Goal: Task Accomplishment & Management: Manage account settings

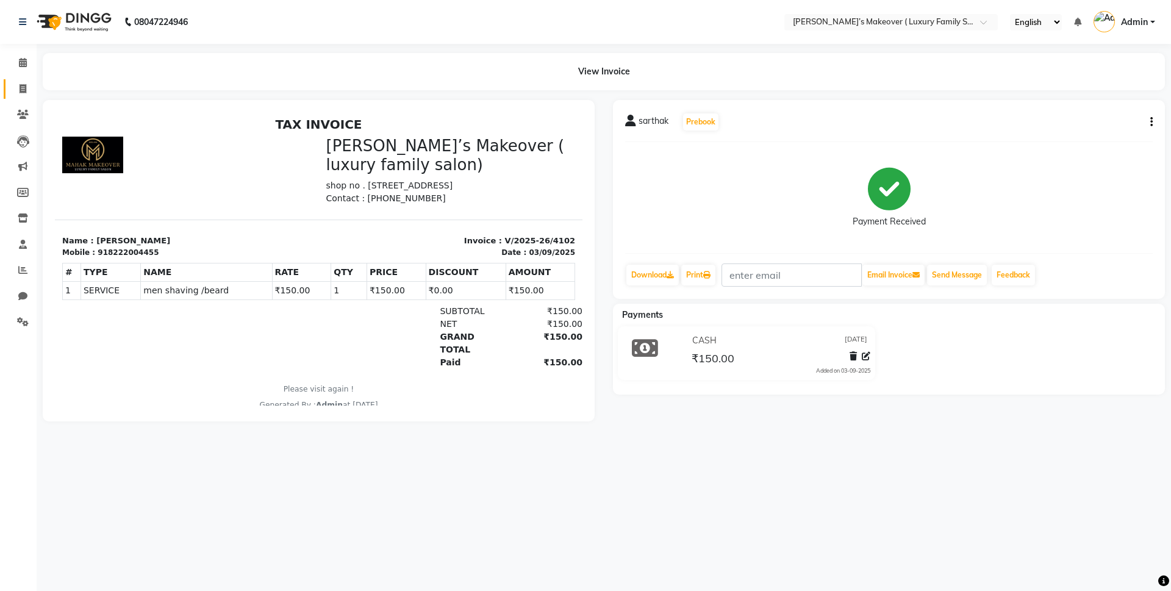
click at [9, 79] on link "Invoice" at bounding box center [18, 89] width 29 height 20
select select "service"
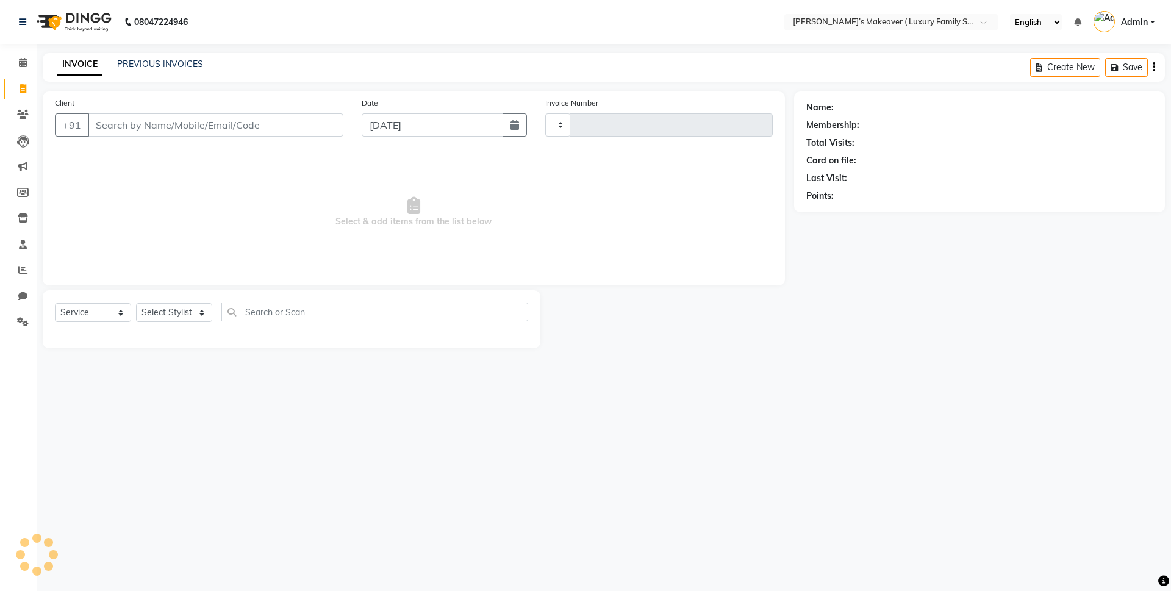
type input "4103"
select select "7777"
click at [150, 67] on link "PREVIOUS INVOICES" at bounding box center [160, 64] width 86 height 11
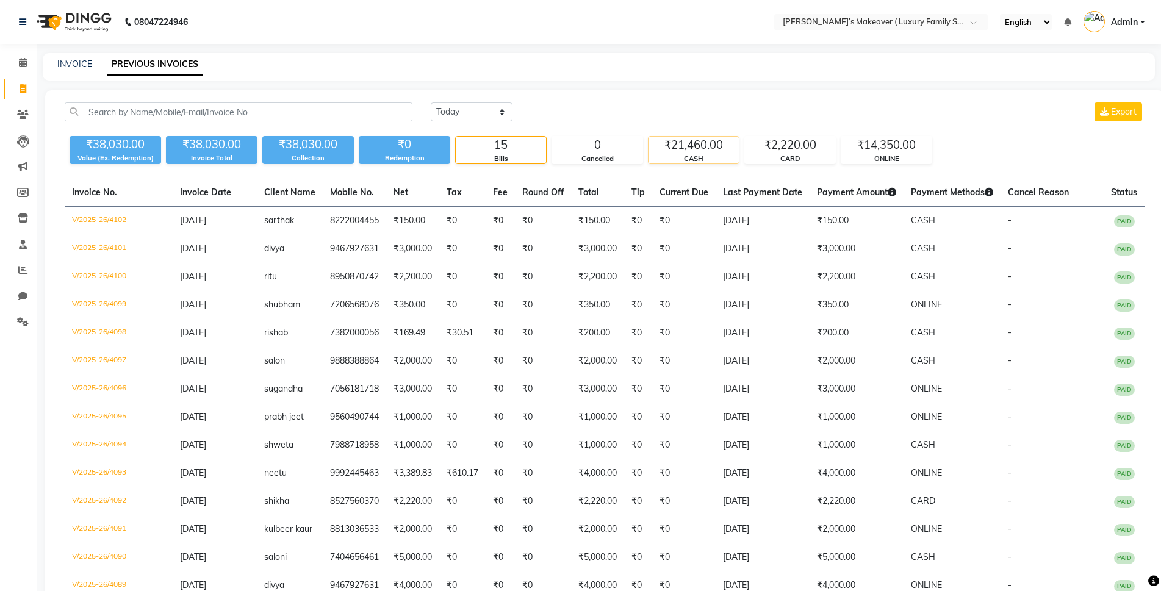
click at [694, 149] on div "₹21,460.00" at bounding box center [693, 145] width 90 height 17
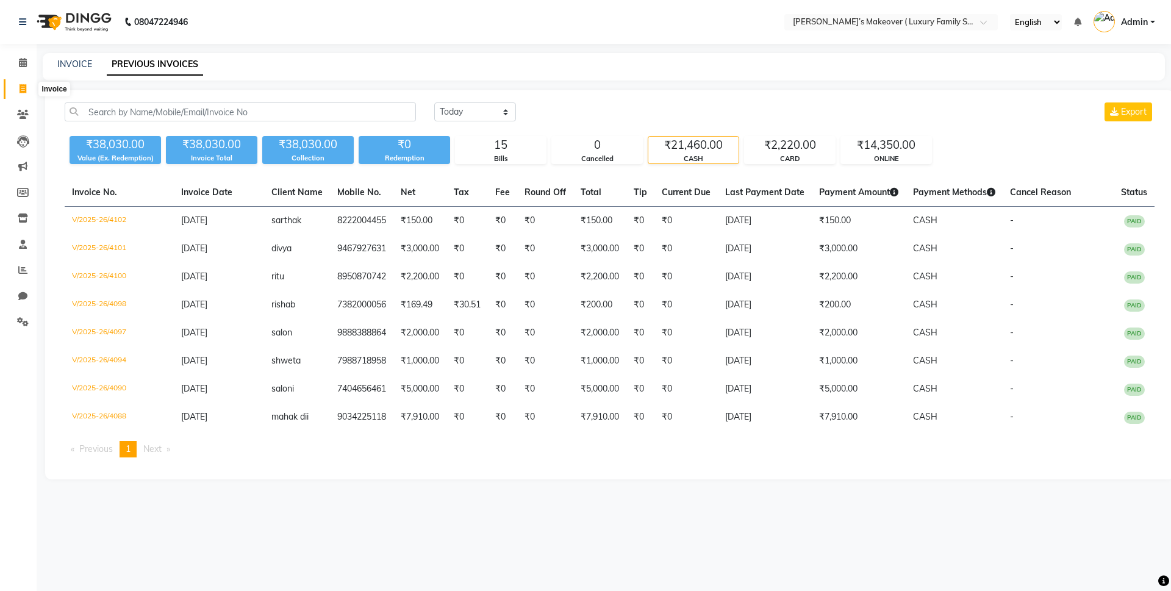
click at [27, 88] on span at bounding box center [22, 89] width 21 height 14
select select "service"
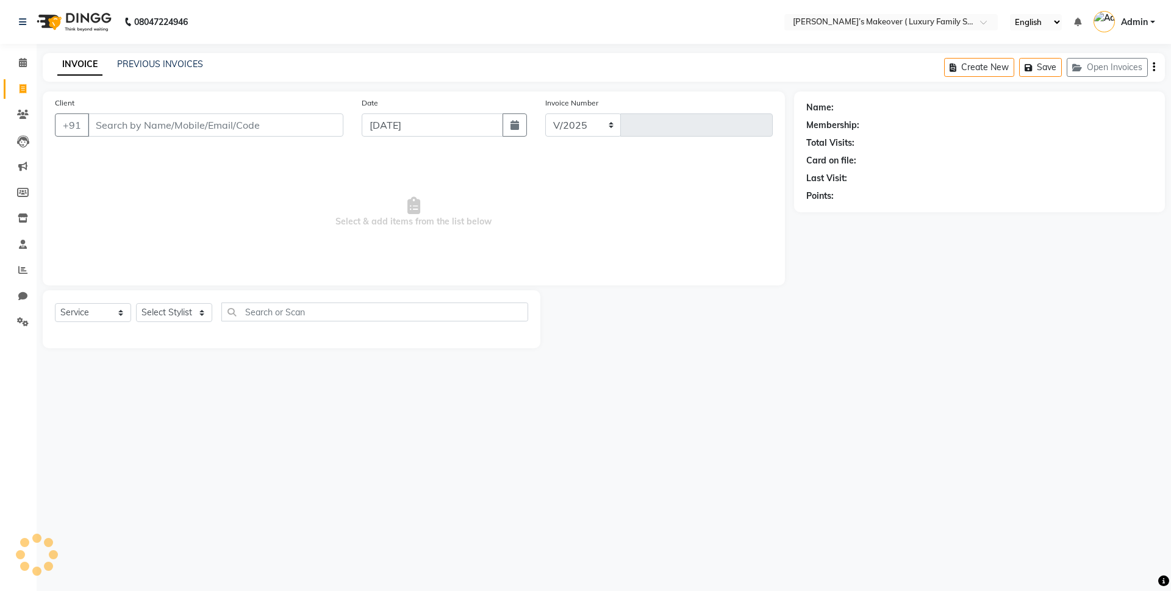
select select "7777"
type input "4103"
click at [96, 298] on div "Select Service Product Membership Package Voucher Prepaid Gift Card Select Styl…" at bounding box center [292, 319] width 498 height 58
click at [93, 310] on select "Select Service Product Membership Package Voucher Prepaid Gift Card" at bounding box center [93, 312] width 76 height 19
click at [55, 303] on select "Select Service Product Membership Package Voucher Prepaid Gift Card" at bounding box center [93, 312] width 76 height 19
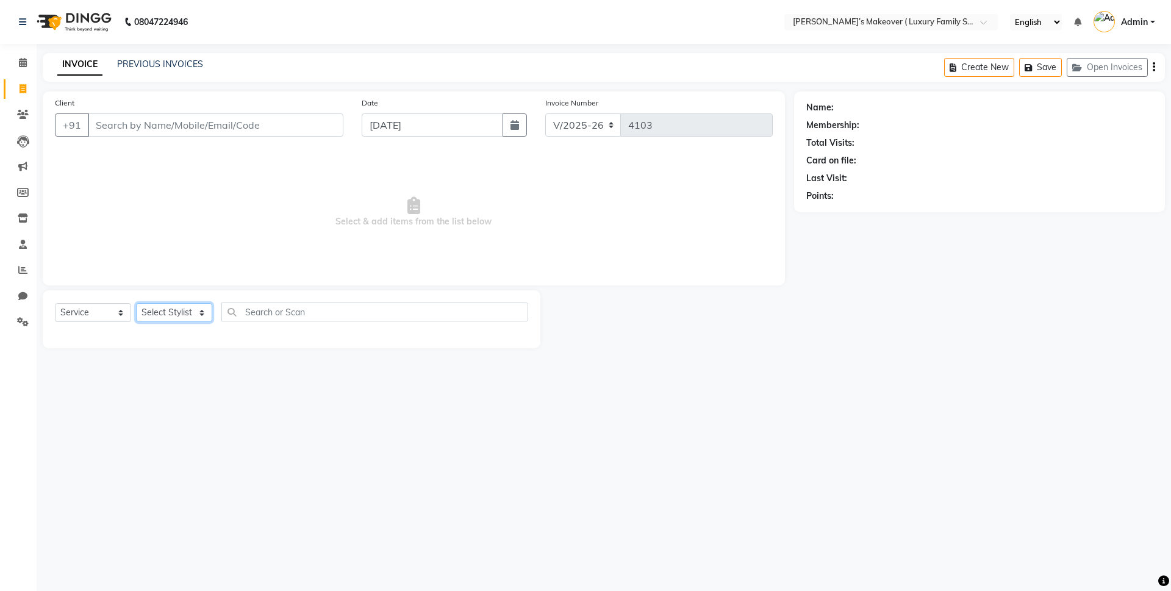
click at [149, 310] on select "Select Stylist [PERSON_NAME] [PERSON_NAME] [PERSON_NAME] [PERSON_NAME] [PERSON_…" at bounding box center [174, 312] width 76 height 19
select select "69523"
click at [136, 303] on select "Select Stylist [PERSON_NAME] [PERSON_NAME] [PERSON_NAME] [PERSON_NAME] [PERSON_…" at bounding box center [174, 312] width 76 height 19
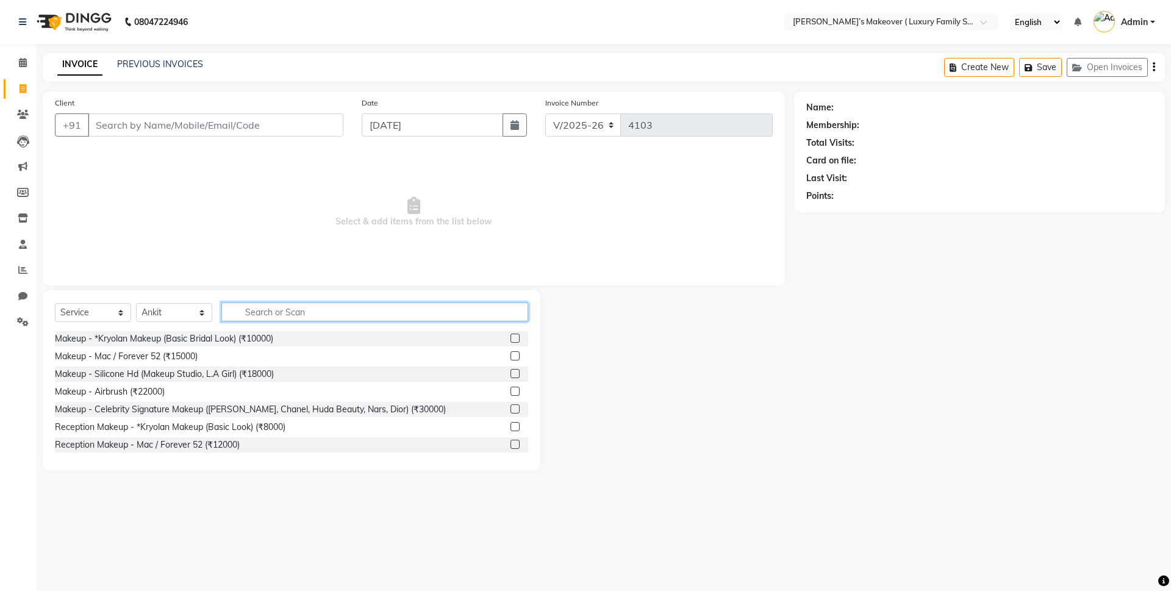
click at [270, 318] on input "text" at bounding box center [374, 312] width 307 height 19
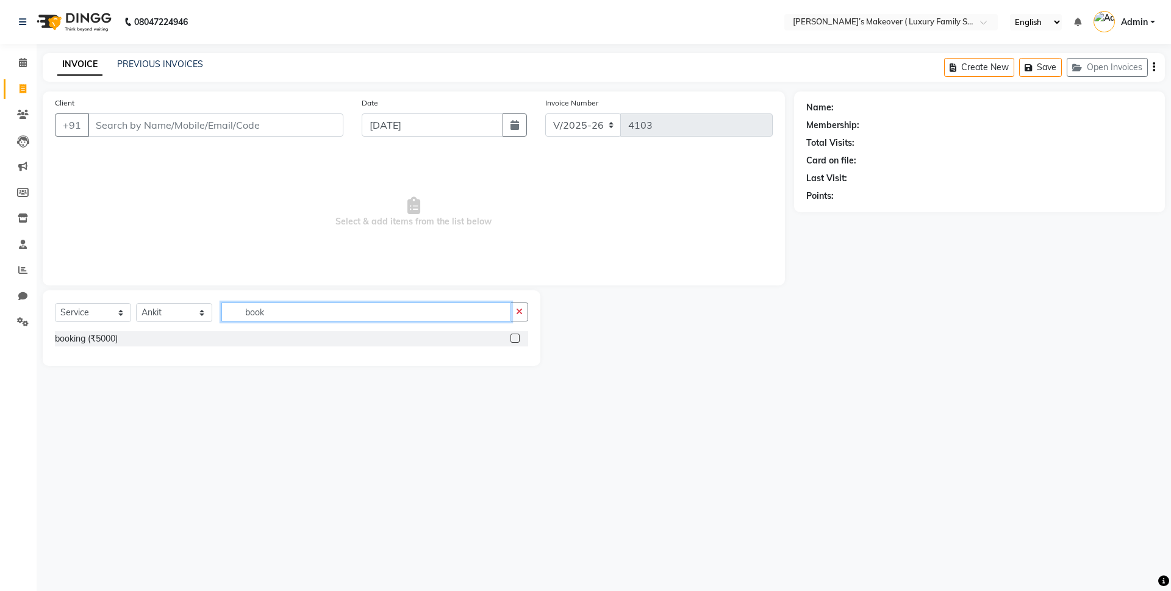
type input "book"
click at [519, 337] on label at bounding box center [515, 338] width 9 height 9
click at [518, 337] on input "checkbox" at bounding box center [515, 339] width 8 height 8
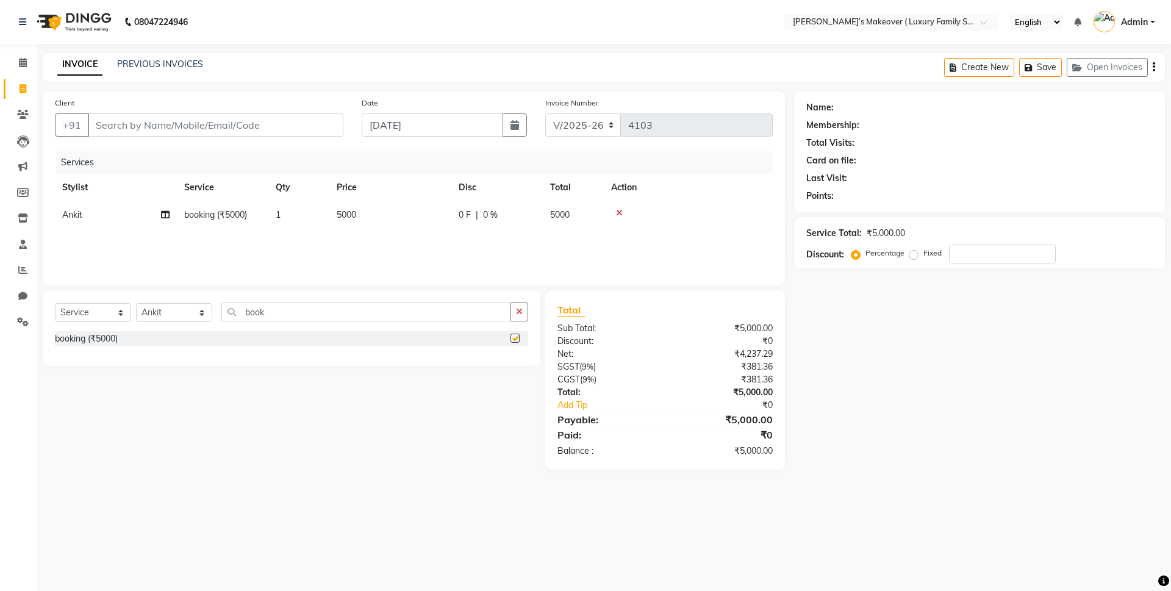
checkbox input "false"
click at [221, 121] on input "Client" at bounding box center [216, 124] width 256 height 23
type input "8"
type input "0"
type input "8570008985"
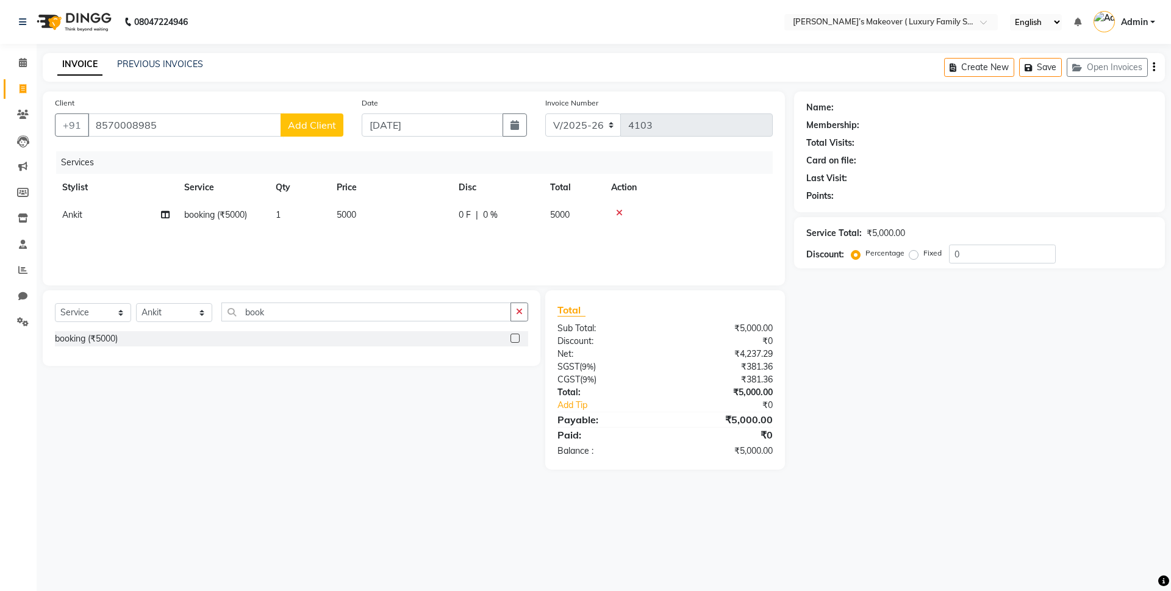
click at [328, 131] on span "Add Client" at bounding box center [312, 125] width 48 height 12
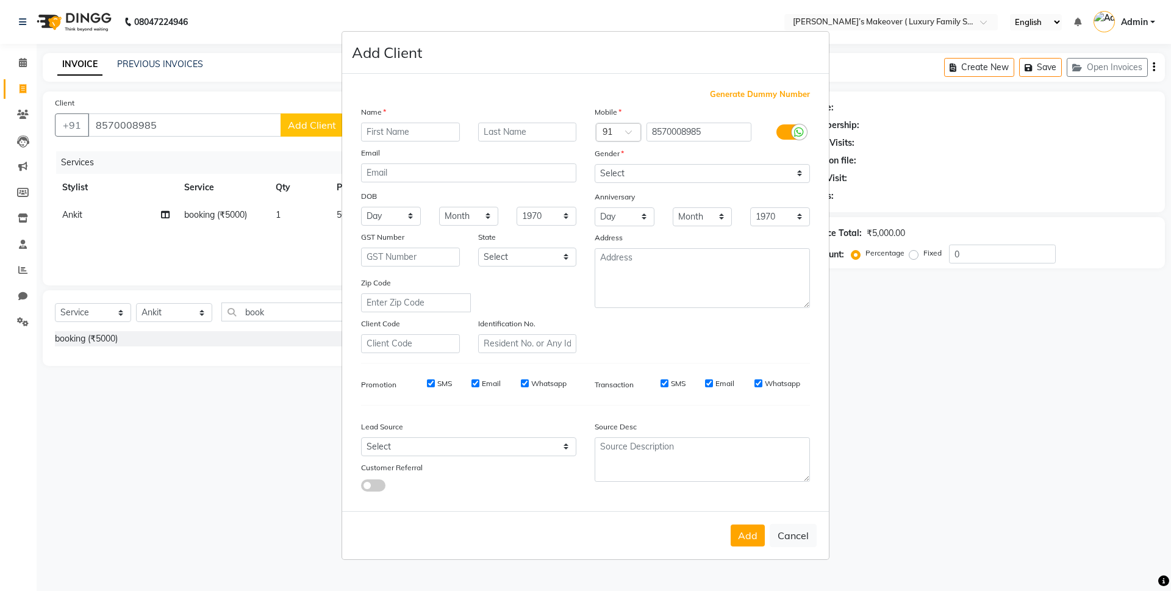
click at [434, 124] on input "text" at bounding box center [410, 132] width 99 height 19
type input "[PERSON_NAME]"
click at [604, 171] on select "Select [DEMOGRAPHIC_DATA] [DEMOGRAPHIC_DATA] Other Prefer Not To Say" at bounding box center [702, 173] width 215 height 19
select select "[DEMOGRAPHIC_DATA]"
click at [595, 164] on select "Select [DEMOGRAPHIC_DATA] [DEMOGRAPHIC_DATA] Other Prefer Not To Say" at bounding box center [702, 173] width 215 height 19
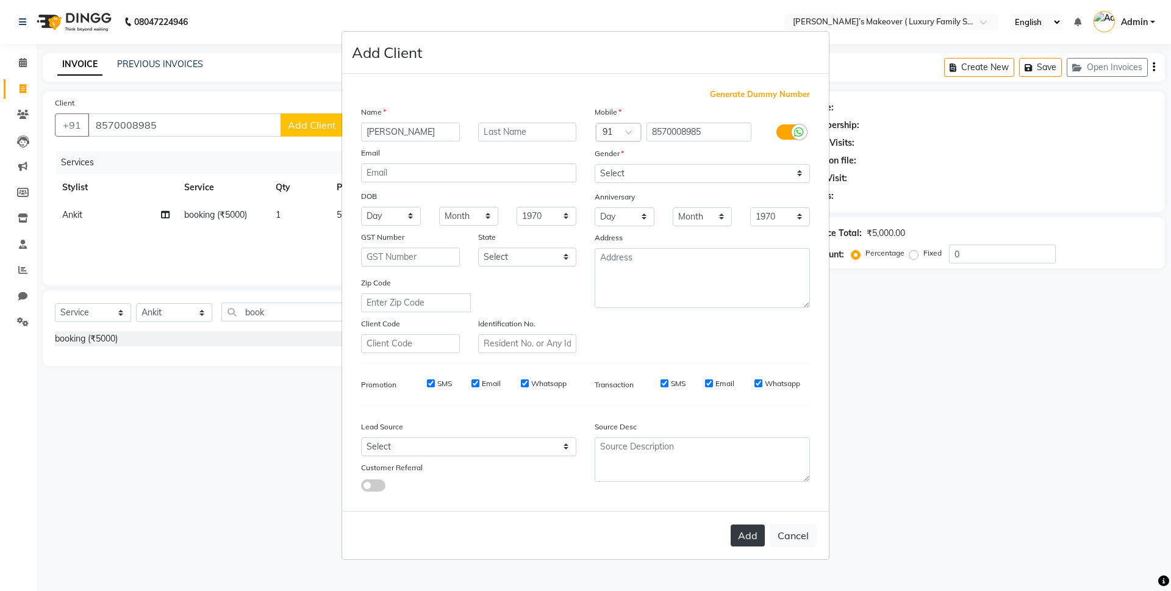
click at [749, 536] on button "Add" at bounding box center [748, 536] width 34 height 22
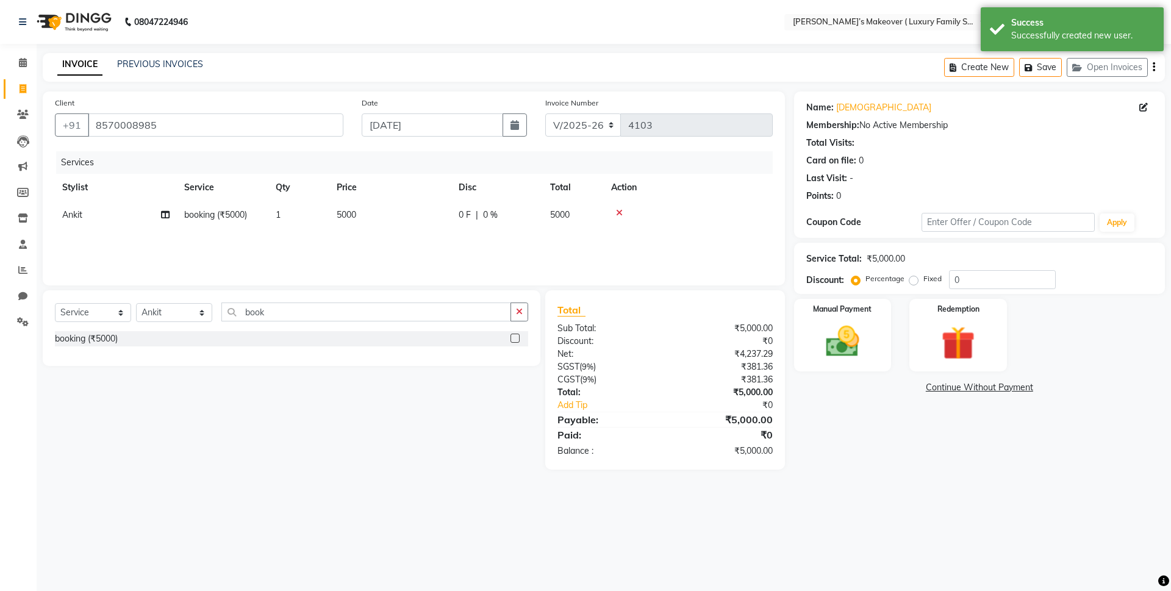
click at [1155, 67] on icon "button" at bounding box center [1154, 67] width 2 height 1
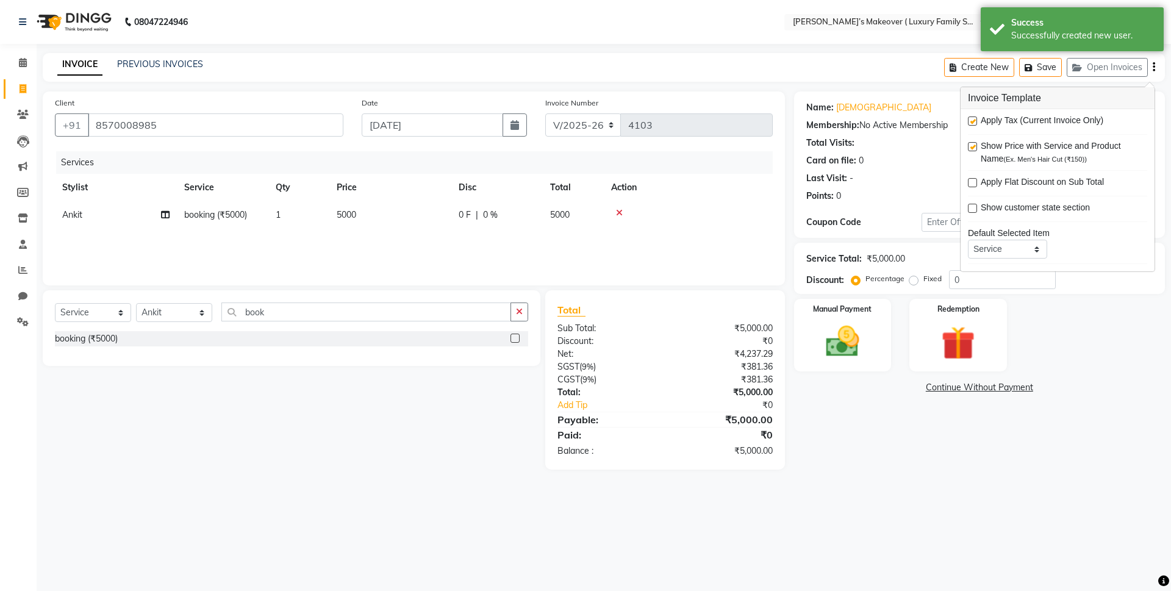
click at [970, 124] on label at bounding box center [972, 121] width 9 height 9
click at [970, 124] on input "checkbox" at bounding box center [972, 122] width 8 height 8
checkbox input "false"
click at [854, 339] on img at bounding box center [842, 341] width 57 height 40
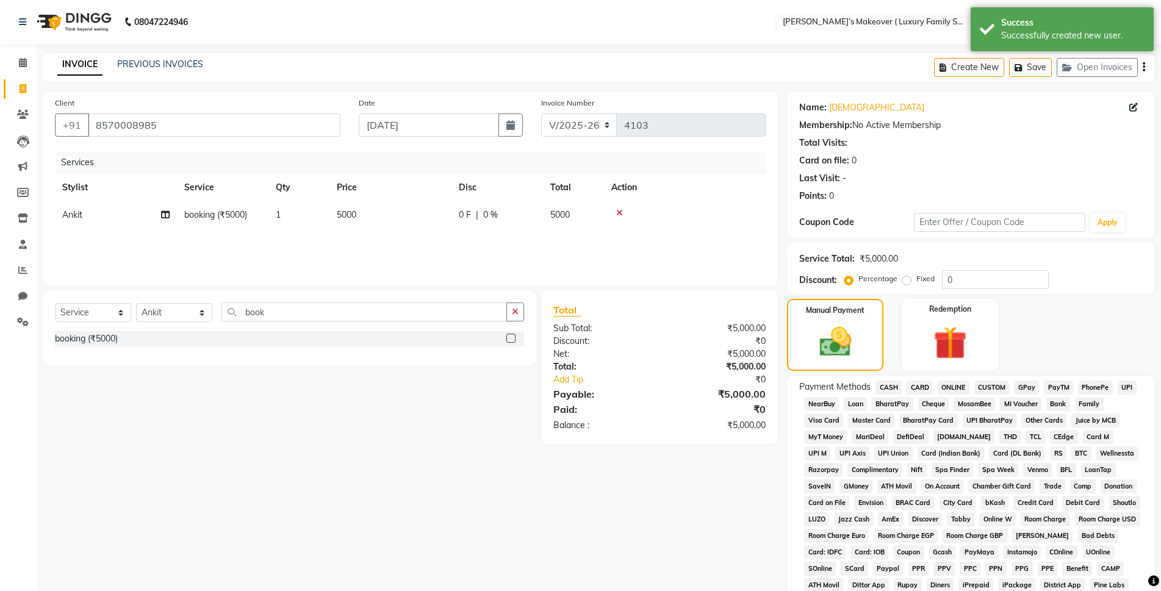
click at [945, 386] on span "ONLINE" at bounding box center [954, 388] width 32 height 14
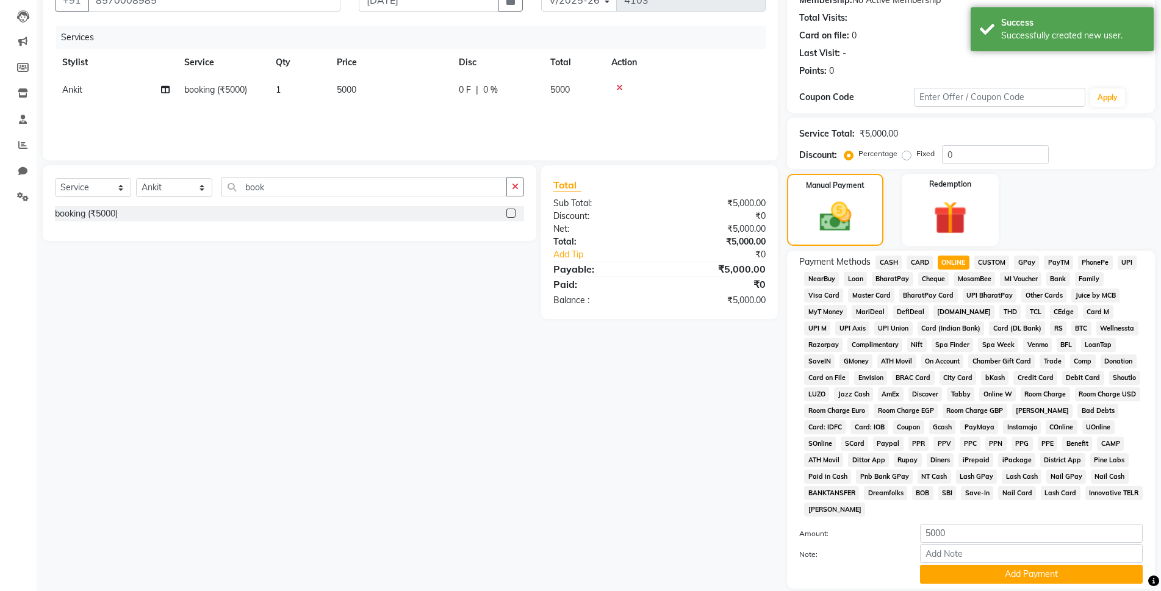
scroll to position [212, 0]
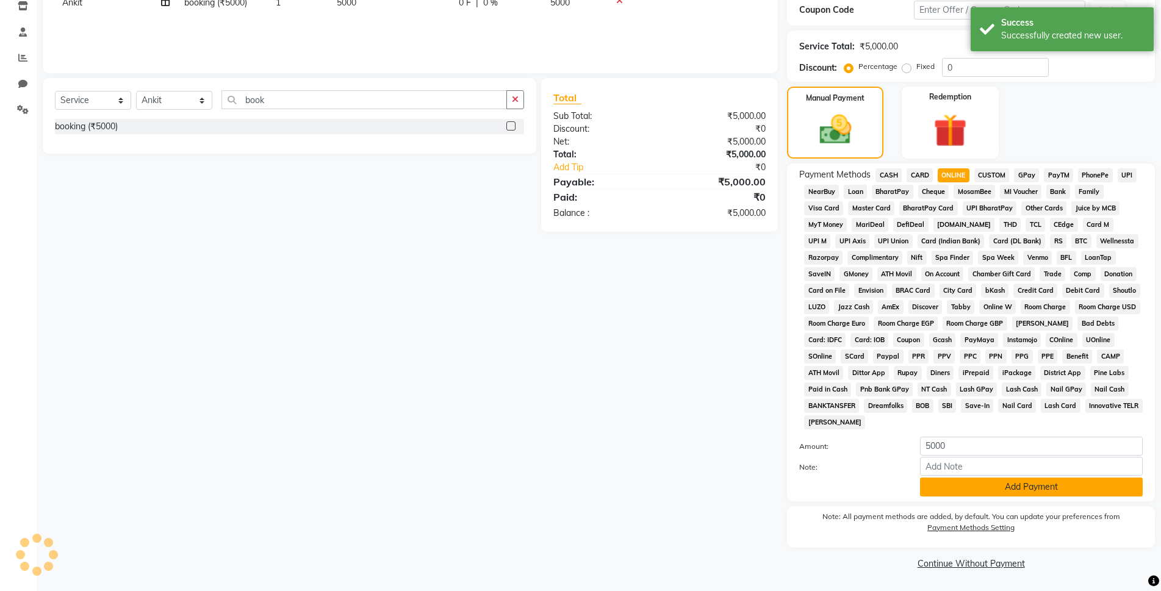
click at [1008, 489] on button "Add Payment" at bounding box center [1031, 487] width 223 height 19
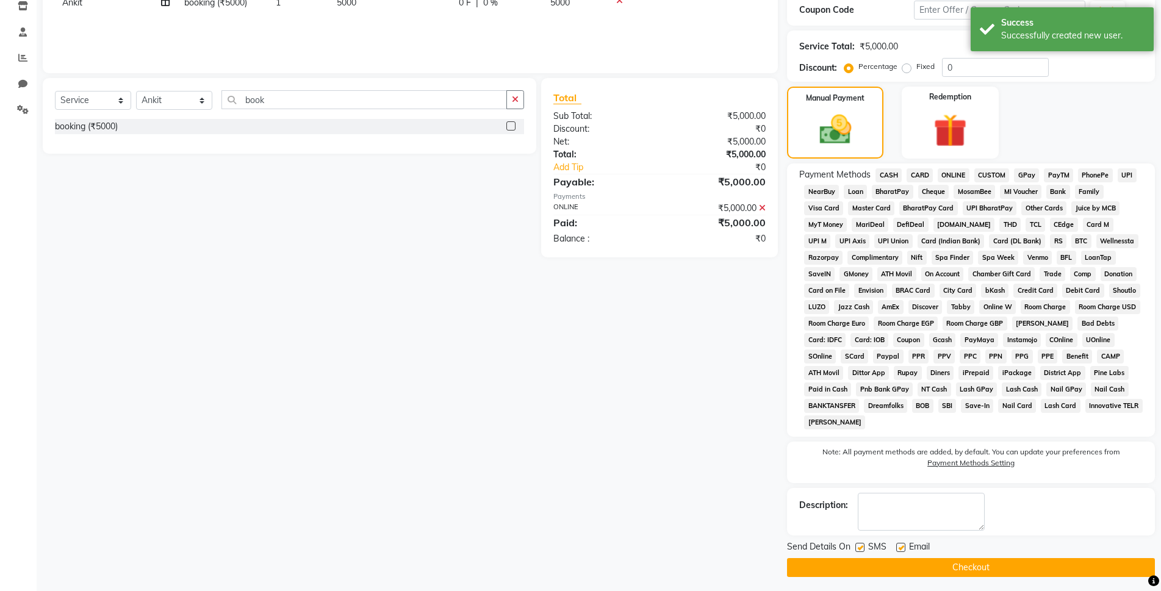
click at [1026, 571] on button "Checkout" at bounding box center [971, 567] width 368 height 19
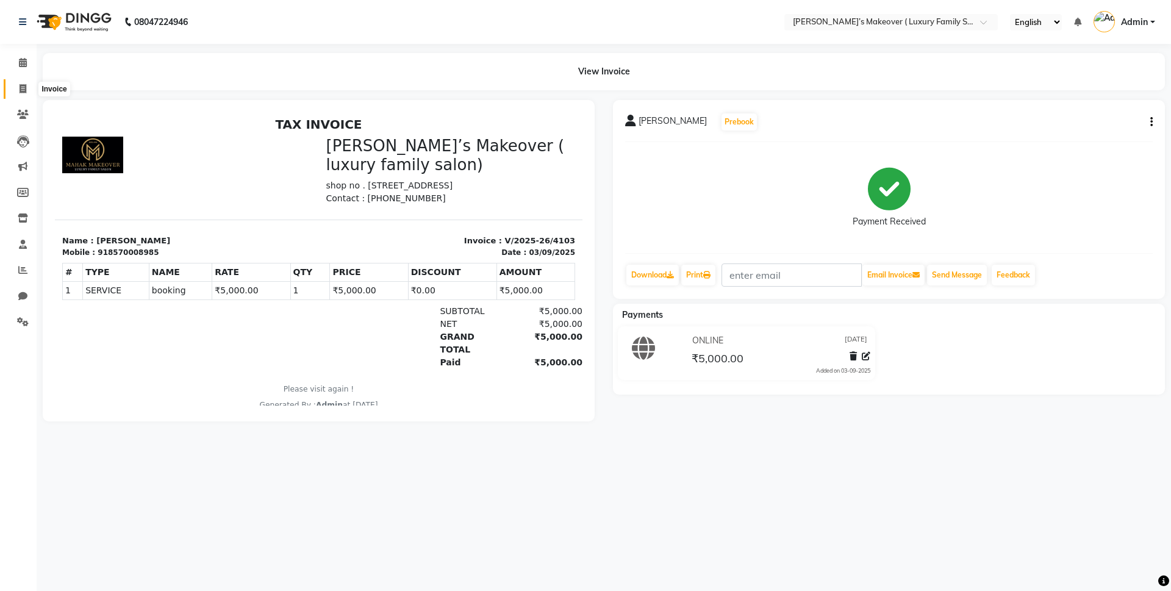
click at [25, 91] on icon at bounding box center [23, 88] width 7 height 9
select select "service"
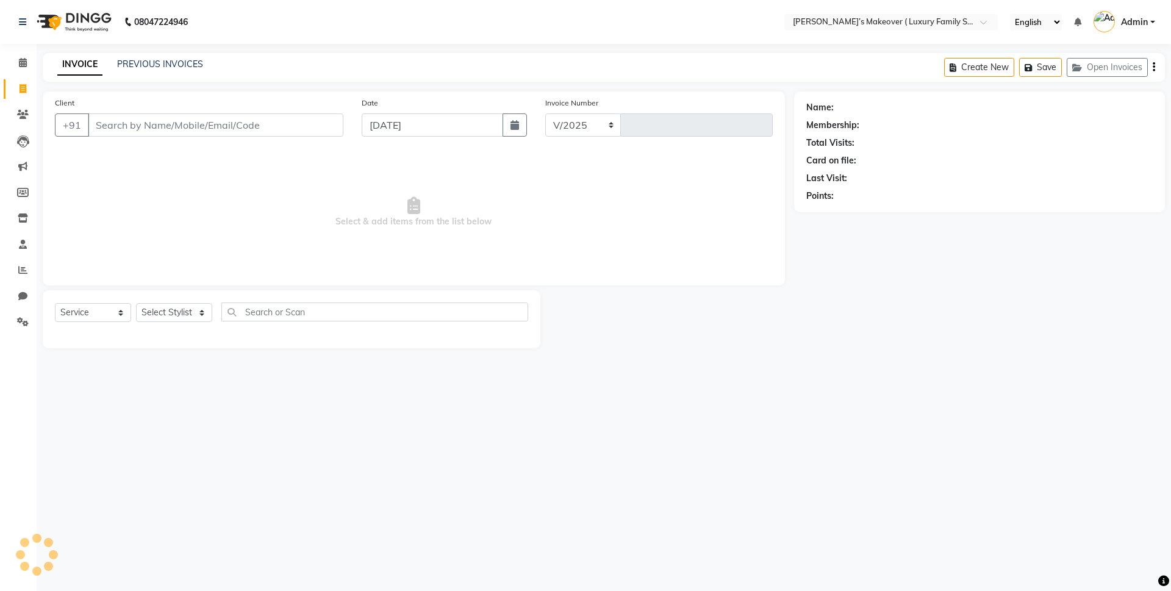
select select "7777"
type input "4104"
drag, startPoint x: 187, startPoint y: 124, endPoint x: 177, endPoint y: 125, distance: 10.4
click at [183, 124] on input "Client" at bounding box center [216, 124] width 256 height 23
type input "9729446057"
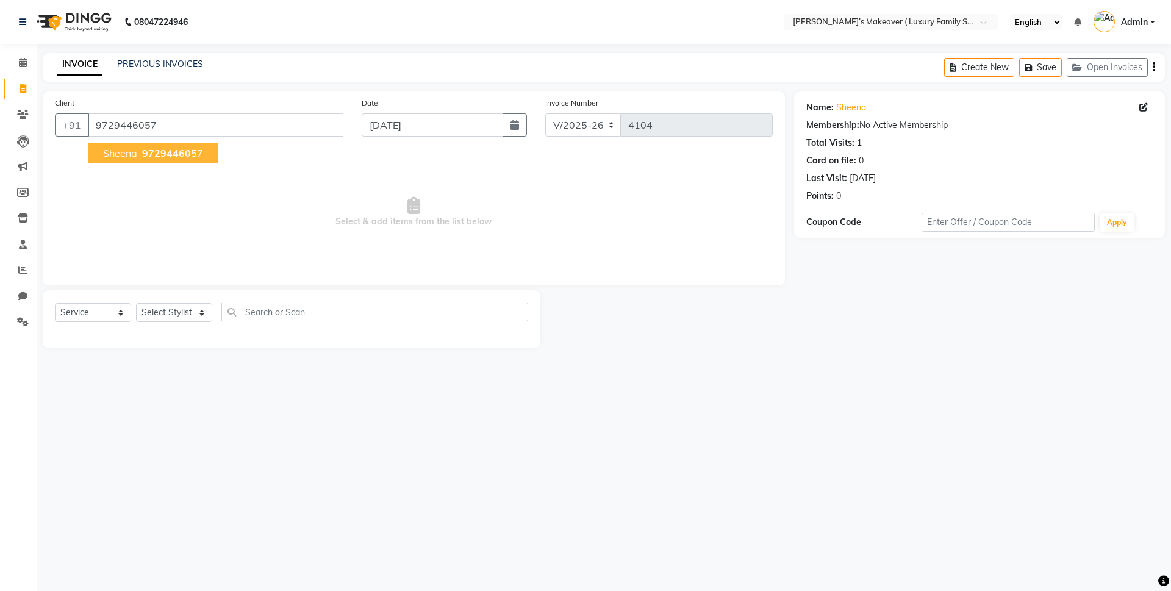
click at [142, 151] on span "97294460" at bounding box center [166, 153] width 49 height 12
click at [109, 314] on select "Select Service Product Membership Package Voucher Prepaid Gift Card" at bounding box center [93, 312] width 76 height 19
click at [55, 303] on select "Select Service Product Membership Package Voucher Prepaid Gift Card" at bounding box center [93, 312] width 76 height 19
click at [175, 313] on select "Select Stylist [PERSON_NAME] [PERSON_NAME] [PERSON_NAME] [PERSON_NAME] [PERSON_…" at bounding box center [174, 312] width 76 height 19
select select "69516"
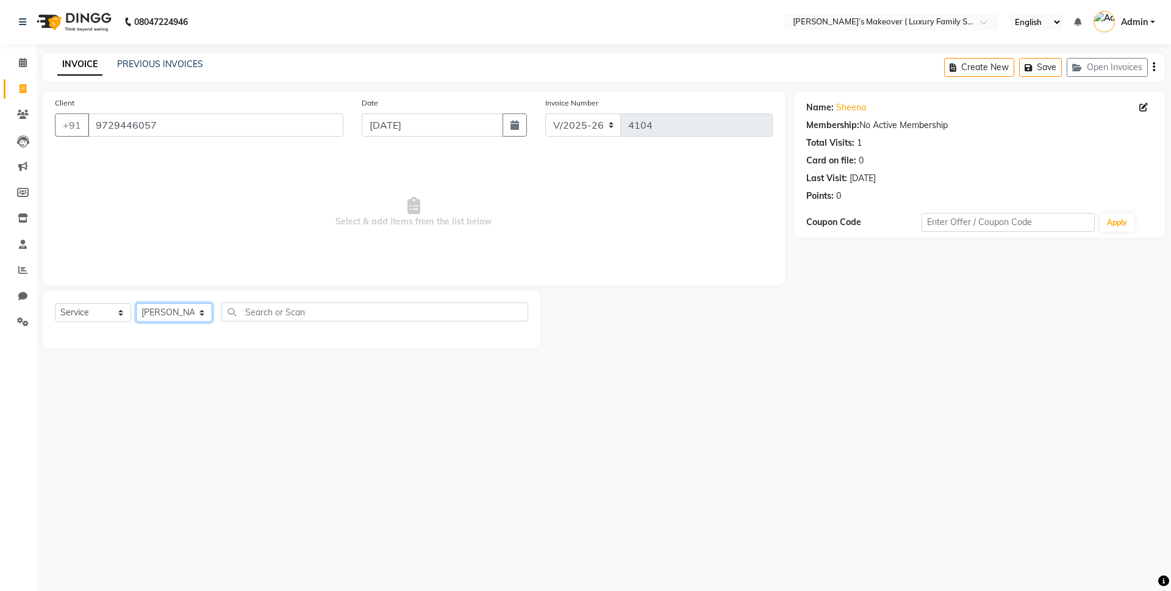
click at [136, 303] on select "Select Stylist [PERSON_NAME] [PERSON_NAME] [PERSON_NAME] [PERSON_NAME] [PERSON_…" at bounding box center [174, 312] width 76 height 19
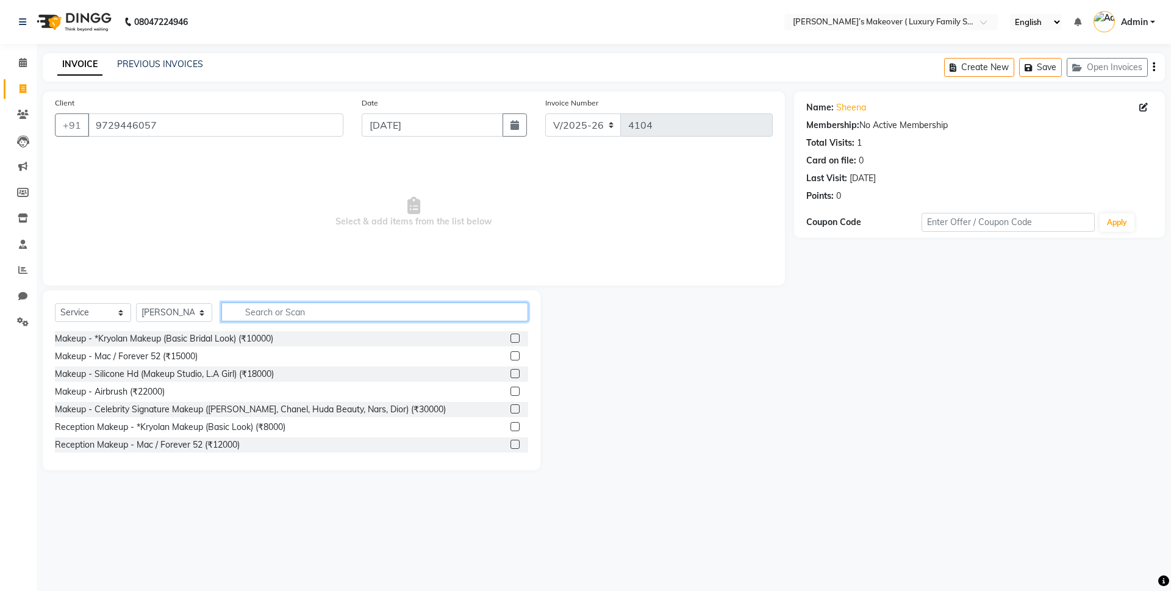
drag, startPoint x: 292, startPoint y: 317, endPoint x: 305, endPoint y: 311, distance: 13.9
click at [292, 316] on input "text" at bounding box center [374, 312] width 307 height 19
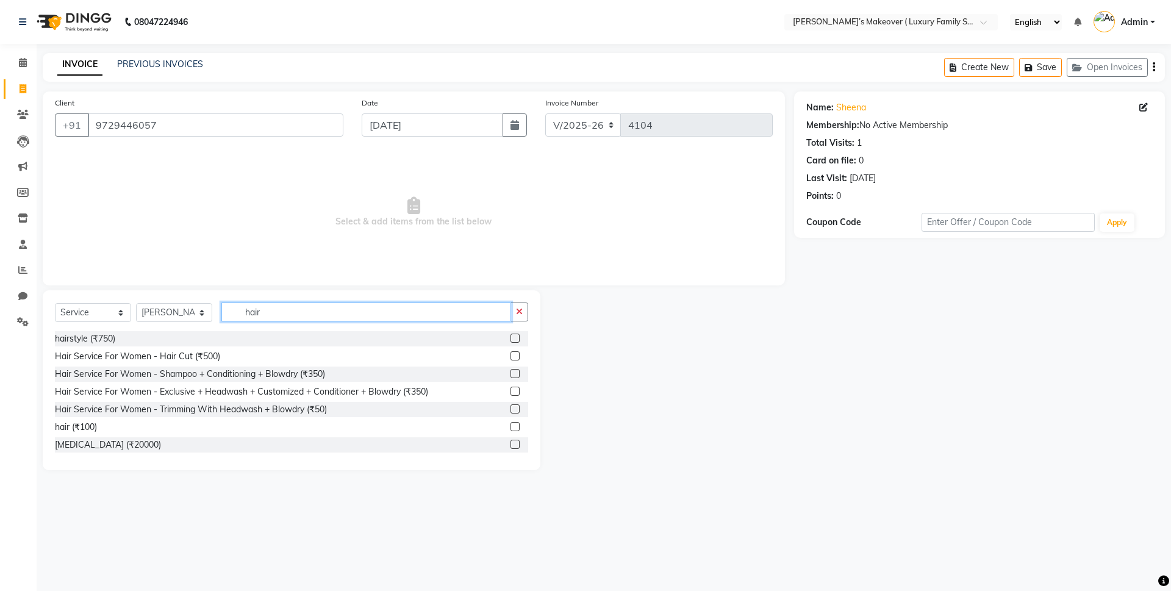
type input "hair"
click at [511, 338] on label at bounding box center [515, 338] width 9 height 9
click at [511, 338] on input "checkbox" at bounding box center [515, 339] width 8 height 8
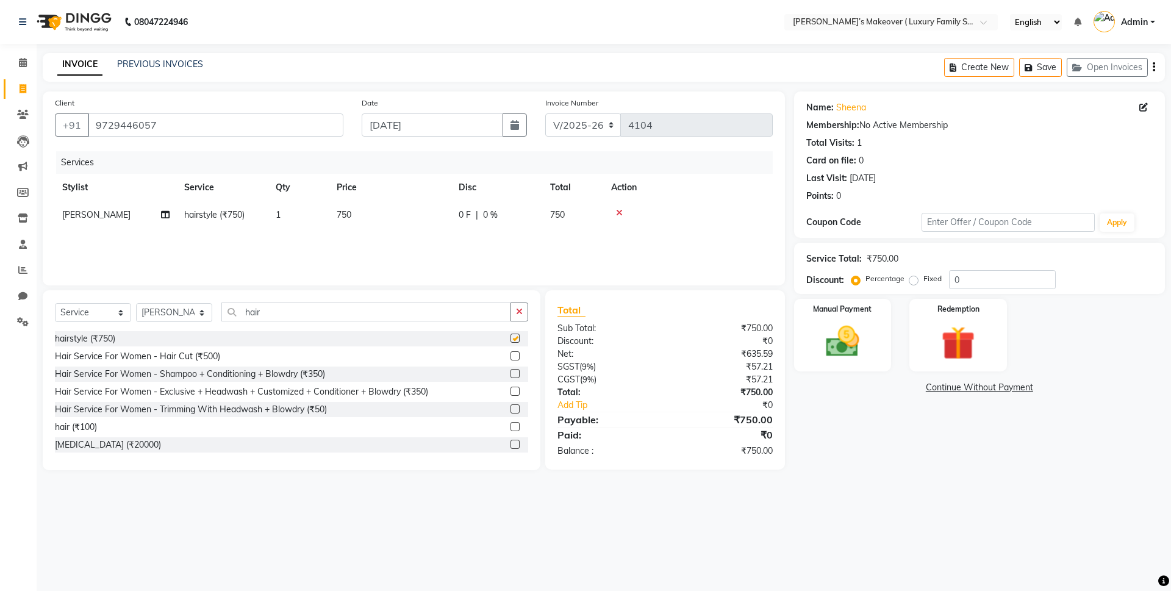
checkbox input "false"
click at [369, 220] on td "750" at bounding box center [390, 214] width 122 height 27
select select "69516"
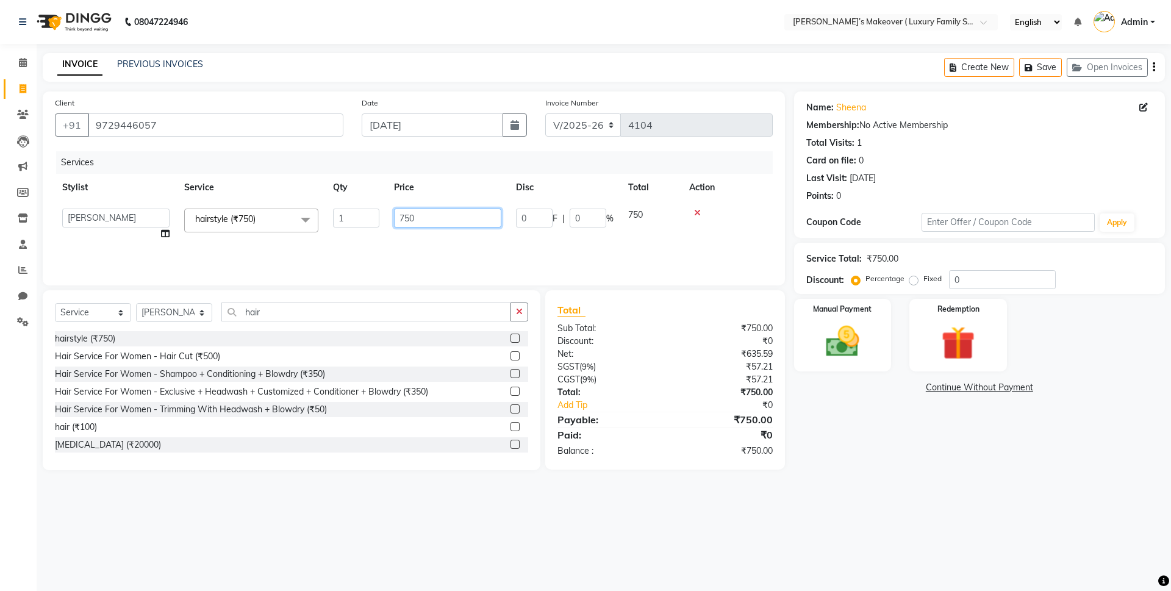
click at [412, 222] on input "750" at bounding box center [447, 218] width 107 height 19
type input "600"
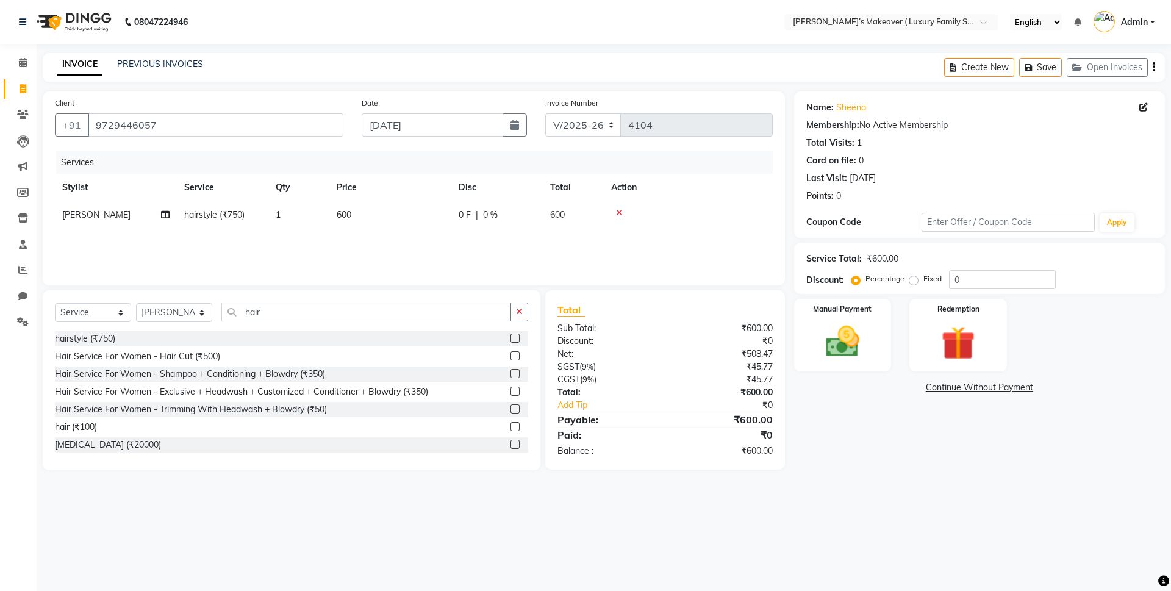
click at [1153, 67] on icon "button" at bounding box center [1154, 67] width 2 height 1
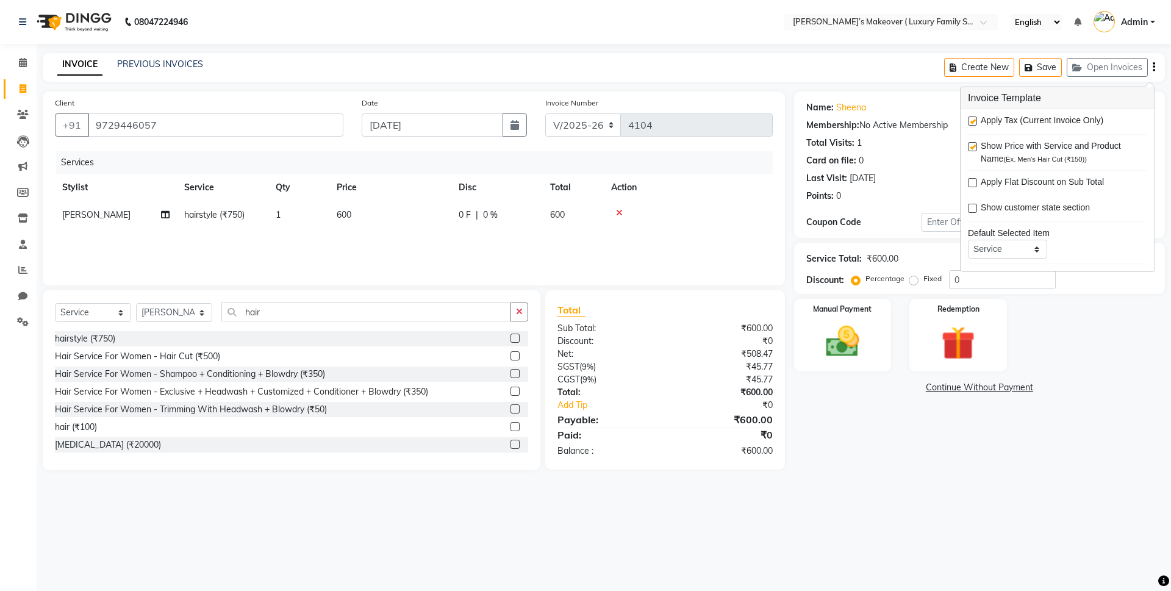
click at [972, 119] on label at bounding box center [972, 121] width 9 height 9
click at [972, 119] on input "checkbox" at bounding box center [972, 122] width 8 height 8
checkbox input "false"
click at [825, 324] on img at bounding box center [842, 341] width 57 height 40
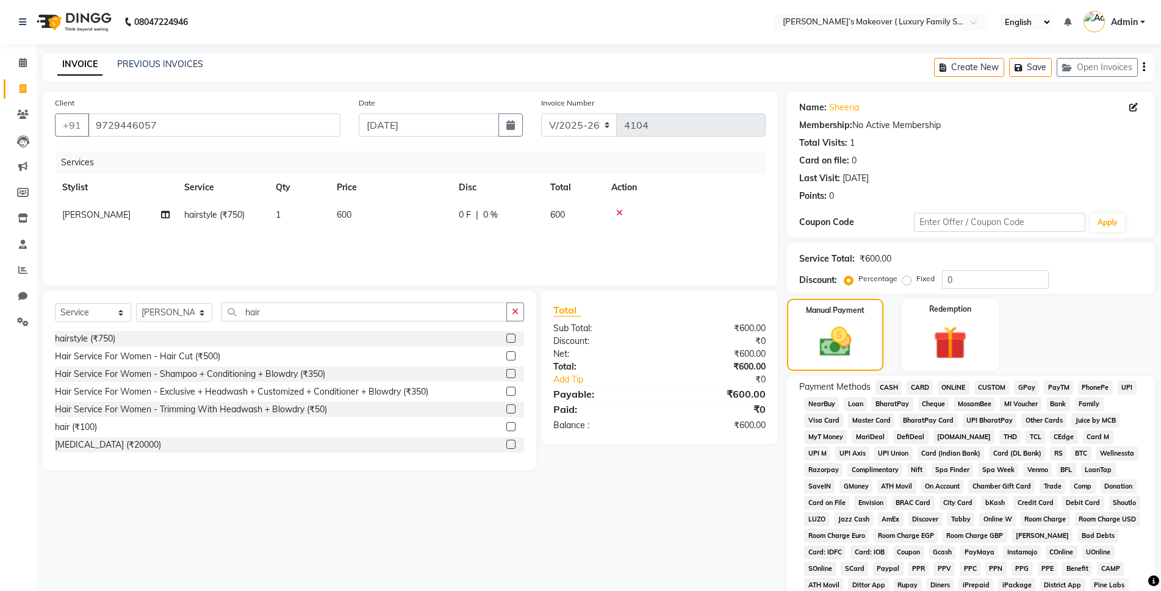
click at [958, 384] on span "ONLINE" at bounding box center [954, 388] width 32 height 14
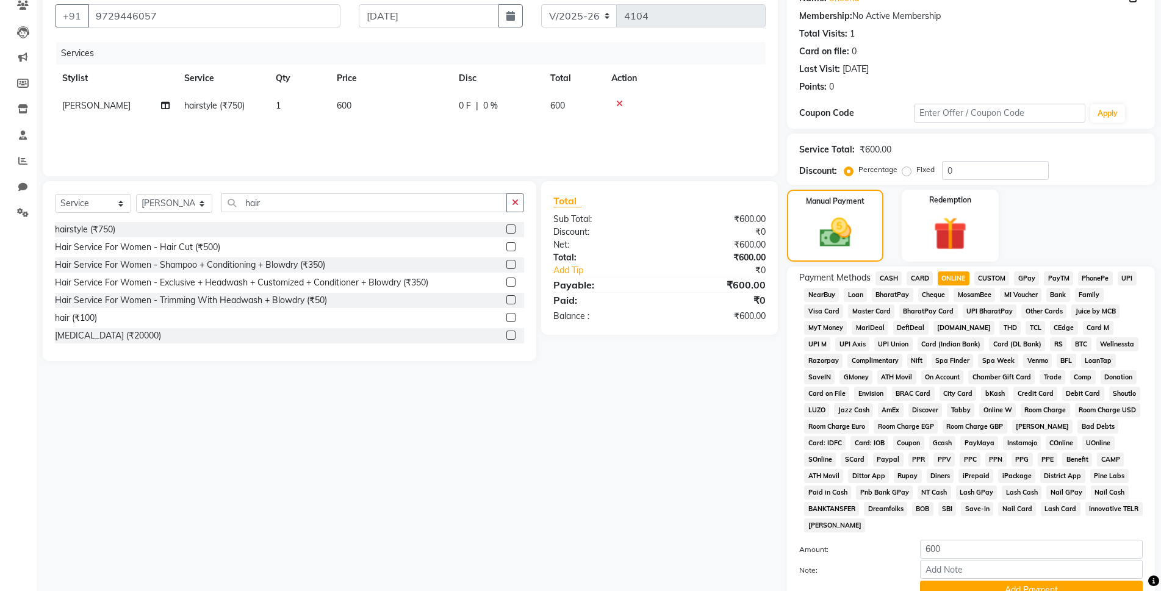
scroll to position [212, 0]
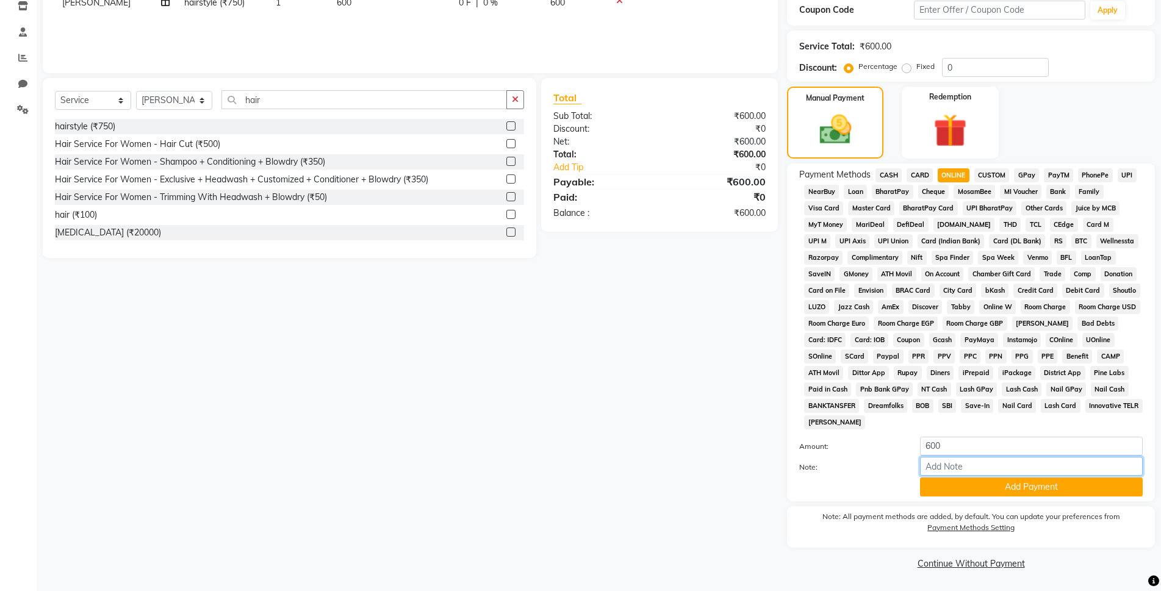
click at [1047, 468] on input "Note:" at bounding box center [1031, 466] width 223 height 19
click at [1053, 501] on div "Name: [PERSON_NAME] Membership: No Active Membership Total Visits: 1 Card on fi…" at bounding box center [975, 226] width 377 height 694
click at [1059, 489] on button "Add Payment" at bounding box center [1031, 487] width 223 height 19
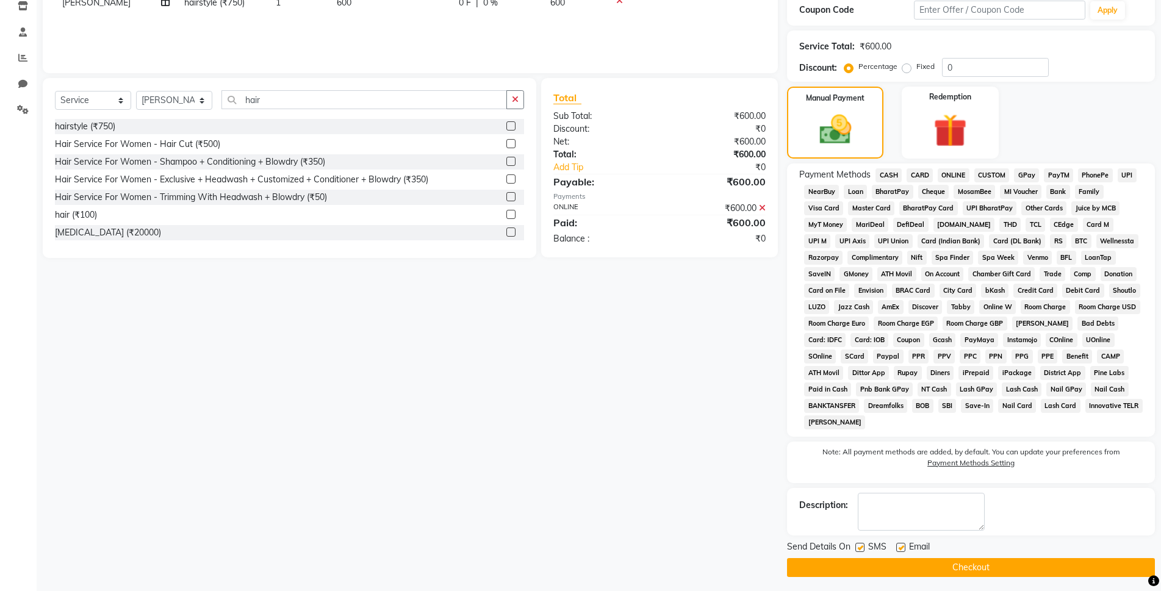
click at [1055, 568] on button "Checkout" at bounding box center [971, 567] width 368 height 19
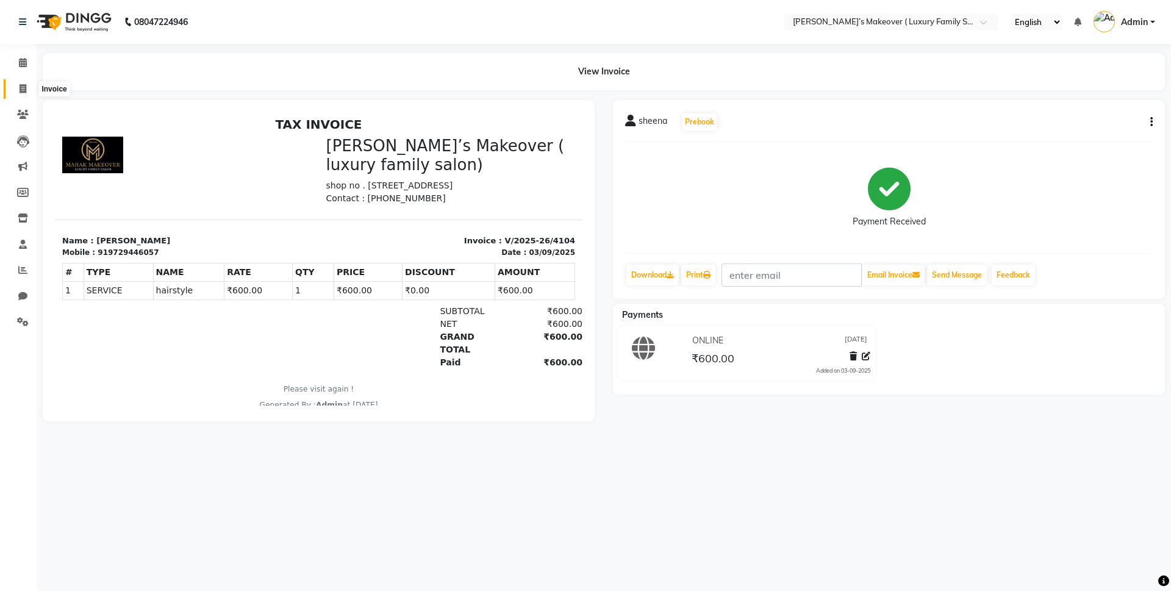
click at [20, 95] on span at bounding box center [22, 89] width 21 height 14
select select "service"
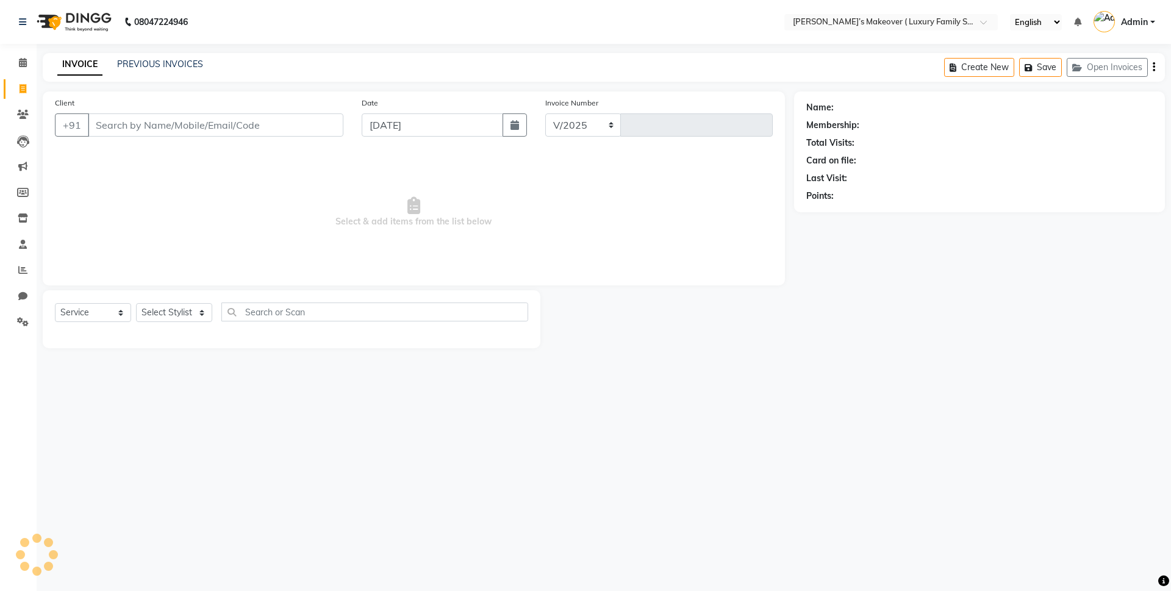
select select "7777"
type input "4105"
click at [156, 56] on div "INVOICE PREVIOUS INVOICES Create New Save Open Invoices" at bounding box center [604, 67] width 1122 height 29
click at [159, 62] on link "PREVIOUS INVOICES" at bounding box center [160, 64] width 86 height 11
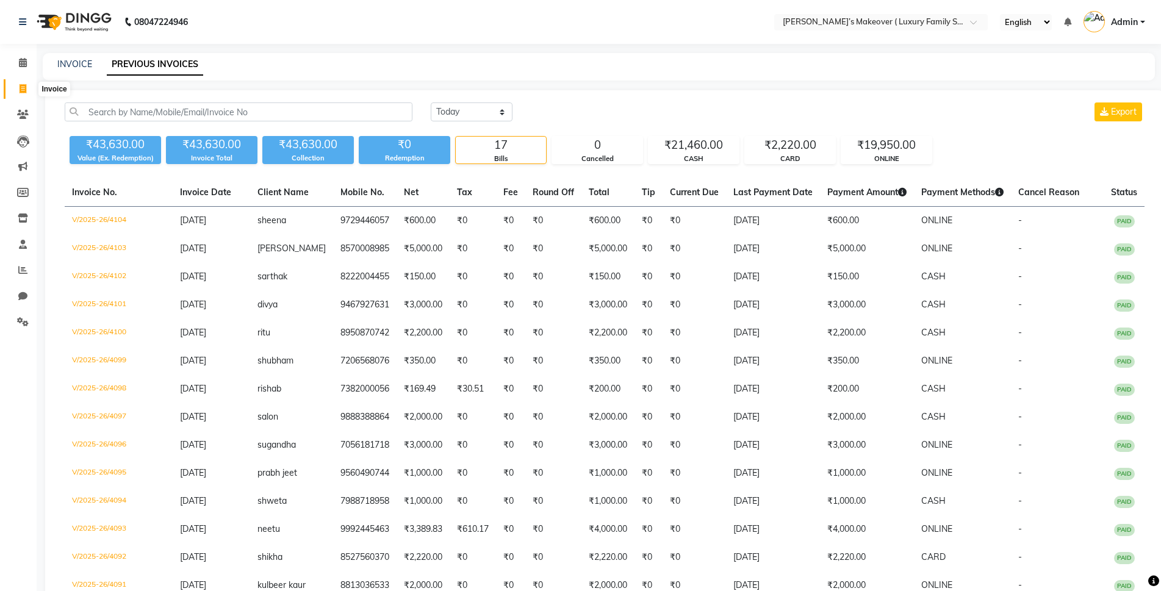
click at [22, 89] on icon at bounding box center [23, 88] width 7 height 9
select select "service"
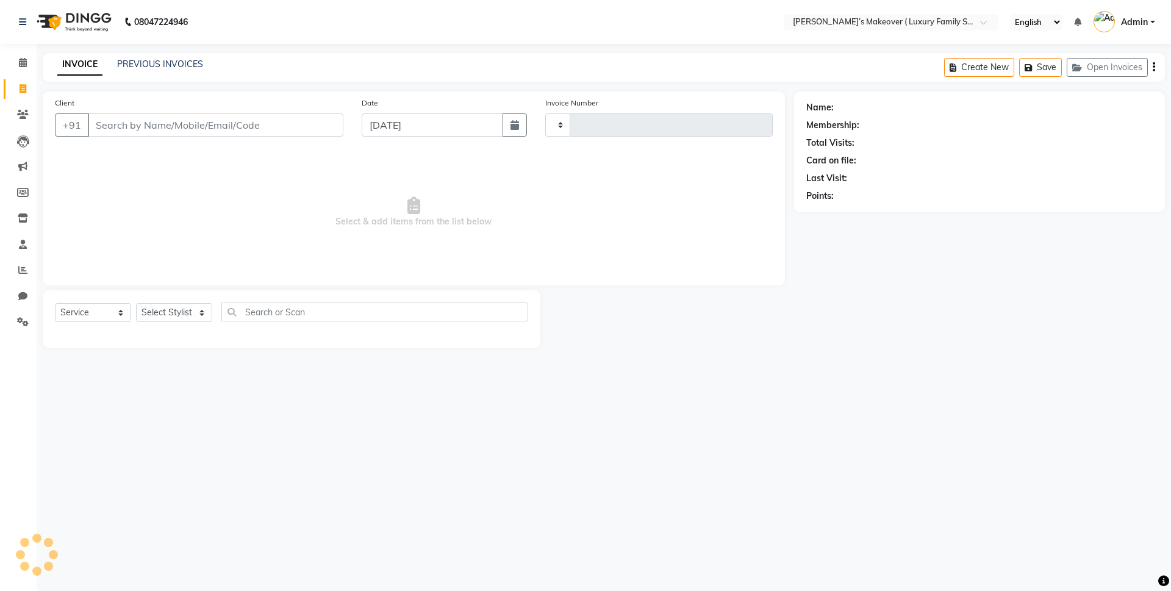
type input "4105"
select select "7777"
click at [178, 125] on input "Client" at bounding box center [216, 124] width 256 height 23
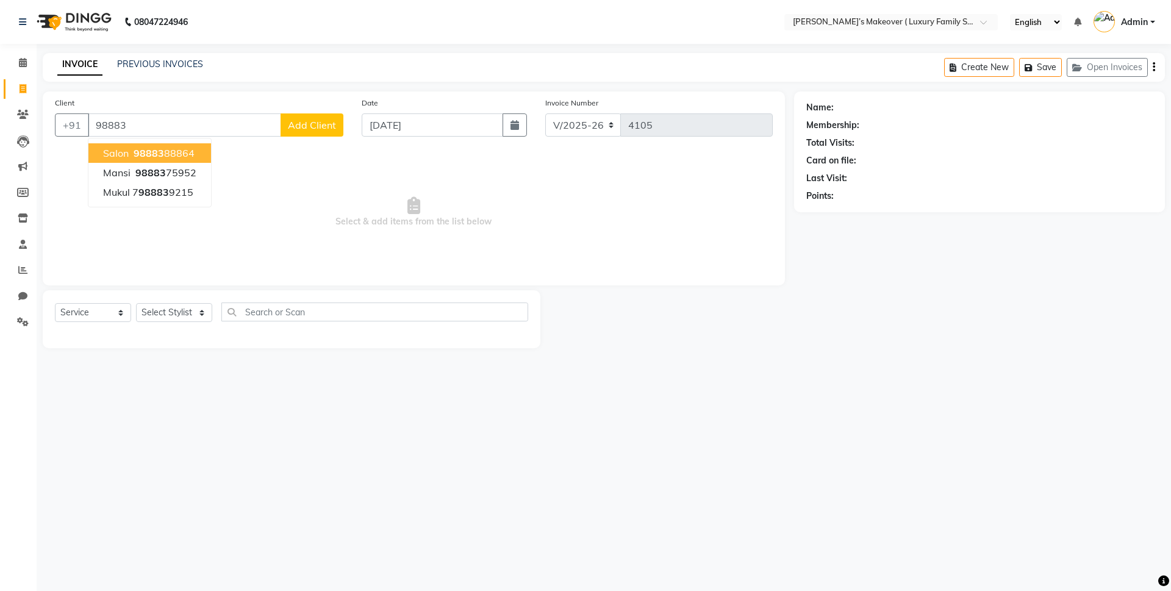
click at [174, 158] on ngb-highlight "98883 88864" at bounding box center [162, 153] width 63 height 12
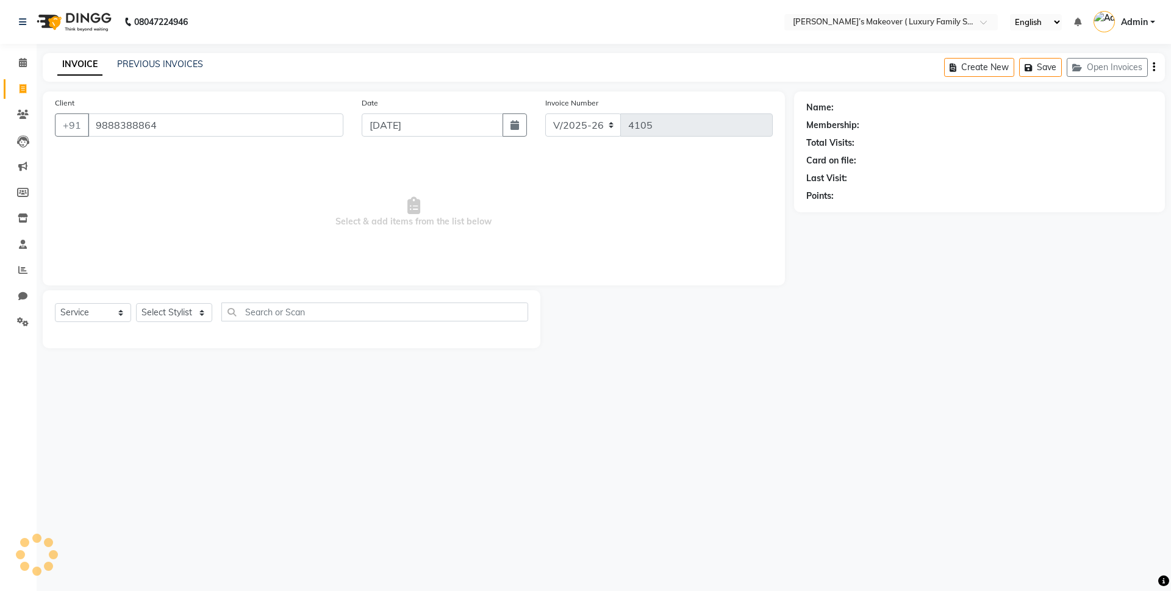
type input "9888388864"
drag, startPoint x: 104, startPoint y: 309, endPoint x: 101, endPoint y: 320, distance: 11.6
click at [104, 309] on select "Select Service Product Membership Package Voucher Prepaid Gift Card" at bounding box center [93, 312] width 76 height 19
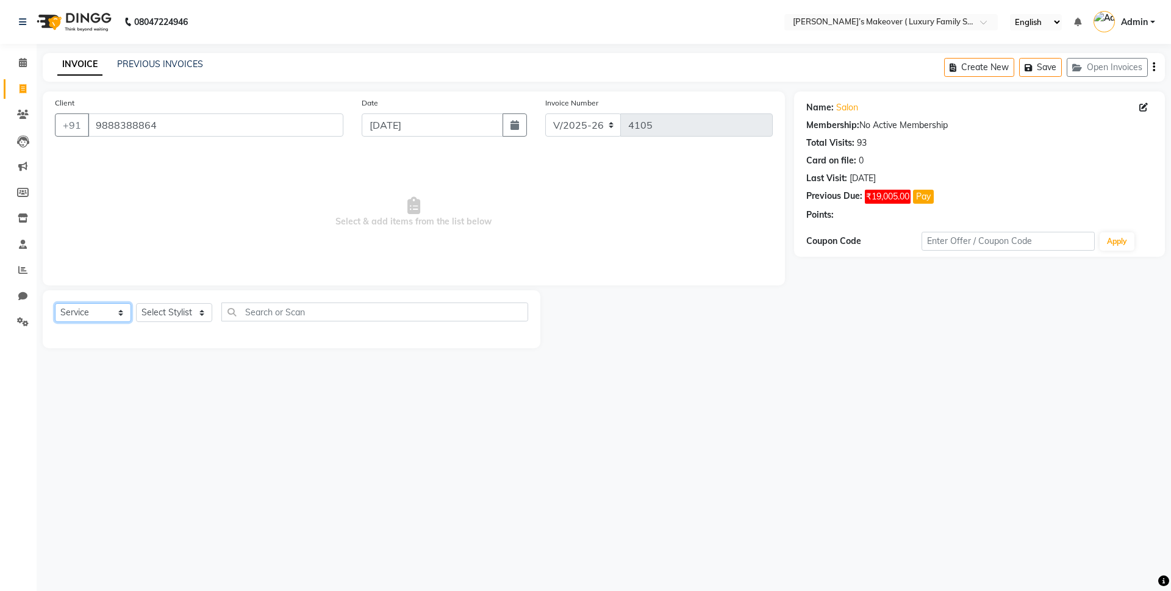
click at [55, 303] on select "Select Service Product Membership Package Voucher Prepaid Gift Card" at bounding box center [93, 312] width 76 height 19
click at [171, 315] on select "Select Stylist [PERSON_NAME] [PERSON_NAME] [PERSON_NAME] [PERSON_NAME] [PERSON_…" at bounding box center [174, 312] width 76 height 19
click at [79, 302] on div "Select Service Product Membership Package Voucher Prepaid Gift Card Select Styl…" at bounding box center [292, 319] width 498 height 58
click at [78, 304] on select "Select Service Product Membership Package Voucher Prepaid Gift Card" at bounding box center [93, 312] width 76 height 19
select select "product"
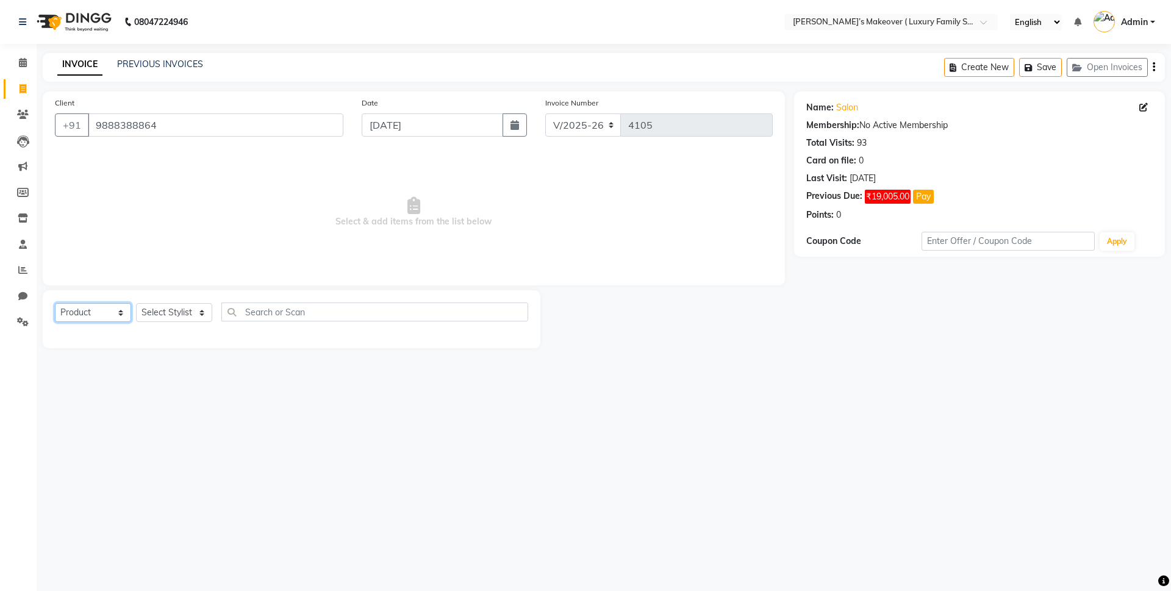
click at [55, 303] on select "Select Service Product Membership Package Voucher Prepaid Gift Card" at bounding box center [93, 312] width 76 height 19
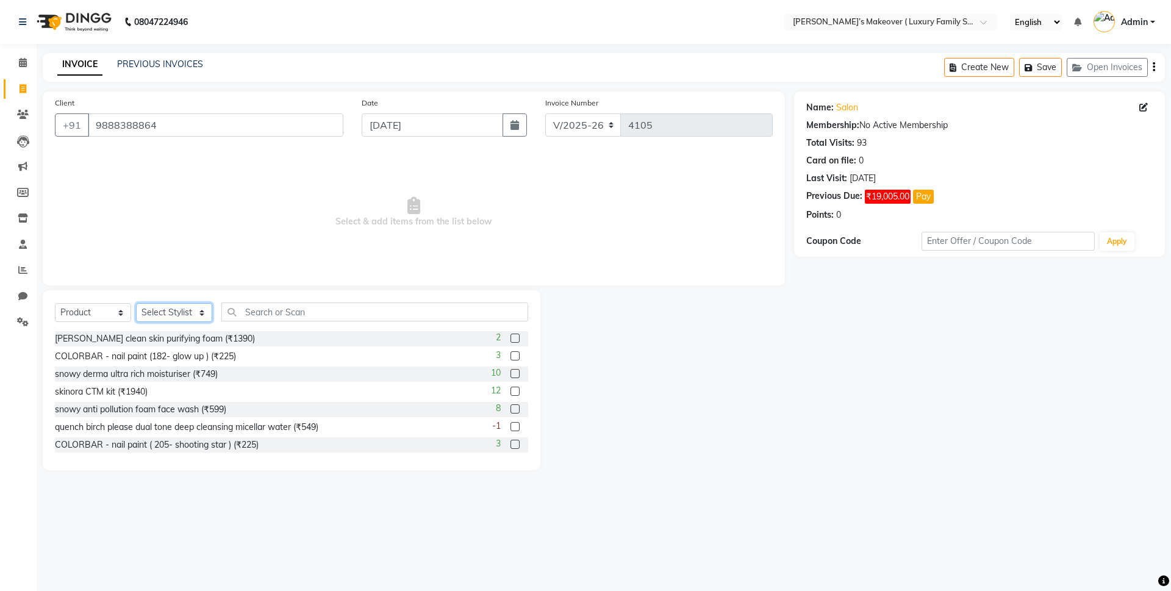
click at [167, 313] on select "Select Stylist [PERSON_NAME] [PERSON_NAME] [PERSON_NAME] [PERSON_NAME] [PERSON_…" at bounding box center [174, 312] width 76 height 19
select select "69493"
click at [136, 303] on select "Select Stylist [PERSON_NAME] [PERSON_NAME] [PERSON_NAME] [PERSON_NAME] [PERSON_…" at bounding box center [174, 312] width 76 height 19
drag, startPoint x: 274, startPoint y: 312, endPoint x: 315, endPoint y: 298, distance: 43.8
click at [278, 309] on input "text" at bounding box center [374, 312] width 307 height 19
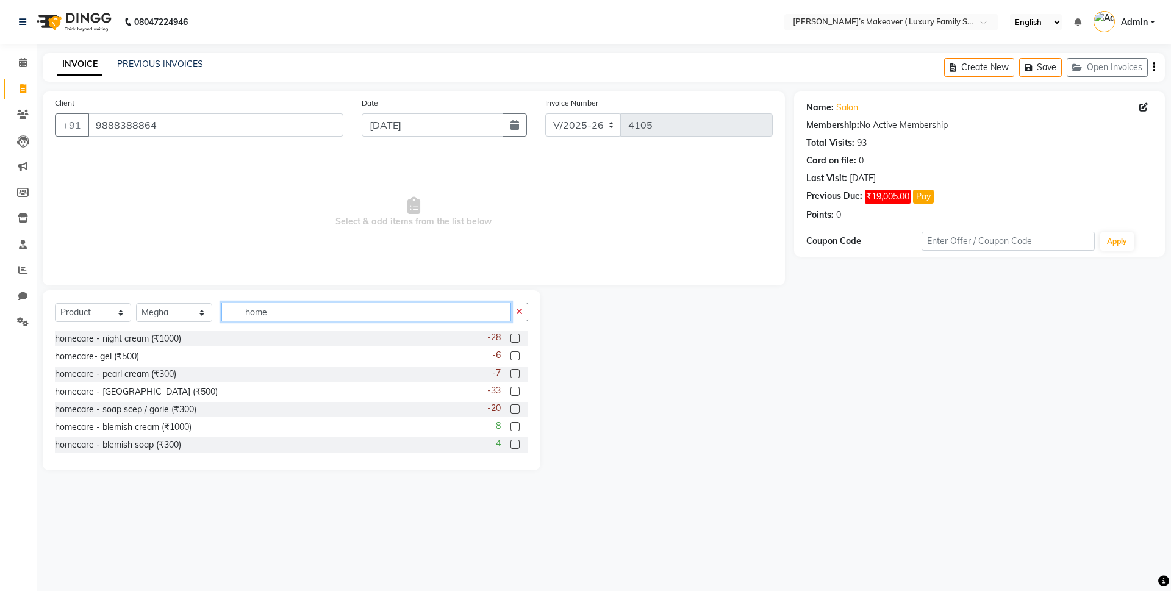
type input "home"
click at [511, 340] on label at bounding box center [515, 338] width 9 height 9
click at [511, 340] on input "checkbox" at bounding box center [515, 339] width 8 height 8
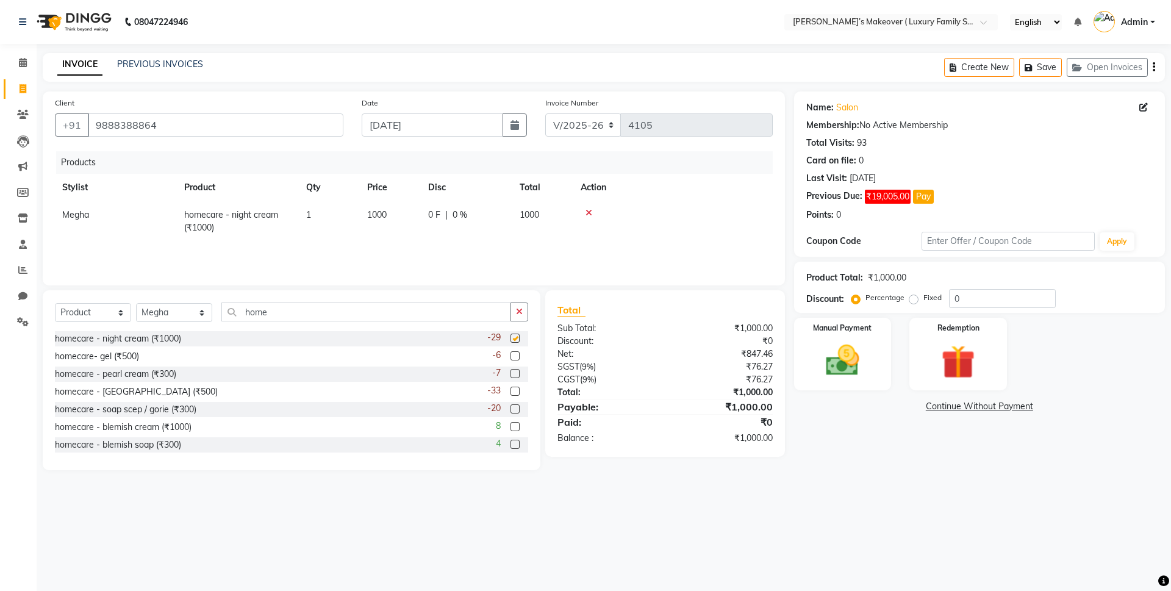
checkbox input "false"
click at [511, 375] on label at bounding box center [515, 373] width 9 height 9
click at [511, 375] on input "checkbox" at bounding box center [515, 374] width 8 height 8
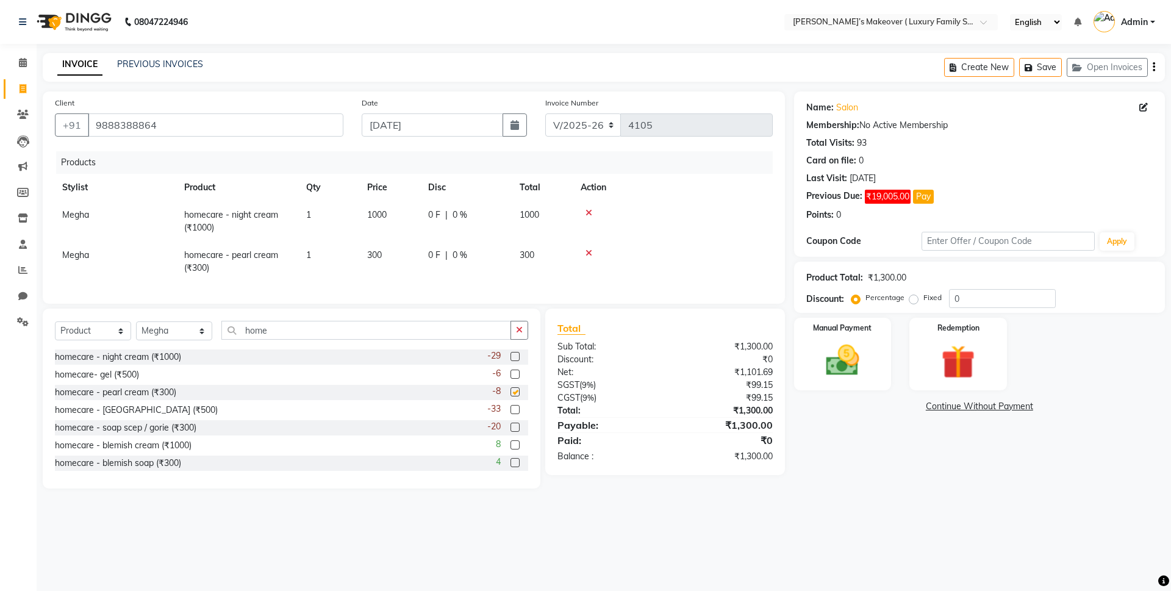
checkbox input "false"
click at [511, 414] on label at bounding box center [515, 409] width 9 height 9
click at [511, 414] on input "checkbox" at bounding box center [515, 410] width 8 height 8
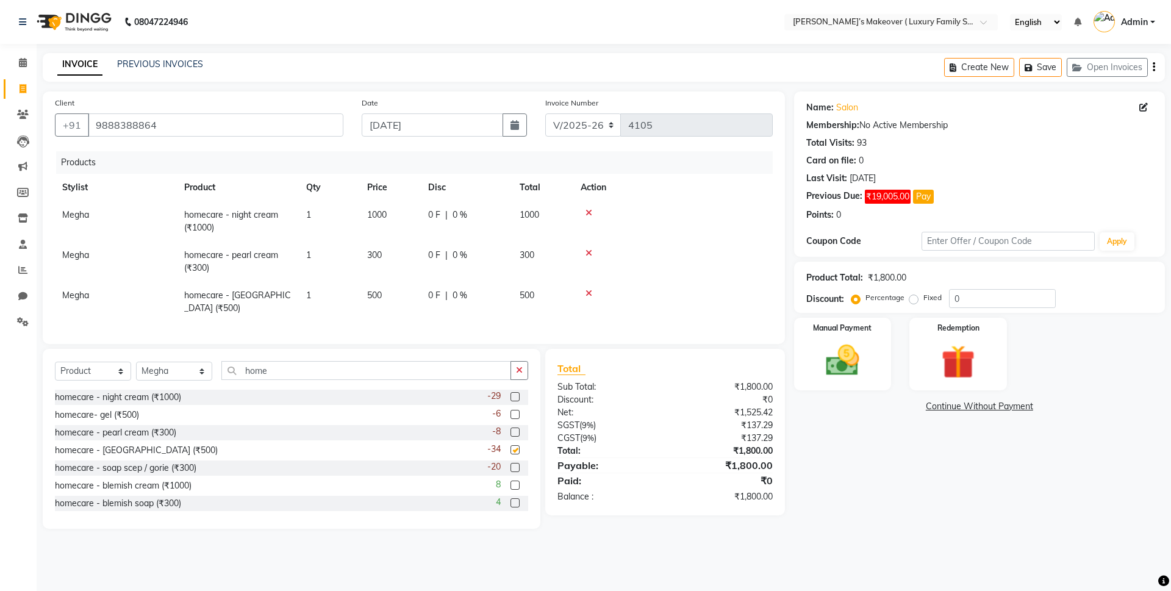
checkbox input "false"
click at [511, 465] on label at bounding box center [515, 467] width 9 height 9
click at [511, 465] on input "checkbox" at bounding box center [515, 468] width 8 height 8
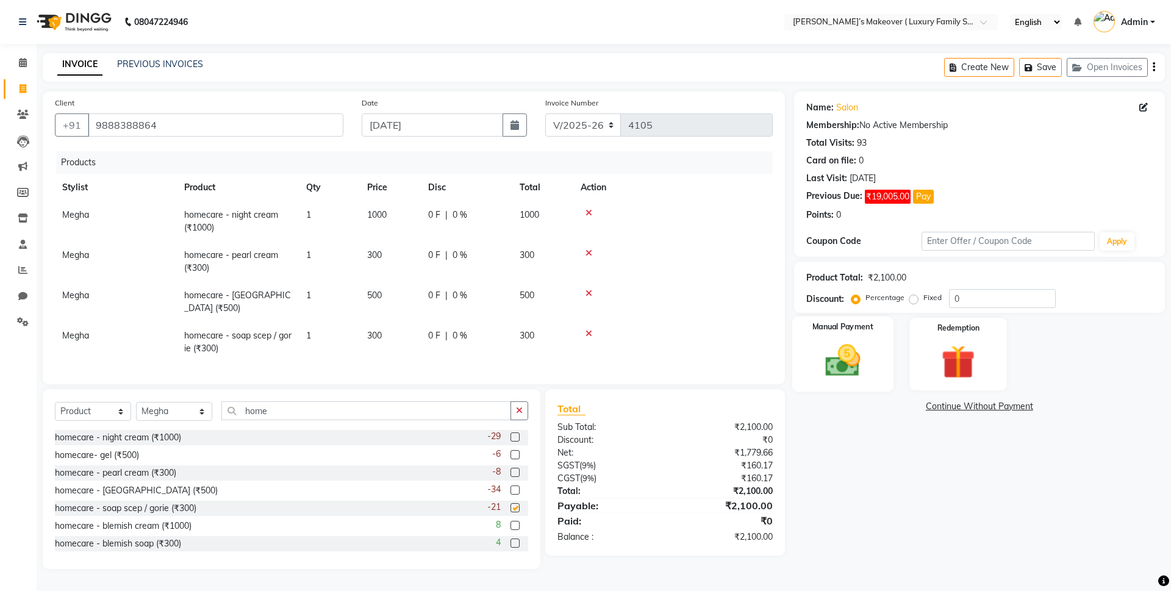
checkbox input "false"
click at [1153, 66] on button "button" at bounding box center [1154, 67] width 2 height 29
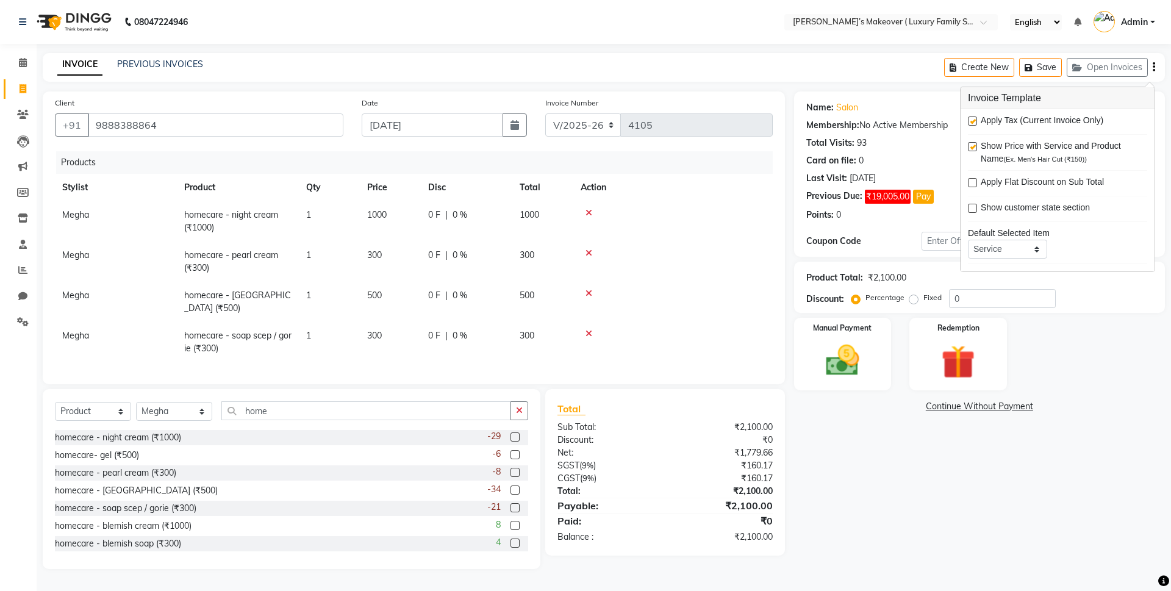
click at [969, 117] on label at bounding box center [972, 121] width 9 height 9
click at [969, 118] on input "checkbox" at bounding box center [972, 122] width 8 height 8
checkbox input "false"
click at [858, 341] on img at bounding box center [842, 360] width 57 height 40
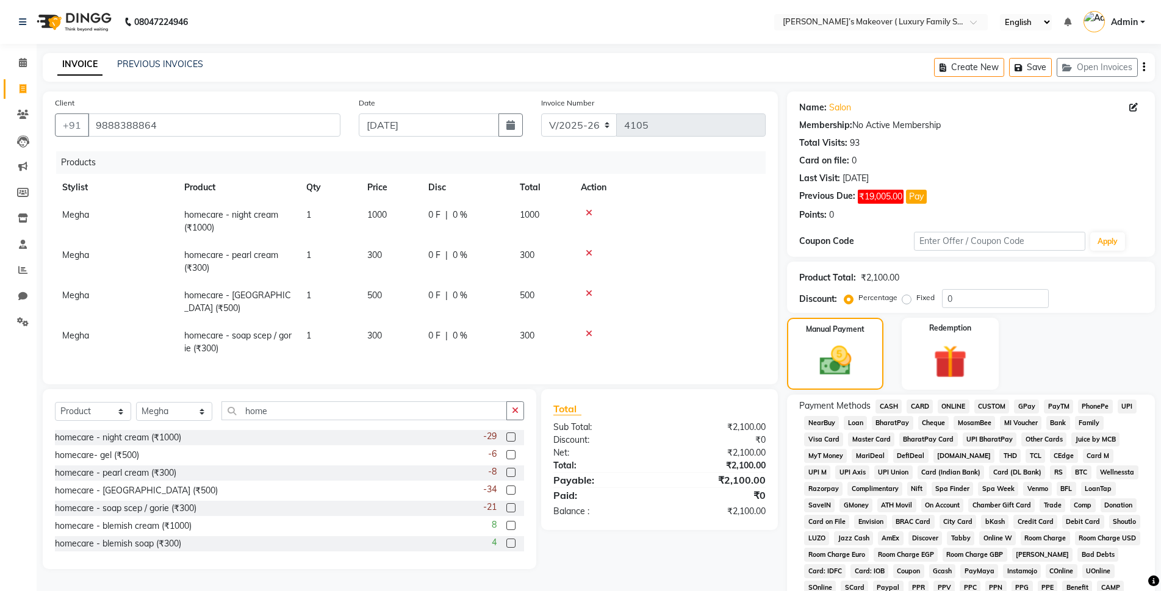
click at [891, 408] on span "CASH" at bounding box center [888, 407] width 26 height 14
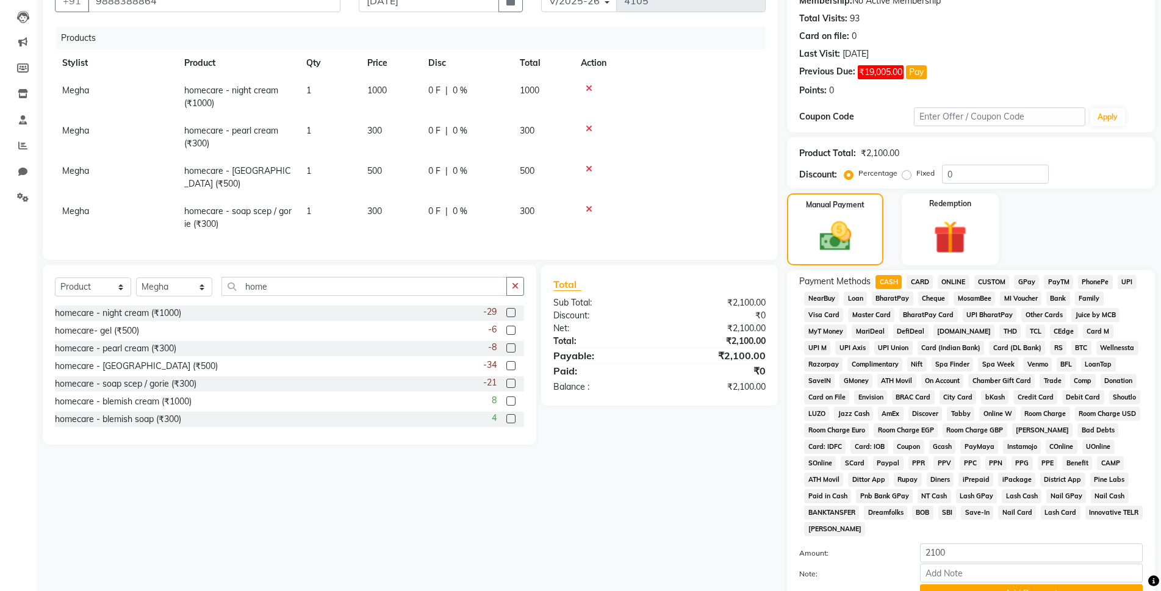
scroll to position [231, 0]
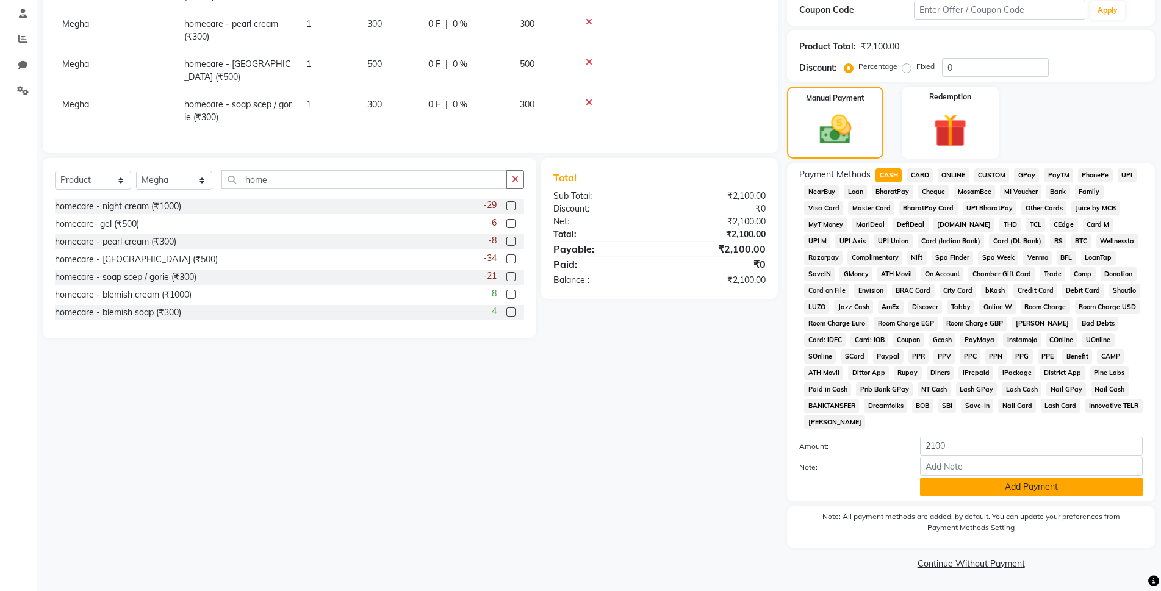
click at [972, 488] on button "Add Payment" at bounding box center [1031, 487] width 223 height 19
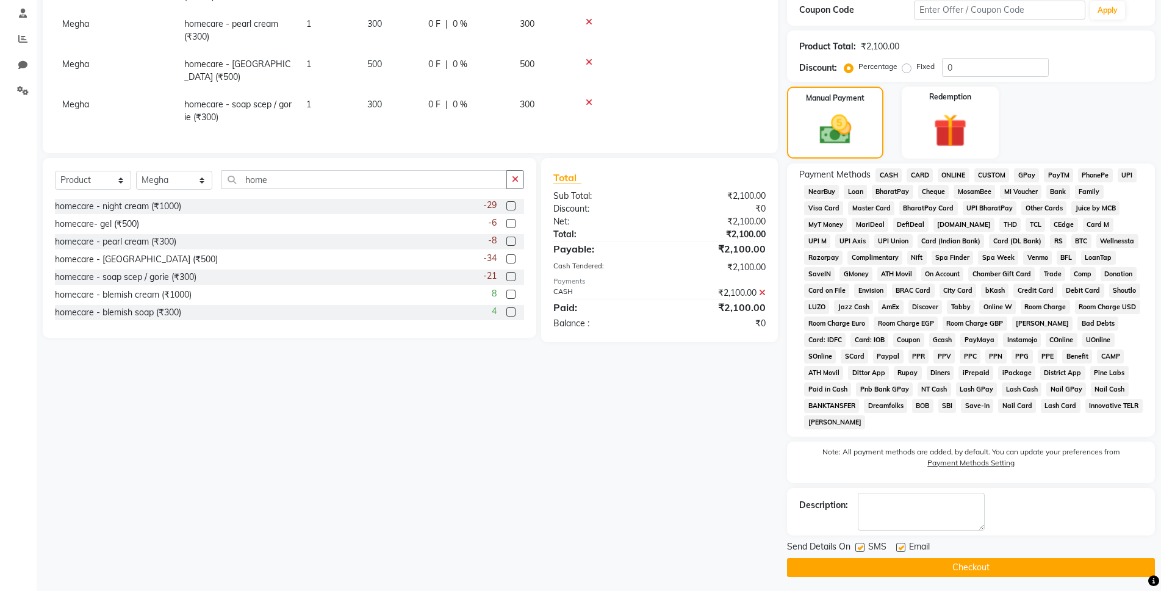
click at [985, 556] on div "Send Details On SMS Email Checkout" at bounding box center [971, 558] width 368 height 37
click at [985, 565] on button "Checkout" at bounding box center [971, 567] width 368 height 19
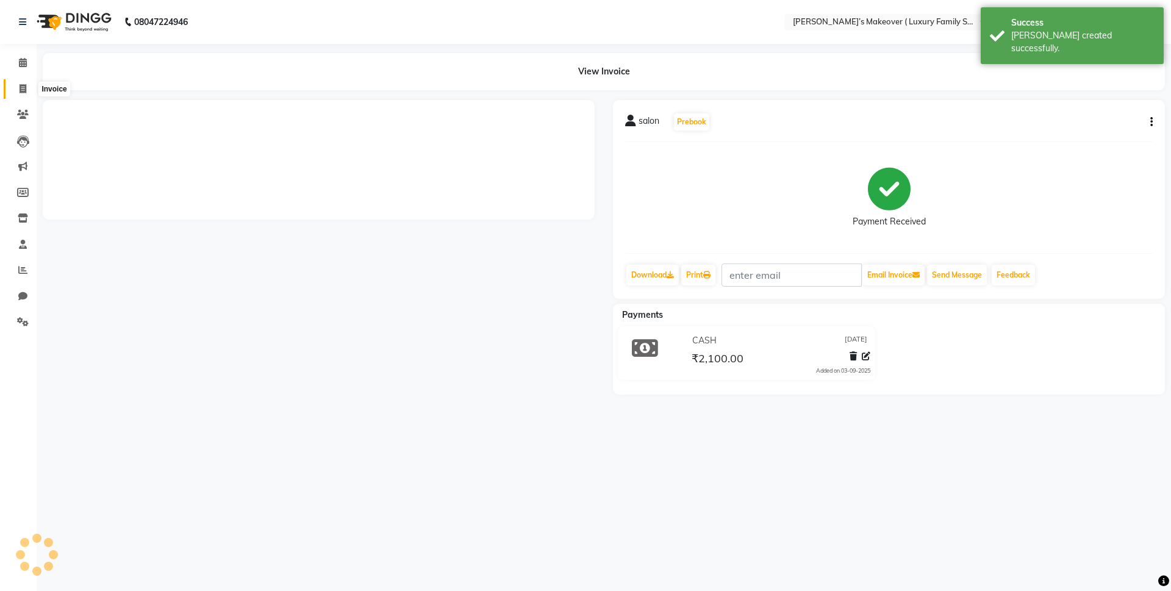
click at [27, 90] on span at bounding box center [22, 89] width 21 height 14
select select "service"
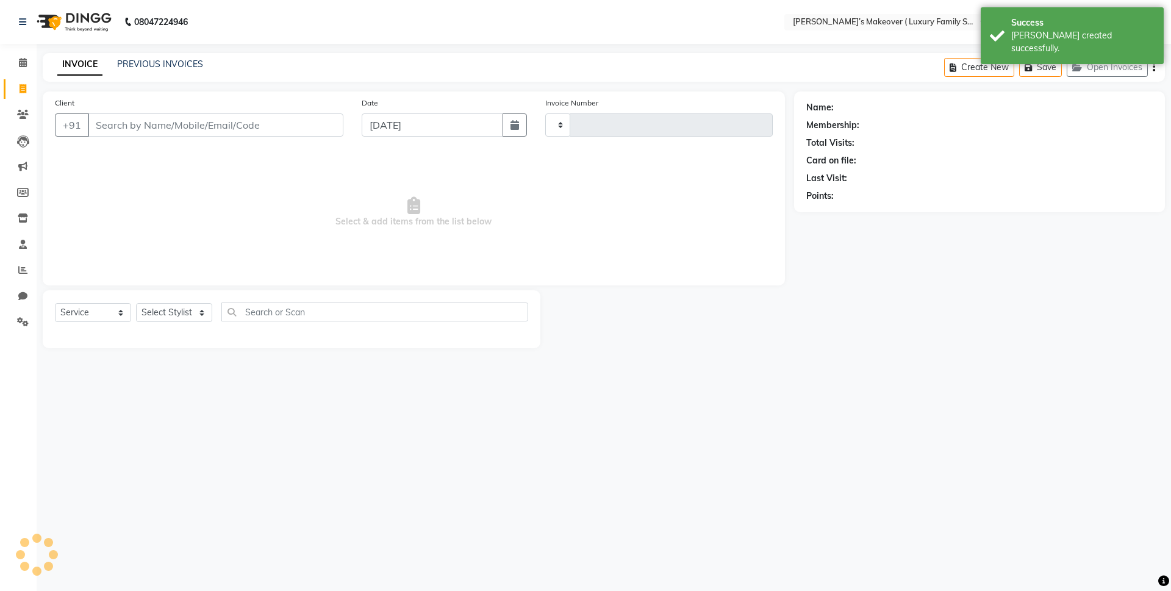
type input "4106"
select select "7777"
click at [203, 65] on div "INVOICE PREVIOUS INVOICES" at bounding box center [130, 65] width 175 height 14
click at [202, 65] on link "PREVIOUS INVOICES" at bounding box center [160, 64] width 86 height 11
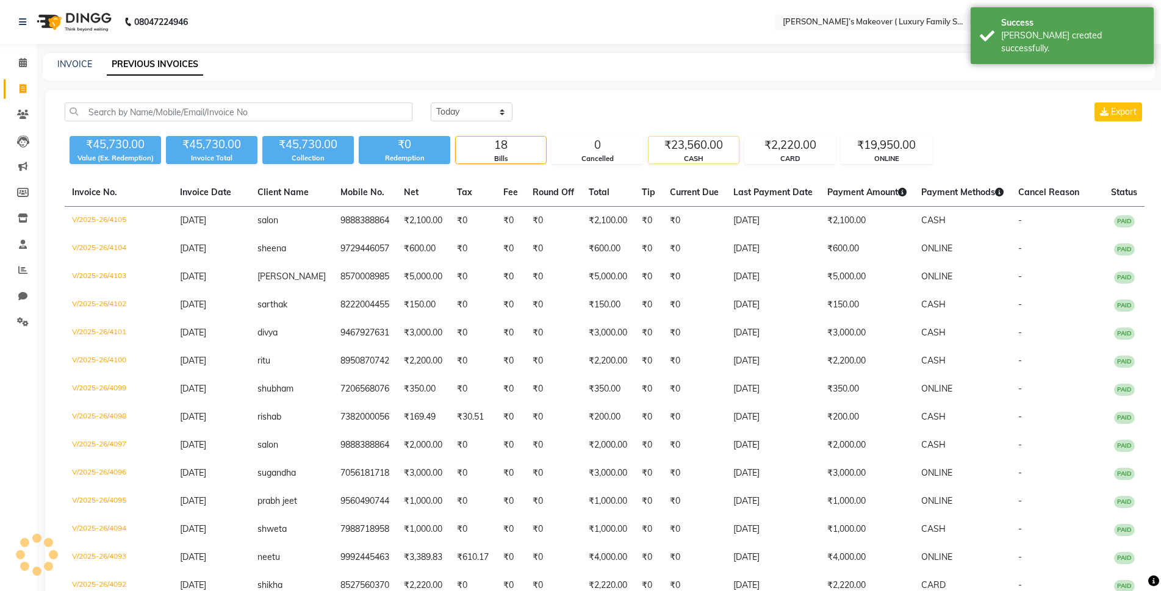
click at [722, 151] on div "₹23,560.00" at bounding box center [693, 145] width 90 height 17
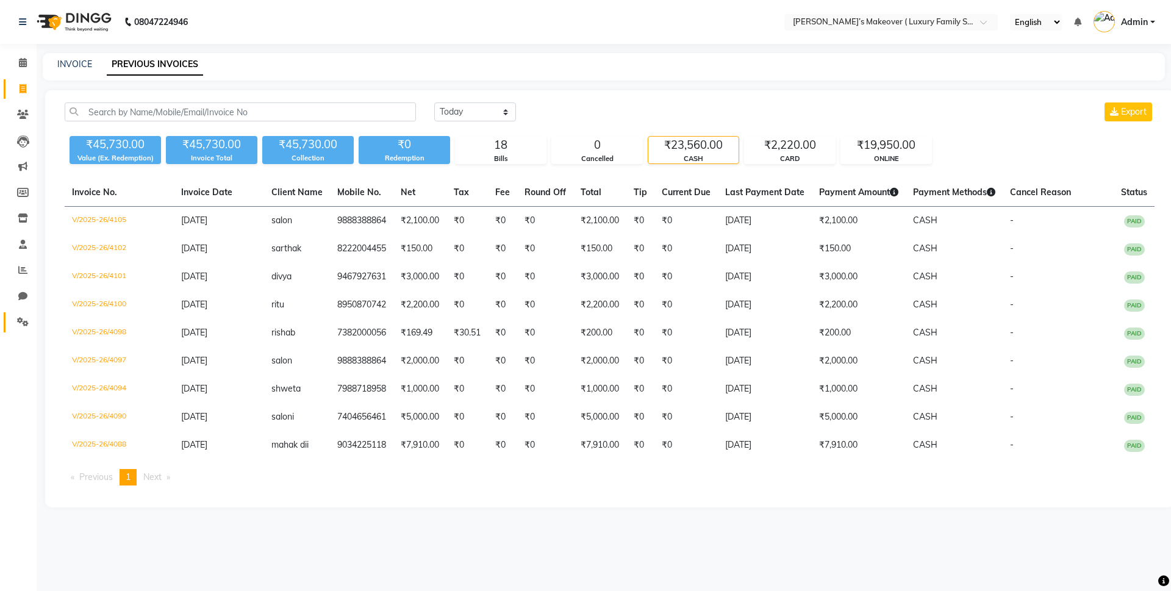
click at [21, 315] on link "Settings" at bounding box center [18, 322] width 29 height 20
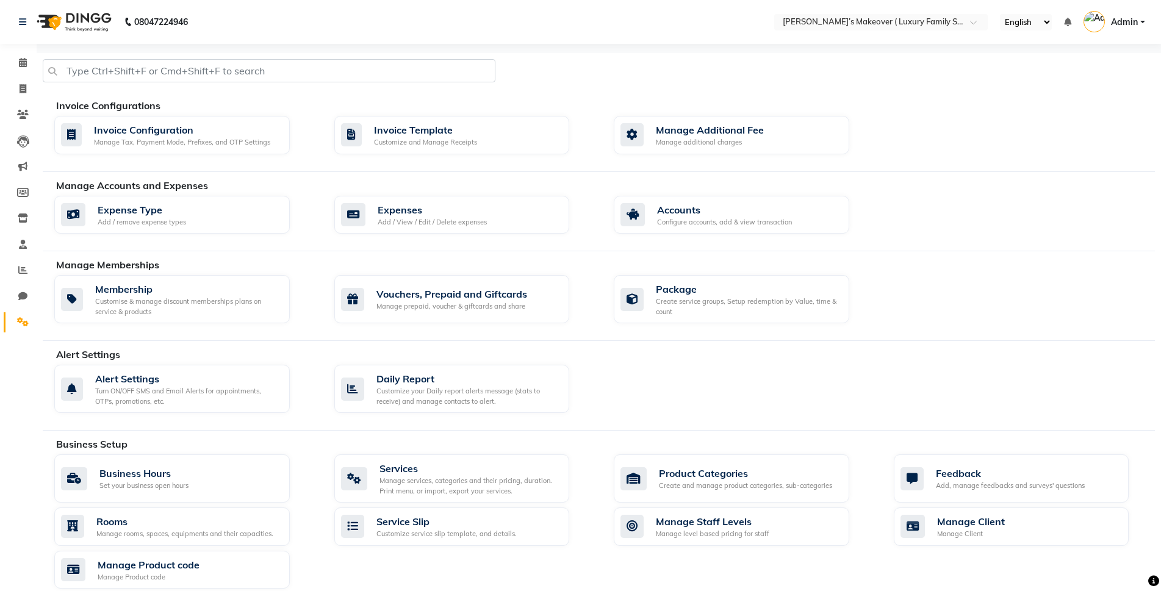
click at [481, 195] on div "Manage Accounts and Expenses Expense Type Add / remove expense types Expenses A…" at bounding box center [599, 215] width 1112 height 74
click at [533, 221] on div "Expenses Add / View / Edit / Delete expenses" at bounding box center [450, 215] width 219 height 25
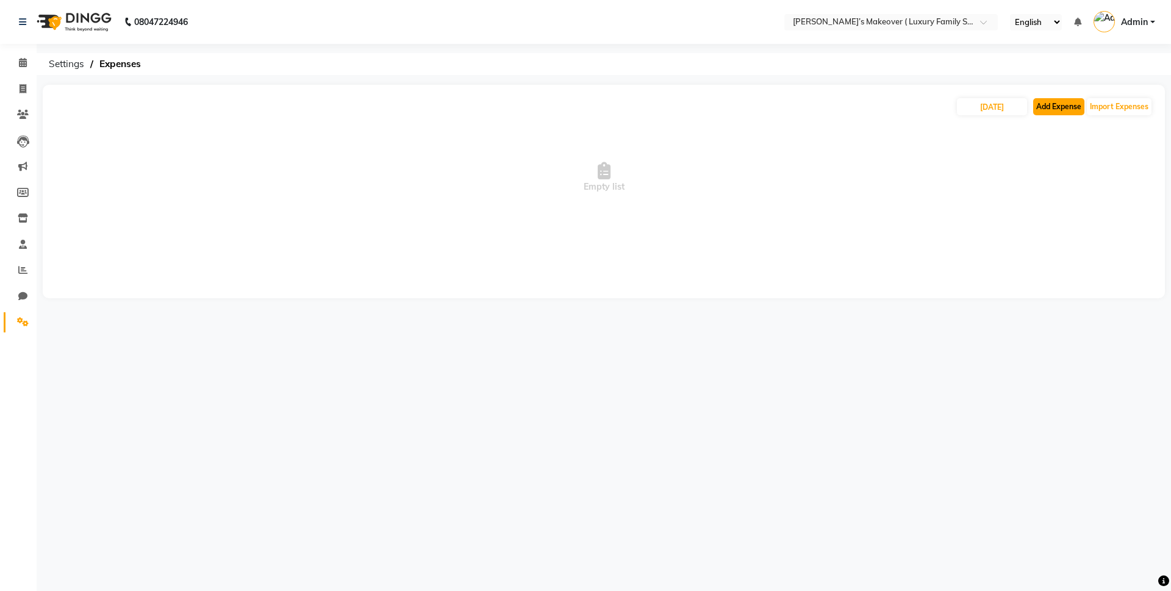
click at [1044, 105] on button "Add Expense" at bounding box center [1058, 106] width 51 height 17
select select "1"
select select "6920"
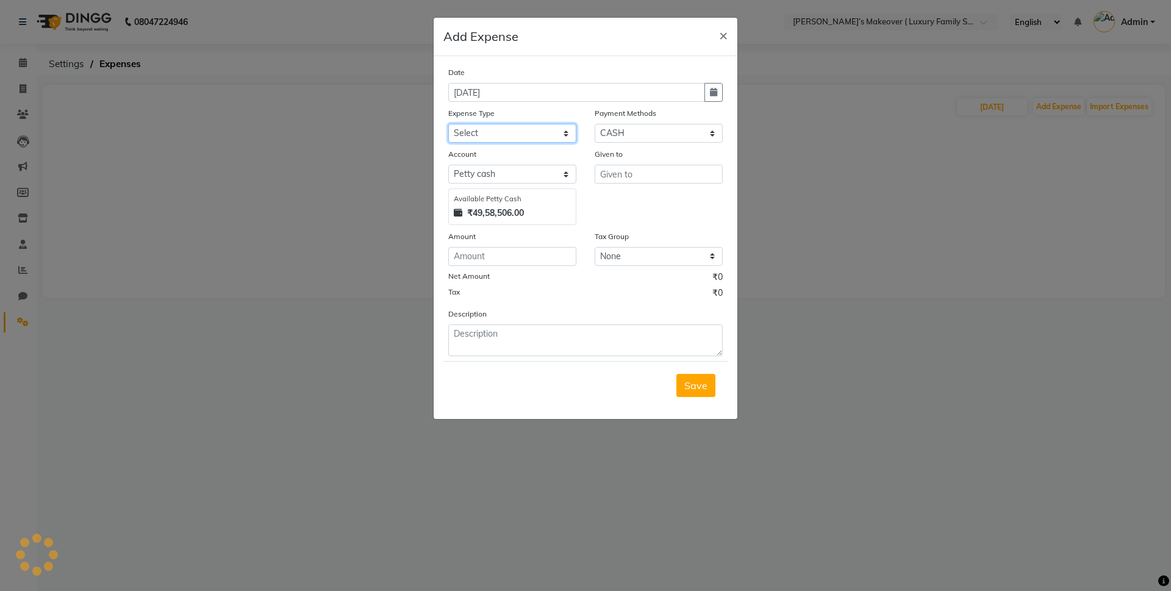
click at [492, 137] on select "Select Advance Salary Bank charges Car maintenance Cash transfer to bank Cash t…" at bounding box center [512, 133] width 128 height 19
select select "10"
click at [448, 124] on select "Select Advance Salary Bank charges Car maintenance Cash transfer to bank Cash t…" at bounding box center [512, 133] width 128 height 19
click at [644, 173] on input "text" at bounding box center [659, 174] width 128 height 19
type input "aryan ret online"
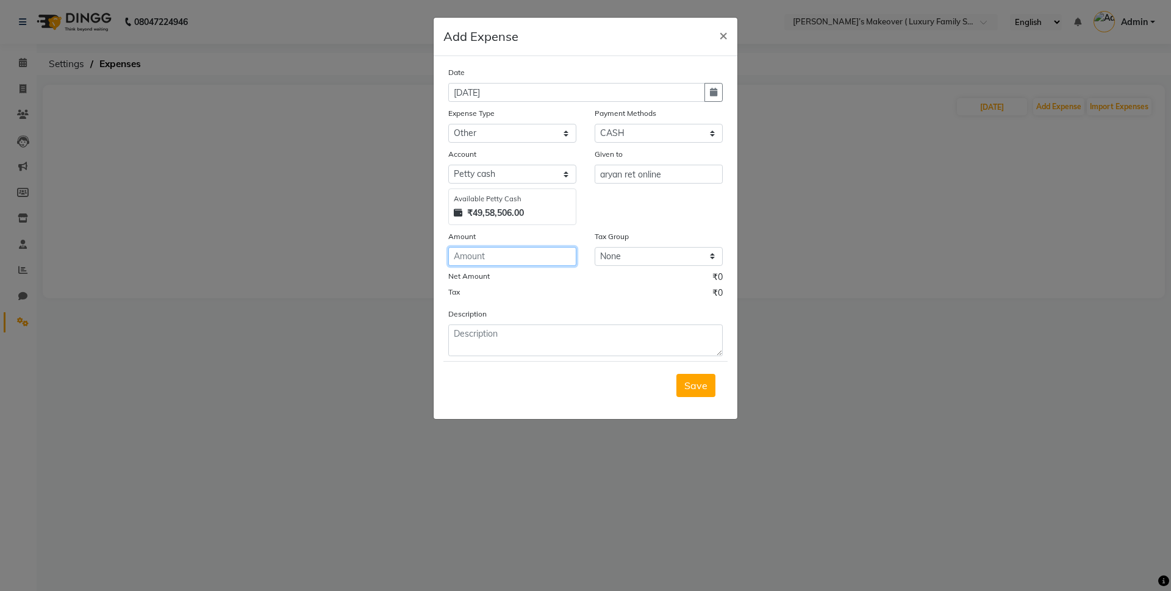
click at [542, 264] on input "number" at bounding box center [512, 256] width 128 height 19
type input "350"
click at [692, 386] on span "Save" at bounding box center [695, 385] width 23 height 12
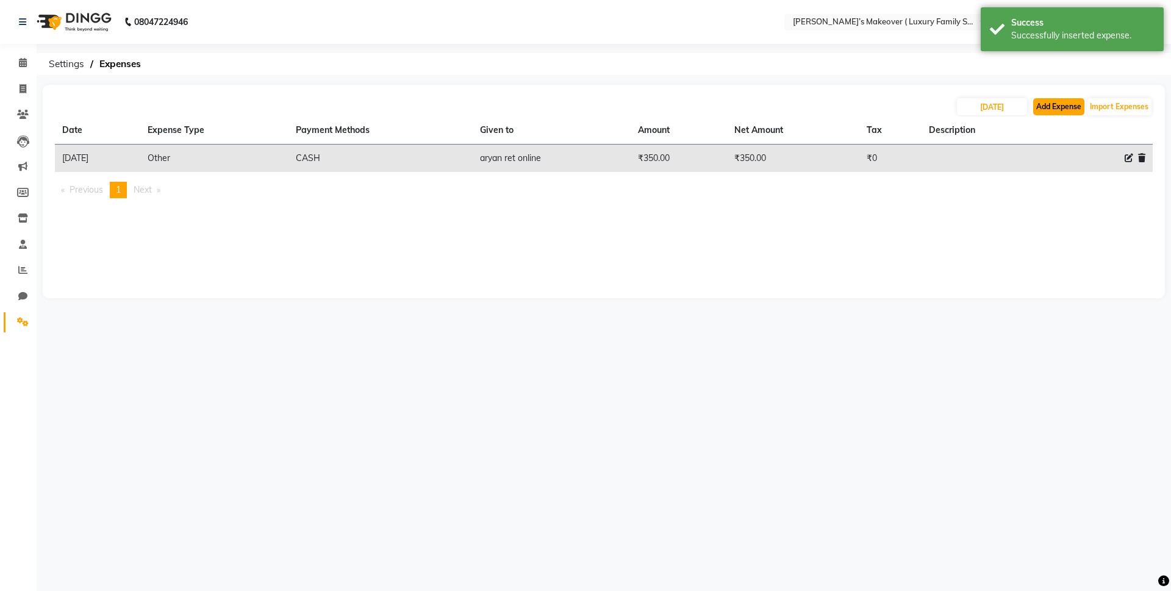
click at [1061, 108] on button "Add Expense" at bounding box center [1058, 106] width 51 height 17
select select "1"
select select "6920"
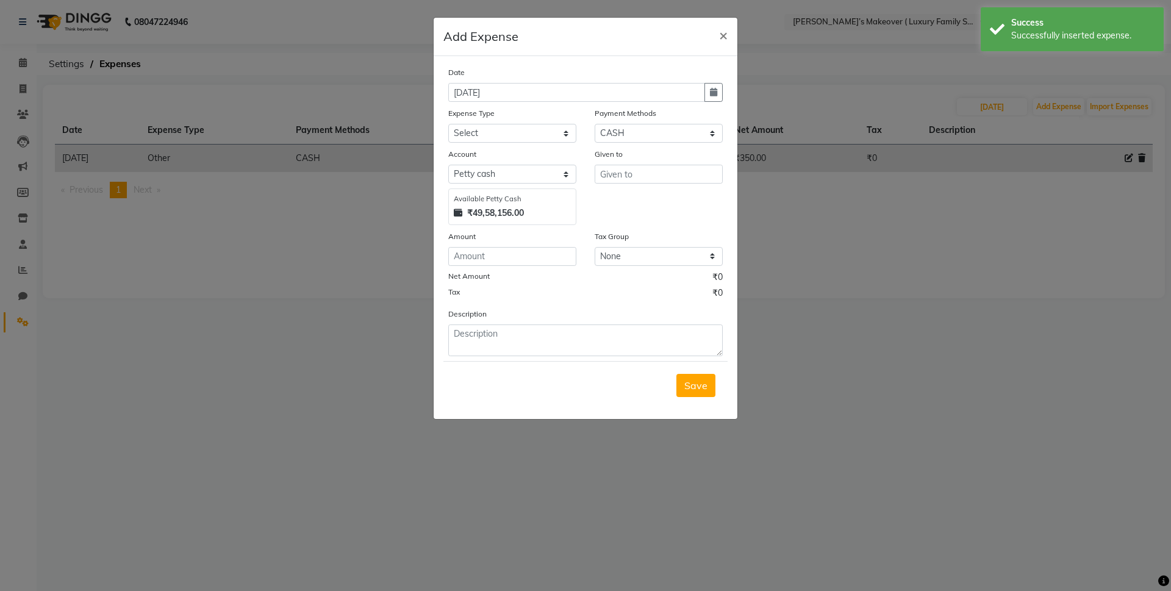
click at [537, 123] on div "Expense Type" at bounding box center [512, 115] width 128 height 17
drag, startPoint x: 545, startPoint y: 131, endPoint x: 544, endPoint y: 142, distance: 11.7
click at [545, 131] on select "Select Advance Salary Bank charges Car maintenance Cash transfer to bank Cash t…" at bounding box center [512, 133] width 128 height 19
select select "10"
click at [448, 124] on select "Select Advance Salary Bank charges Car maintenance Cash transfer to bank Cash t…" at bounding box center [512, 133] width 128 height 19
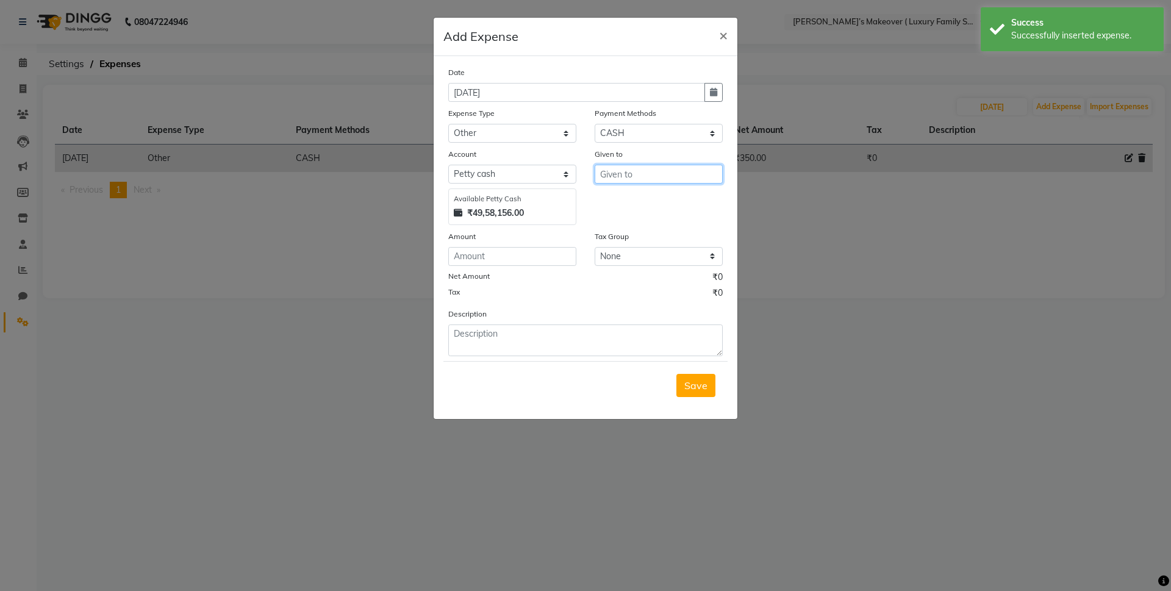
click at [648, 173] on input "text" at bounding box center [659, 174] width 128 height 19
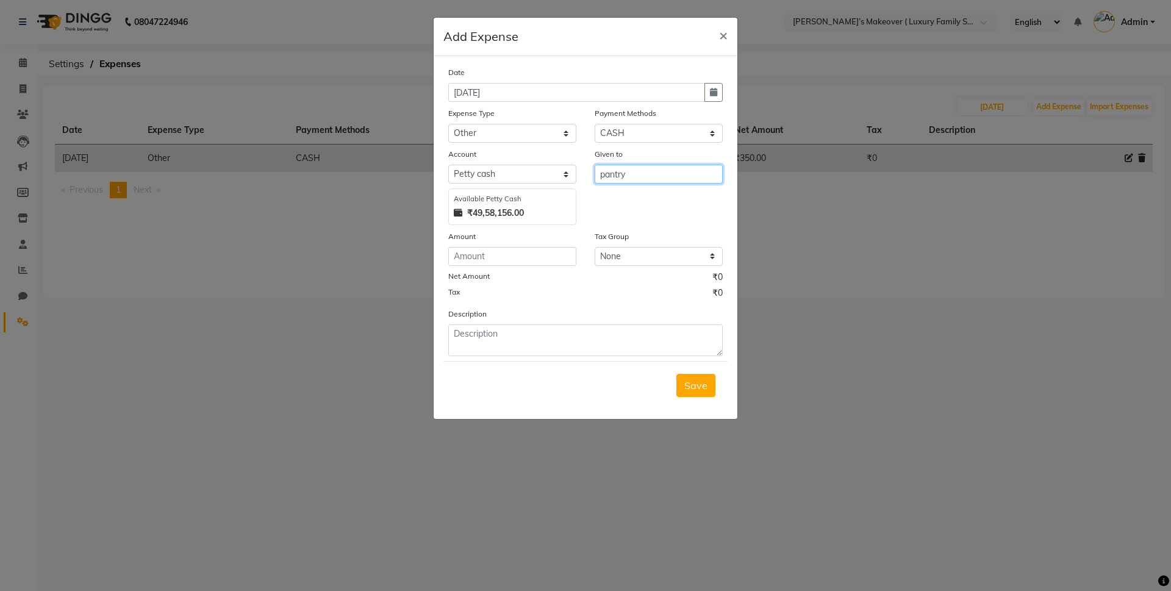
type input "pantry"
click at [523, 263] on input "number" at bounding box center [512, 256] width 128 height 19
type input "500"
click at [701, 382] on span "Save" at bounding box center [695, 385] width 23 height 12
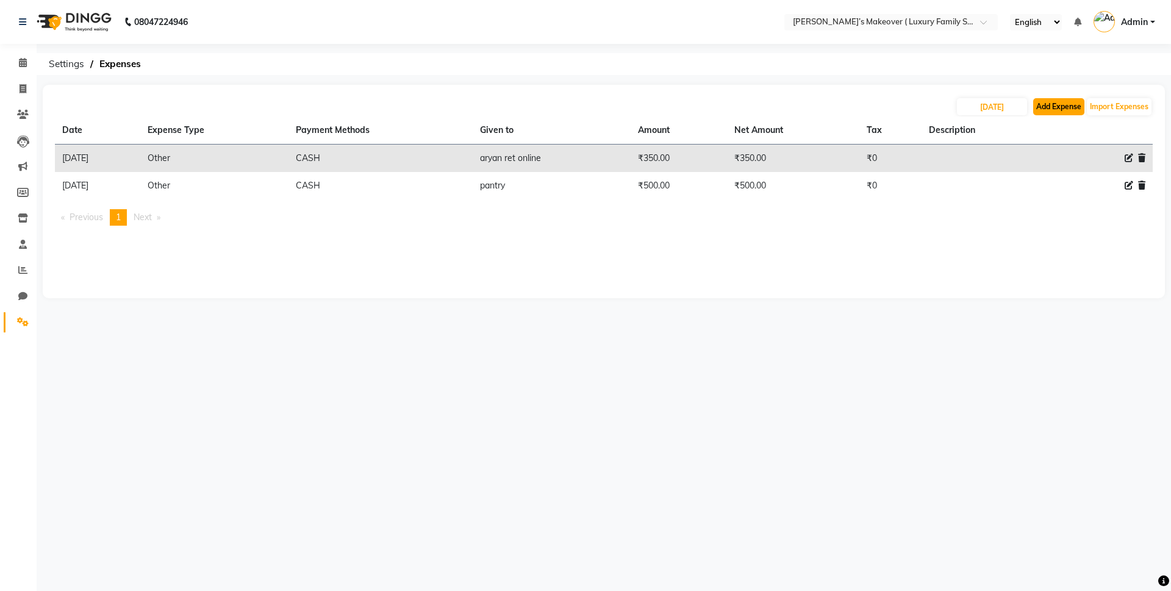
click at [1056, 103] on button "Add Expense" at bounding box center [1058, 106] width 51 height 17
select select "1"
select select "6920"
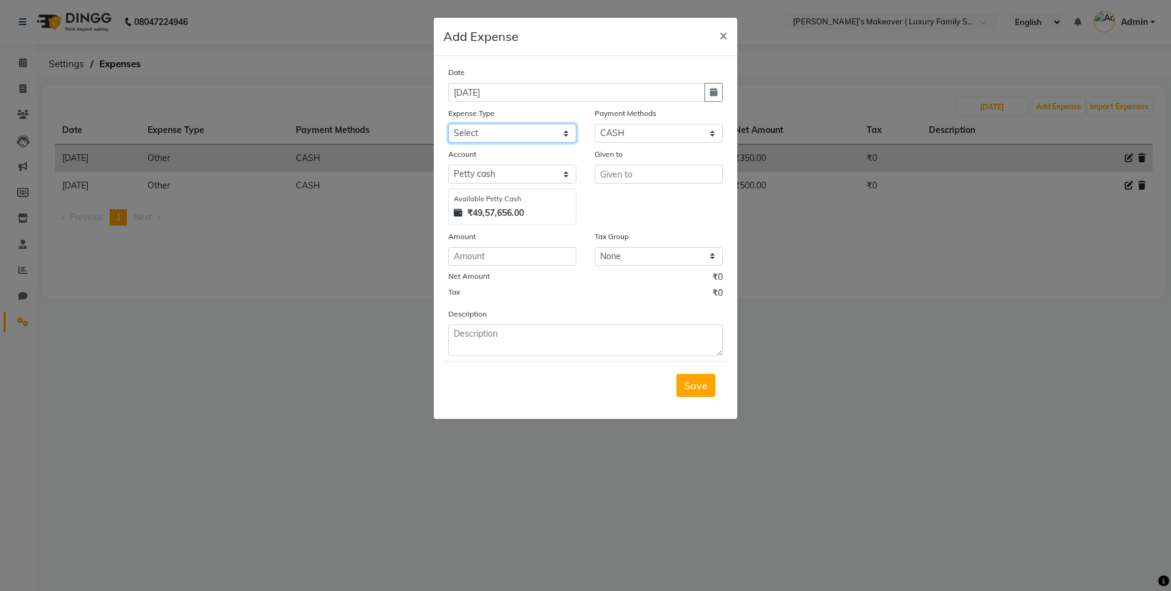
click at [481, 139] on select "Select Advance Salary Bank charges Car maintenance Cash transfer to bank Cash t…" at bounding box center [512, 133] width 128 height 19
select select "10"
click at [448, 124] on select "Select Advance Salary Bank charges Car maintenance Cash transfer to bank Cash t…" at bounding box center [512, 133] width 128 height 19
click at [647, 166] on input "text" at bounding box center [659, 174] width 128 height 19
type input "tip"
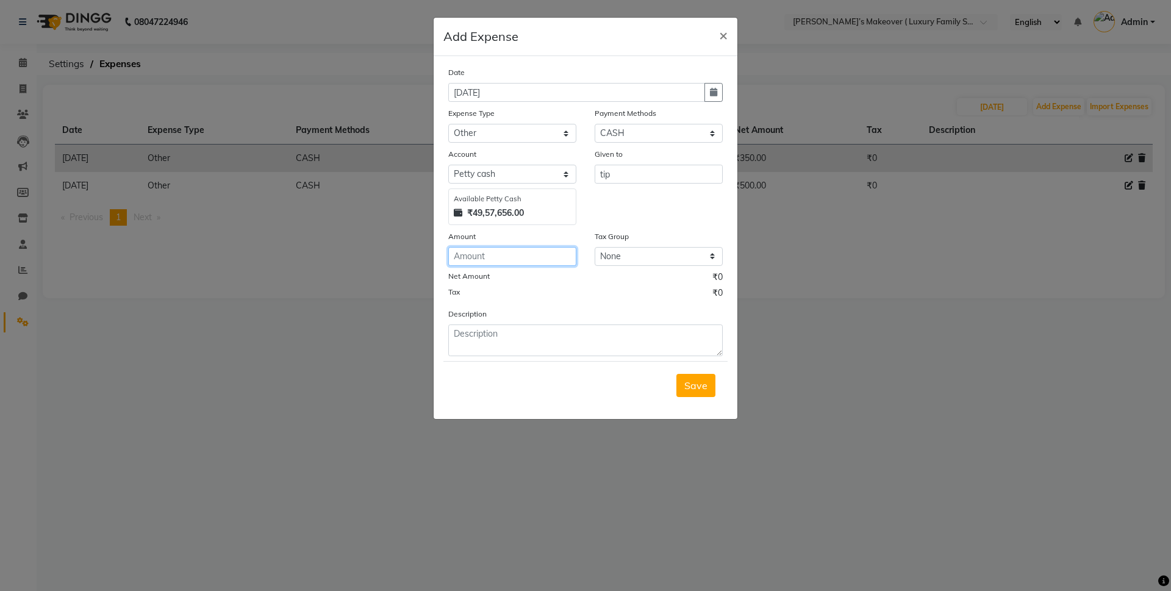
click at [546, 249] on input "number" at bounding box center [512, 256] width 128 height 19
type input "80"
click at [681, 387] on button "Save" at bounding box center [695, 385] width 39 height 23
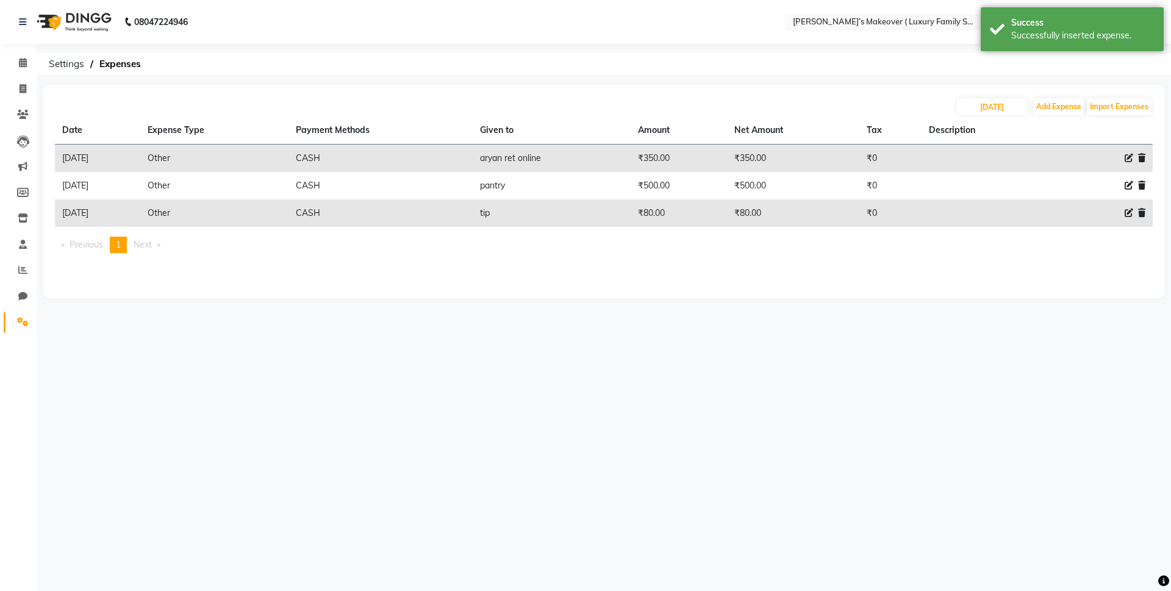
click at [1075, 119] on th at bounding box center [1064, 131] width 30 height 28
click at [1067, 103] on button "Add Expense" at bounding box center [1058, 106] width 51 height 17
select select "1"
select select "6920"
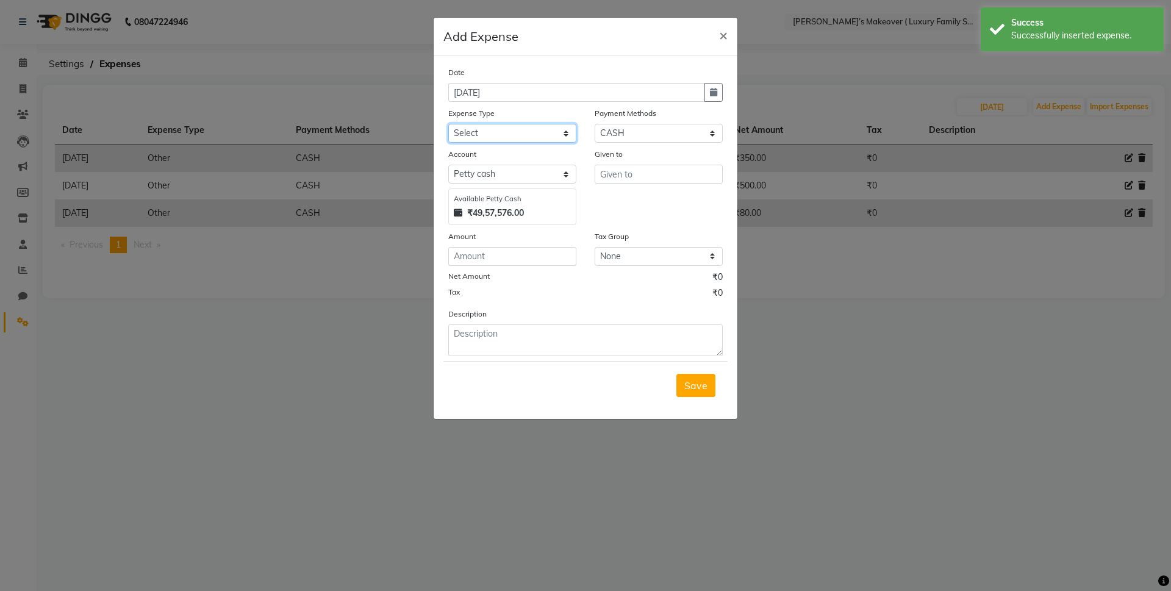
drag, startPoint x: 517, startPoint y: 127, endPoint x: 511, endPoint y: 138, distance: 13.1
click at [517, 127] on select "Select Advance Salary Bank charges Car maintenance Cash transfer to bank Cash t…" at bounding box center [512, 133] width 128 height 19
select select "10"
click at [448, 124] on select "Select Advance Salary Bank charges Car maintenance Cash transfer to bank Cash t…" at bounding box center [512, 133] width 128 height 19
click at [640, 179] on input "text" at bounding box center [659, 174] width 128 height 19
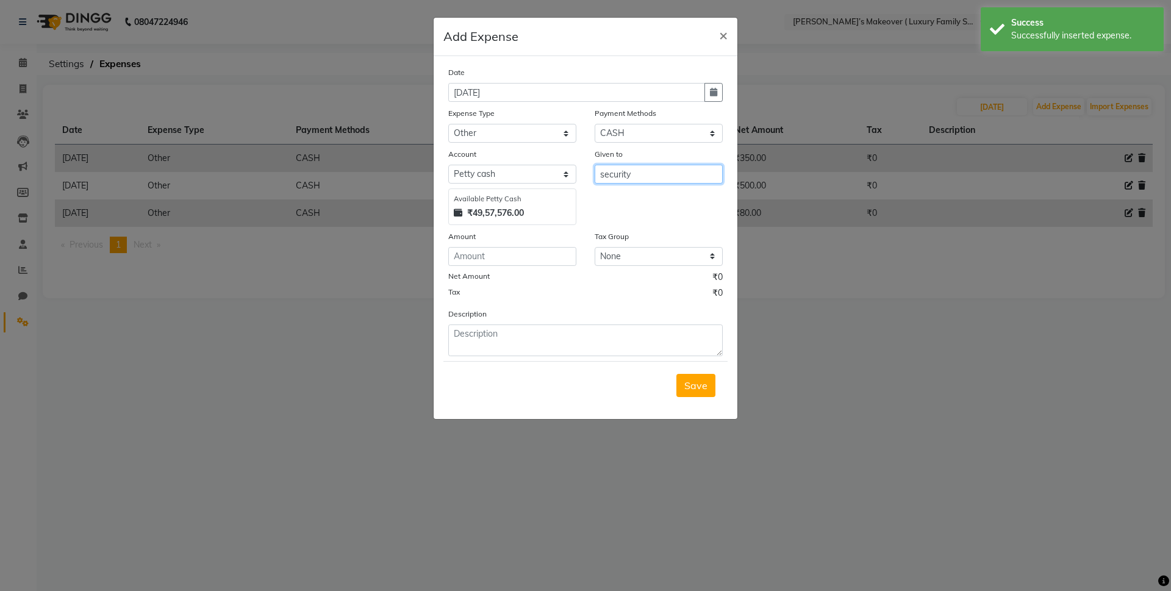
type input "security"
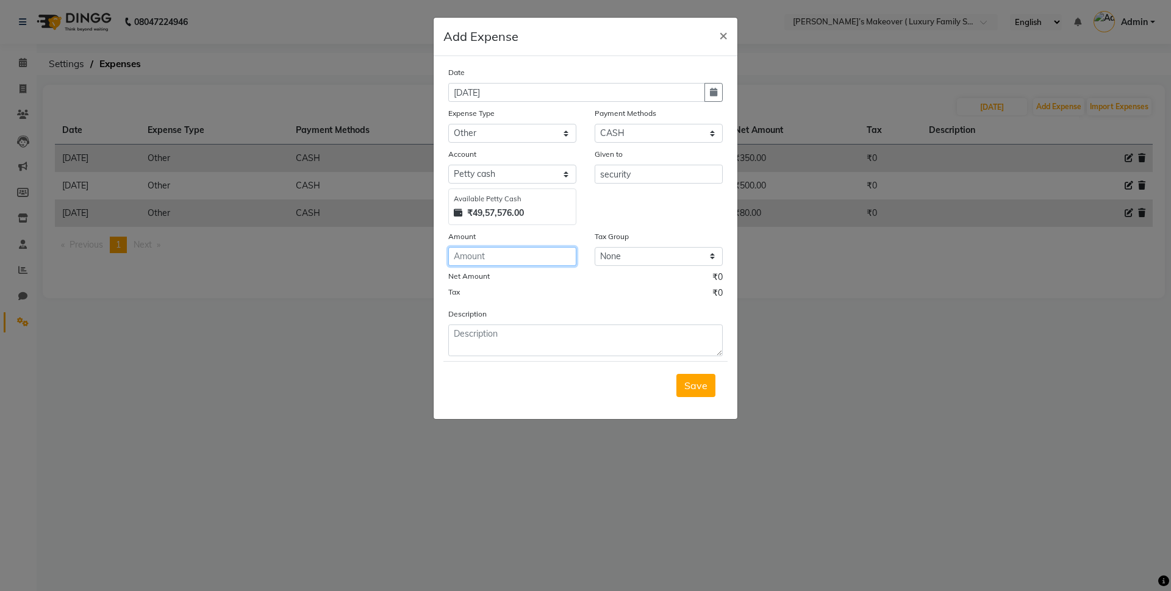
click at [542, 265] on input "number" at bounding box center [512, 256] width 128 height 19
type input "1000"
click at [699, 378] on button "Save" at bounding box center [695, 385] width 39 height 23
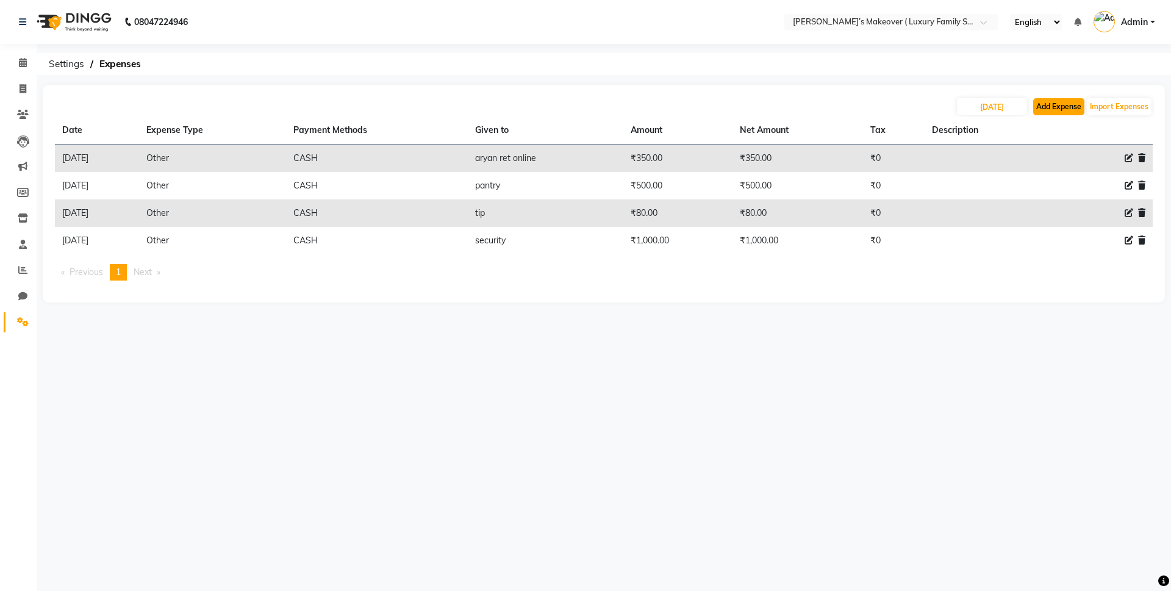
click at [1060, 101] on button "Add Expense" at bounding box center [1058, 106] width 51 height 17
select select "1"
select select "6920"
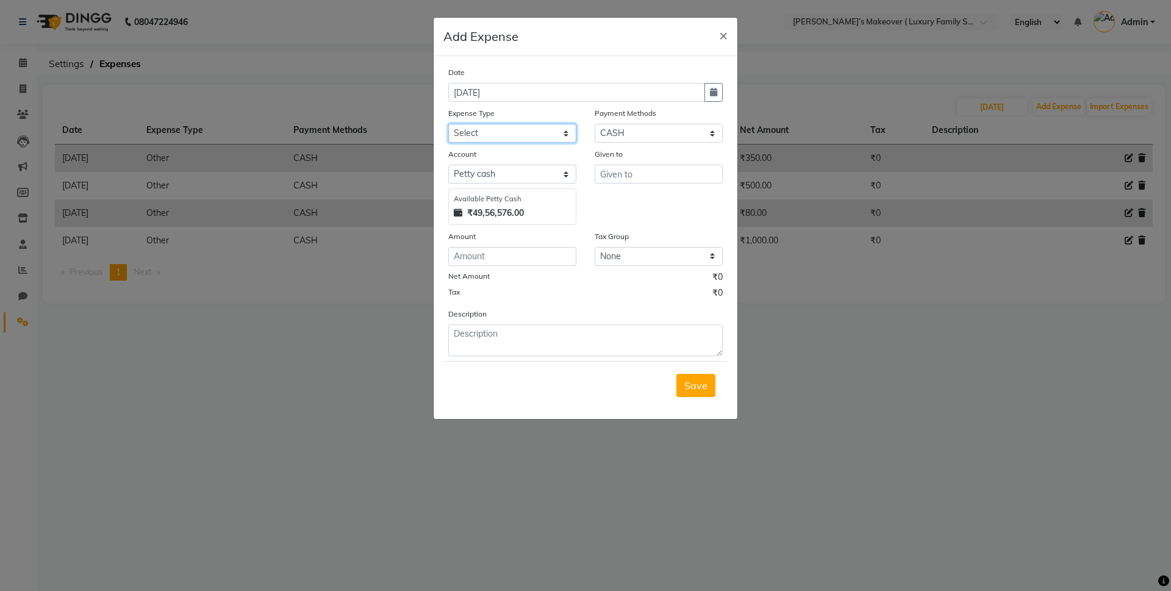
drag, startPoint x: 513, startPoint y: 135, endPoint x: 504, endPoint y: 142, distance: 10.9
click at [513, 135] on select "Select Advance Salary Bank charges Car maintenance Cash transfer to bank Cash t…" at bounding box center [512, 133] width 128 height 19
select select "10"
click at [448, 124] on select "Select Advance Salary Bank charges Car maintenance Cash transfer to bank Cash t…" at bounding box center [512, 133] width 128 height 19
click at [671, 188] on div "Given to" at bounding box center [659, 186] width 146 height 77
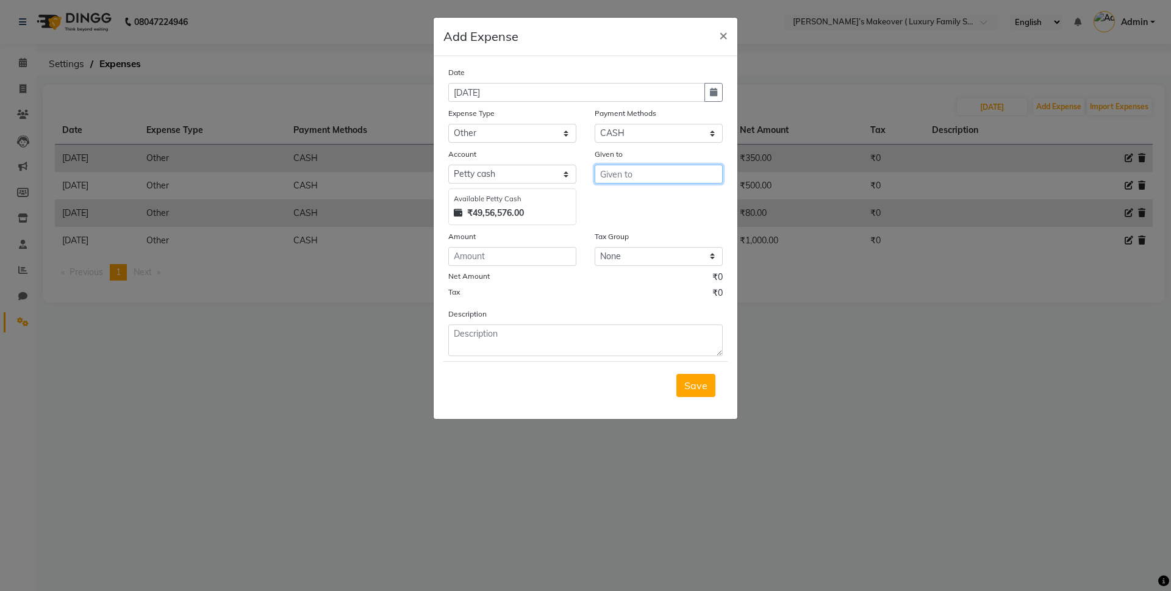
click at [675, 173] on input "text" at bounding box center [659, 174] width 128 height 19
type input "gauri"
click at [547, 259] on input "number" at bounding box center [512, 256] width 128 height 19
type input "200"
click at [691, 390] on span "Save" at bounding box center [695, 385] width 23 height 12
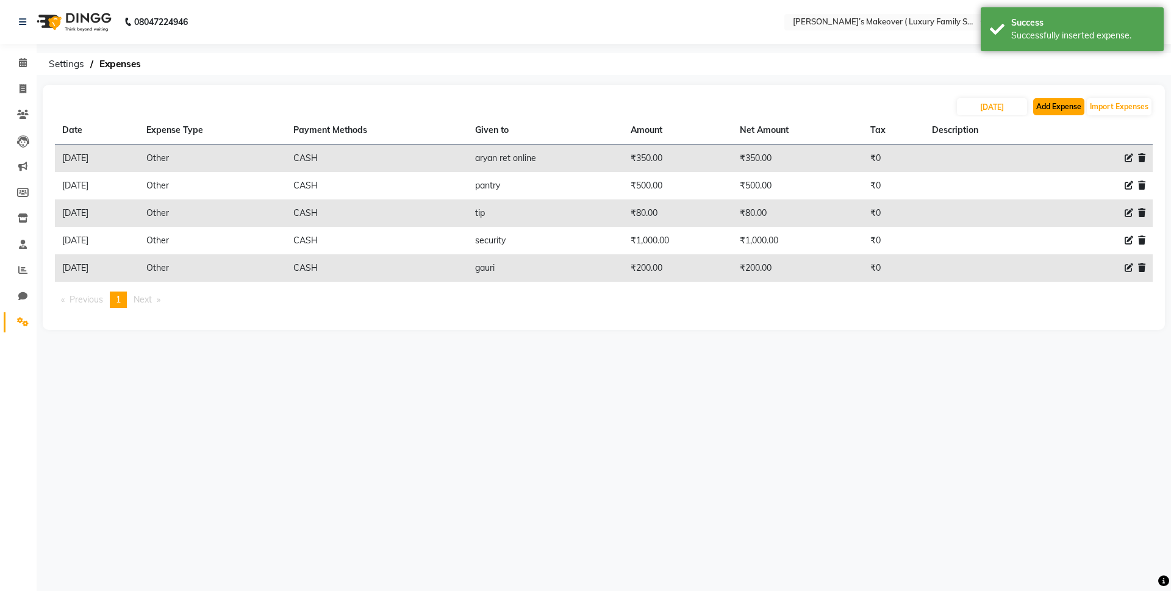
click at [1053, 109] on button "Add Expense" at bounding box center [1058, 106] width 51 height 17
select select "1"
select select "6920"
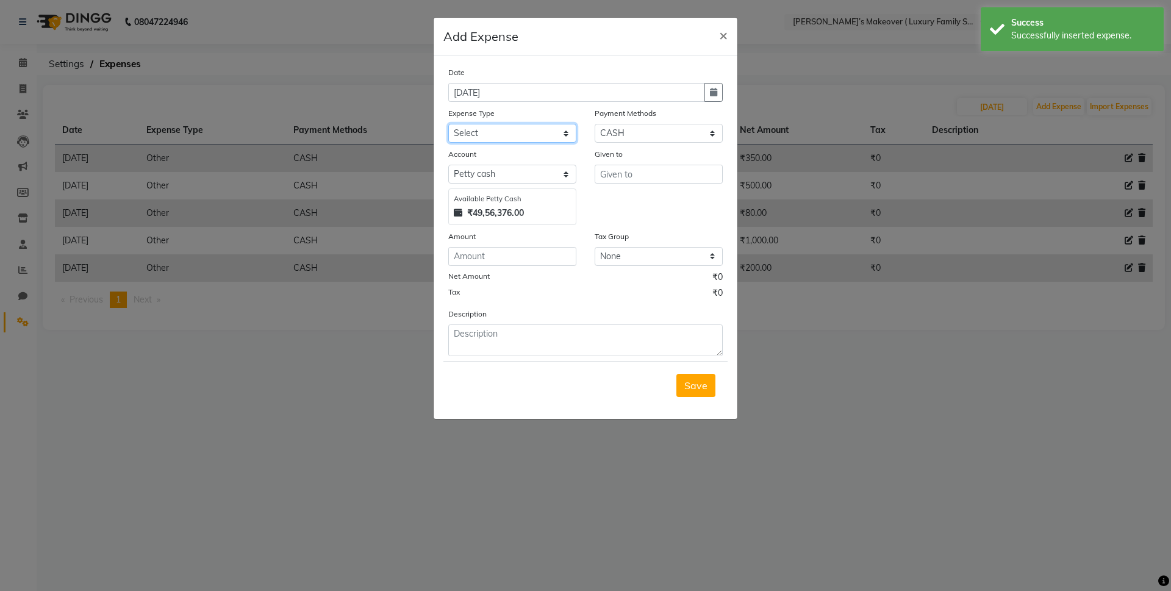
click at [489, 136] on select "Select Advance Salary Bank charges Car maintenance Cash transfer to bank Cash t…" at bounding box center [512, 133] width 128 height 19
select select "10"
click at [448, 124] on select "Select Advance Salary Bank charges Car maintenance Cash transfer to bank Cash t…" at bounding box center [512, 133] width 128 height 19
click at [670, 170] on input "text" at bounding box center [659, 174] width 128 height 19
type input "[PERSON_NAME] courier"
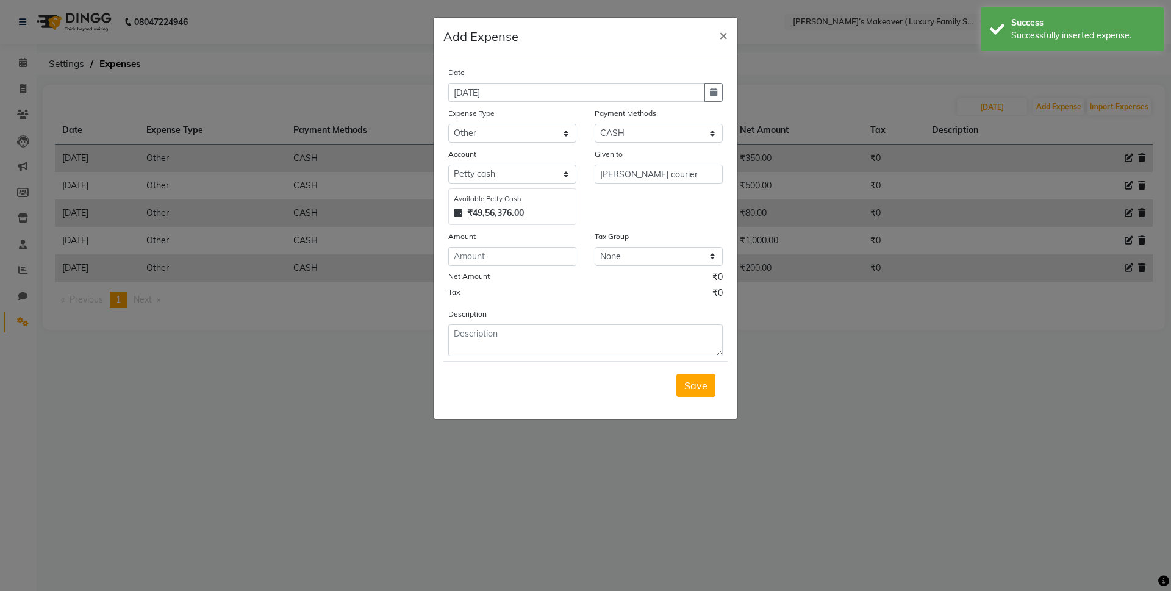
click at [555, 245] on div "Amount" at bounding box center [512, 238] width 128 height 17
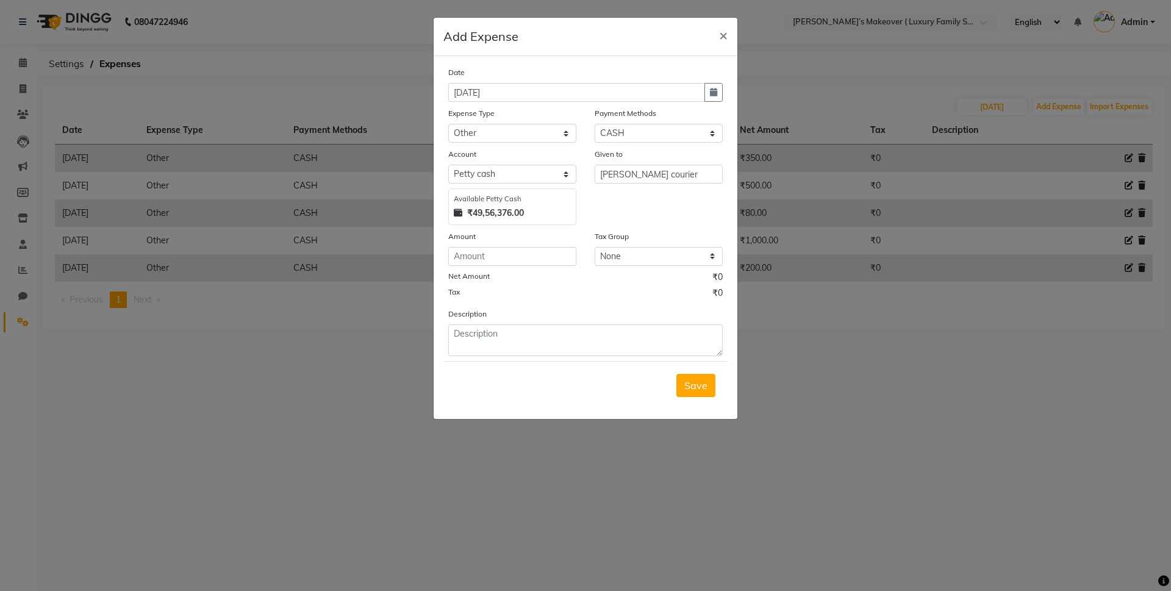
click at [554, 226] on div "Date [DATE] Expense Type Select Advance Salary Bank charges Car maintenance Cas…" at bounding box center [585, 211] width 274 height 290
click at [556, 237] on div "Amount" at bounding box center [512, 238] width 128 height 17
click at [556, 256] on input "number" at bounding box center [512, 256] width 128 height 19
type input "240"
click at [692, 381] on span "Save" at bounding box center [695, 385] width 23 height 12
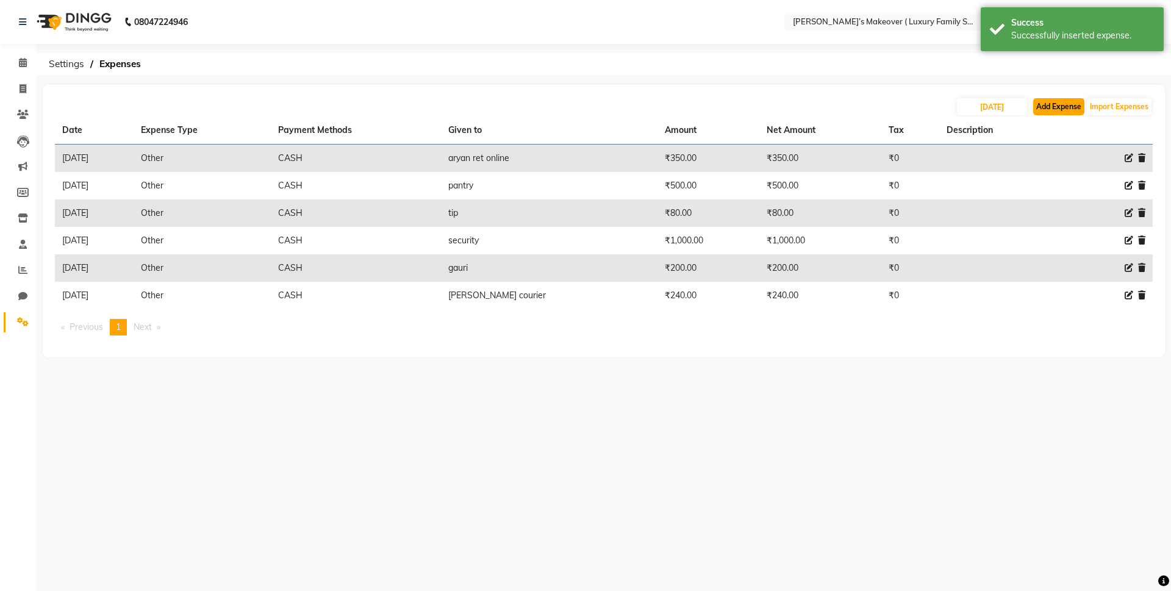
click at [1074, 109] on button "Add Expense" at bounding box center [1058, 106] width 51 height 17
select select "1"
select select "6920"
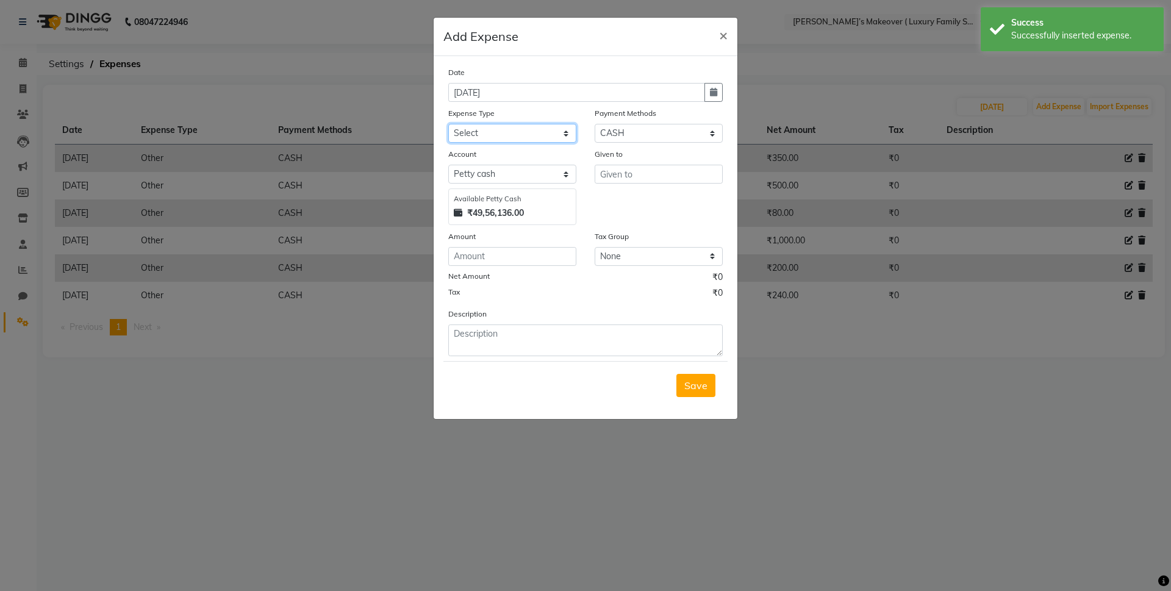
click at [543, 132] on select "Select Advance Salary Bank charges Car maintenance Cash transfer to bank Cash t…" at bounding box center [512, 133] width 128 height 19
select select "10"
click at [448, 124] on select "Select Advance Salary Bank charges Car maintenance Cash transfer to bank Cash t…" at bounding box center [512, 133] width 128 height 19
click at [632, 179] on input "text" at bounding box center [659, 174] width 128 height 19
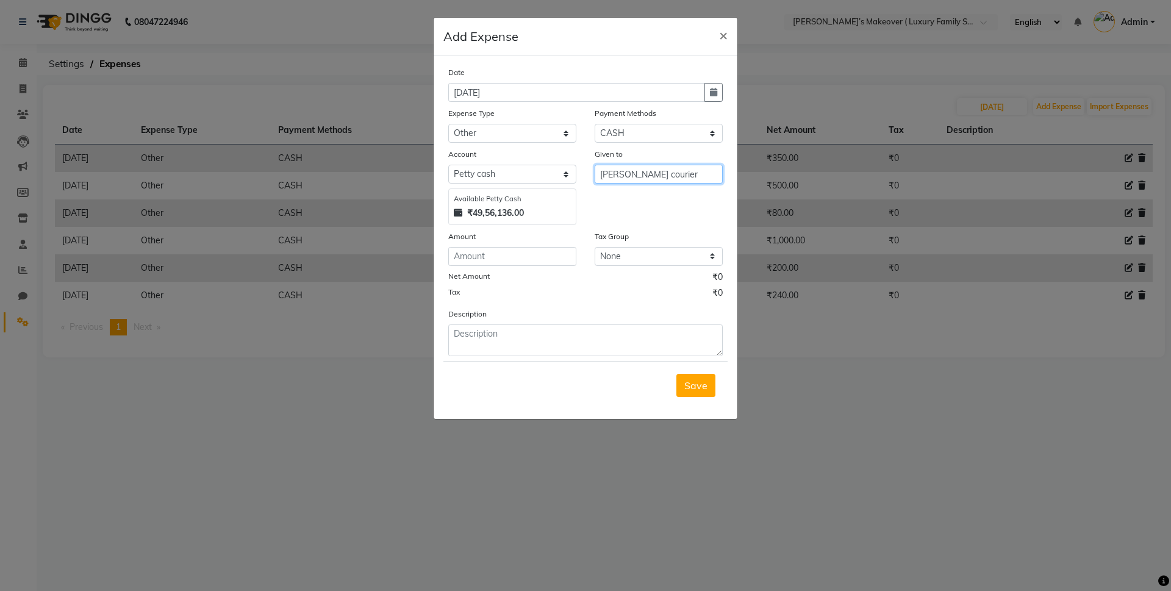
type input "[PERSON_NAME] courier"
click at [563, 253] on input "number" at bounding box center [512, 256] width 128 height 19
type input "510"
click at [692, 378] on button "Save" at bounding box center [695, 385] width 39 height 23
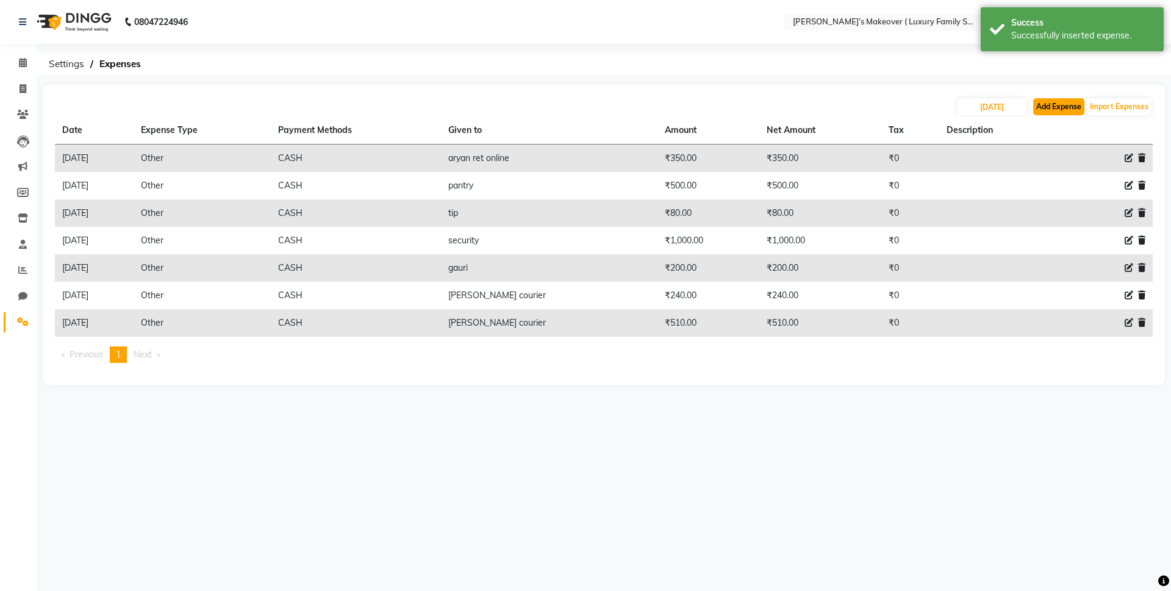
click at [1042, 102] on button "Add Expense" at bounding box center [1058, 106] width 51 height 17
select select "1"
select select "6920"
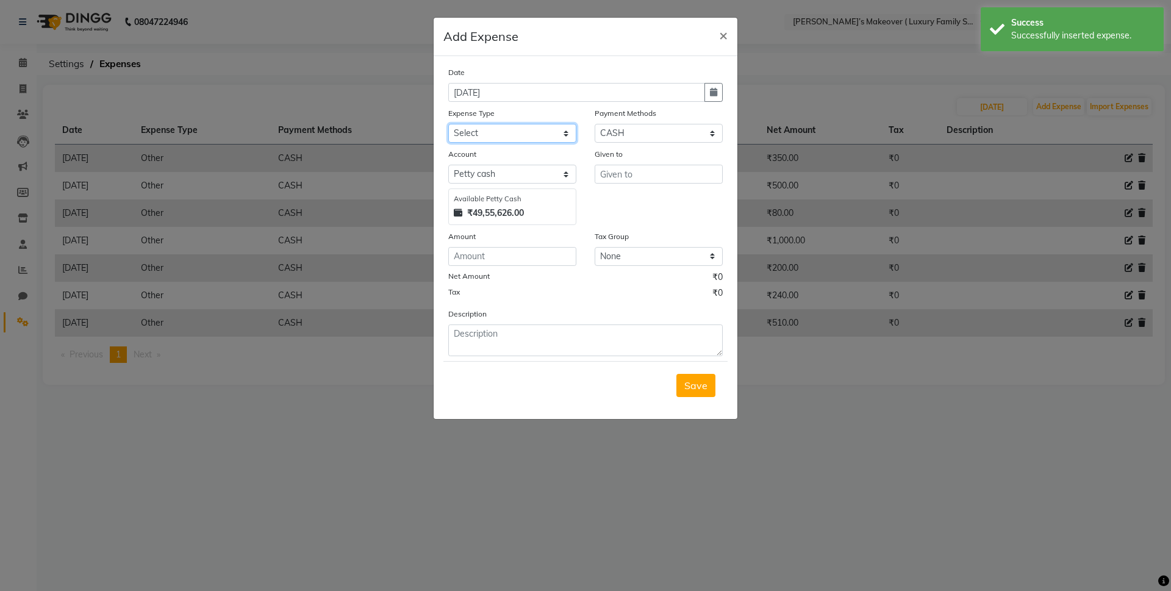
click at [512, 137] on select "Select Advance Salary Bank charges Car maintenance Cash transfer to bank Cash t…" at bounding box center [512, 133] width 128 height 19
select select "10"
click at [448, 124] on select "Select Advance Salary Bank charges Car maintenance Cash transfer to bank Cash t…" at bounding box center [512, 133] width 128 height 19
click at [653, 177] on input "text" at bounding box center [659, 174] width 128 height 19
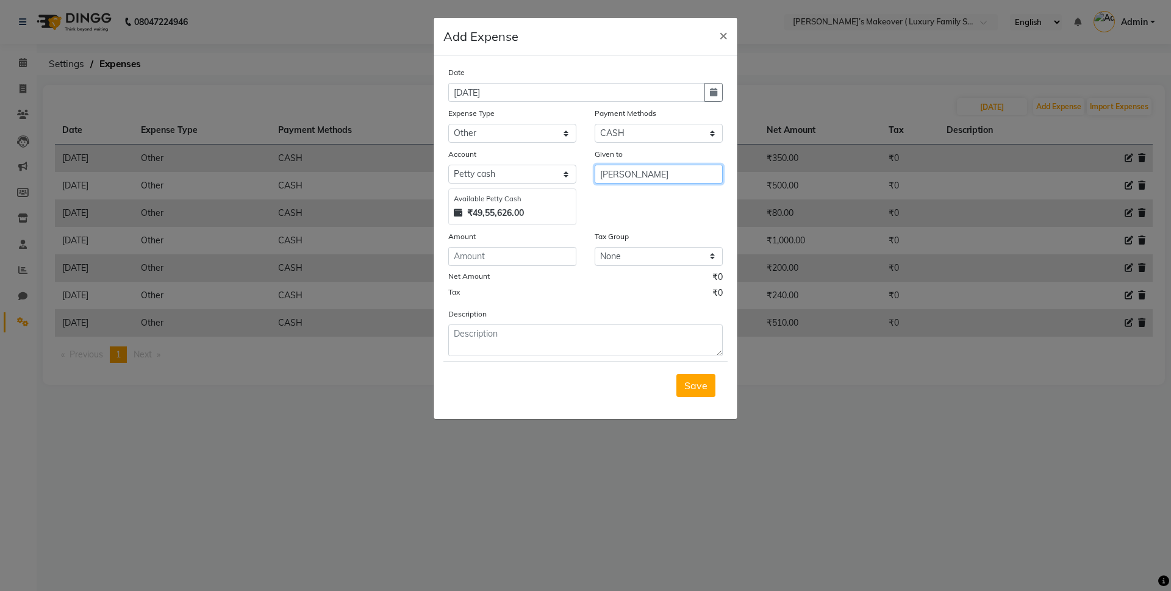
type input "[PERSON_NAME]"
click at [529, 252] on input "number" at bounding box center [512, 256] width 128 height 19
type input "50"
click at [690, 387] on span "Save" at bounding box center [695, 385] width 23 height 12
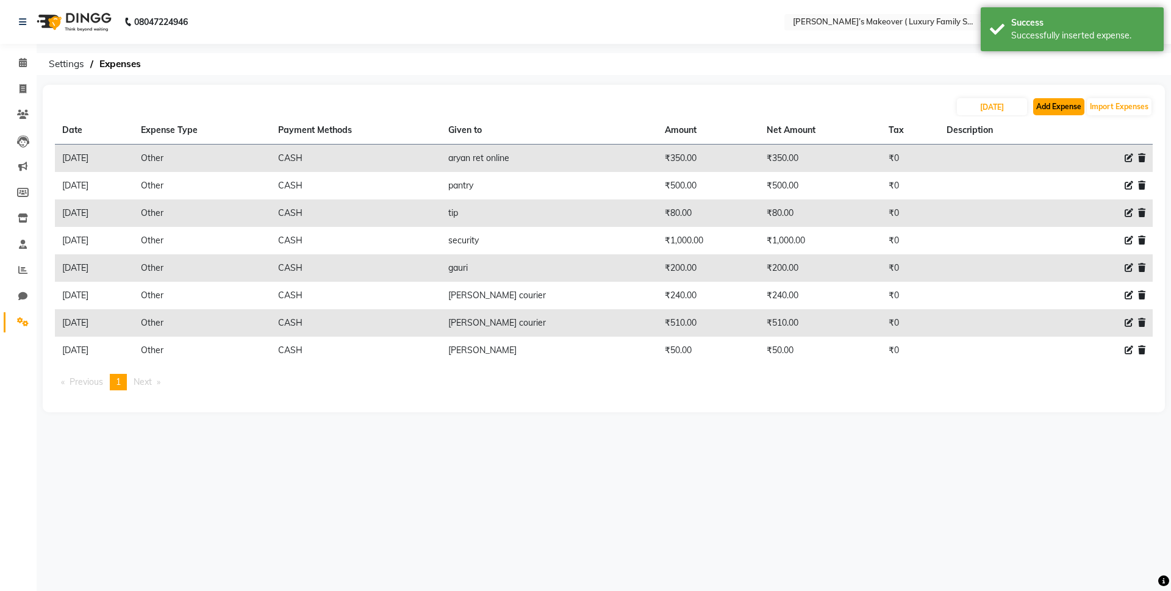
click at [1064, 105] on button "Add Expense" at bounding box center [1058, 106] width 51 height 17
select select "1"
select select "6920"
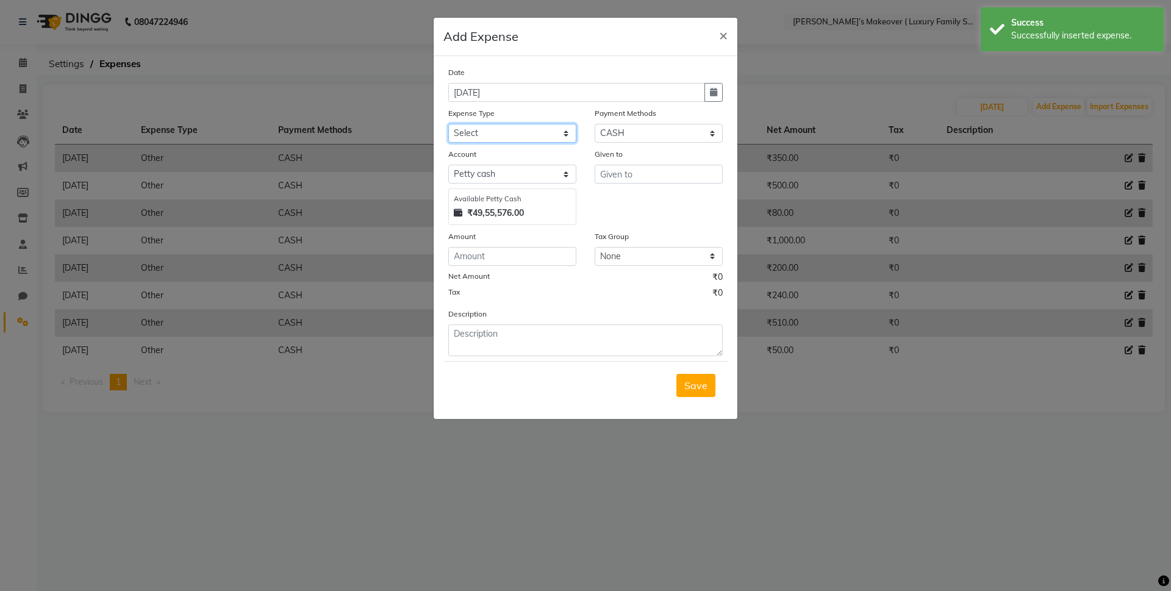
click at [537, 142] on select "Select Advance Salary Bank charges Car maintenance Cash transfer to bank Cash t…" at bounding box center [512, 133] width 128 height 19
select select "10"
click at [448, 124] on select "Select Advance Salary Bank charges Car maintenance Cash transfer to bank Cash t…" at bounding box center [512, 133] width 128 height 19
click at [651, 173] on input "text" at bounding box center [659, 174] width 128 height 19
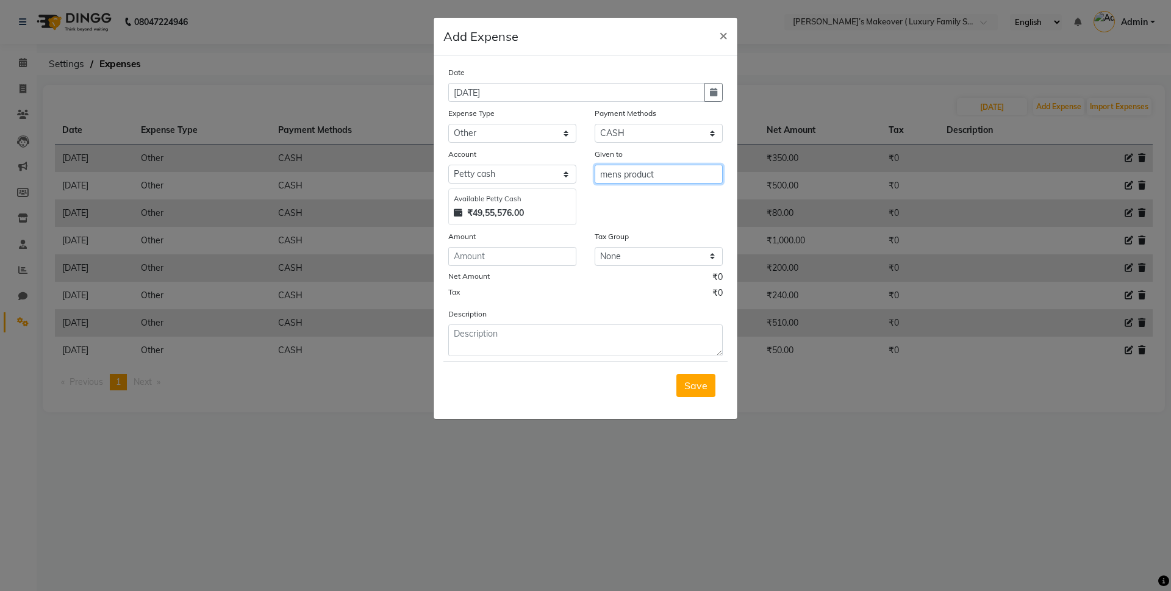
type input "mens product"
click at [510, 254] on input "number" at bounding box center [512, 256] width 128 height 19
type input "4000"
click at [703, 390] on span "Save" at bounding box center [695, 385] width 23 height 12
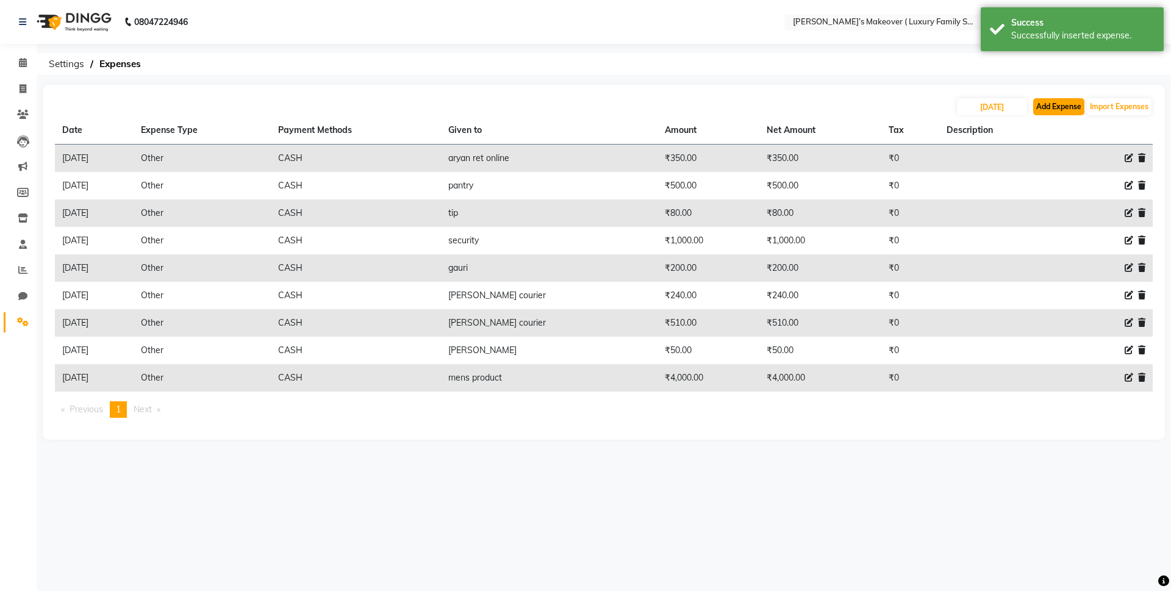
click at [1074, 104] on button "Add Expense" at bounding box center [1058, 106] width 51 height 17
select select "1"
select select "6920"
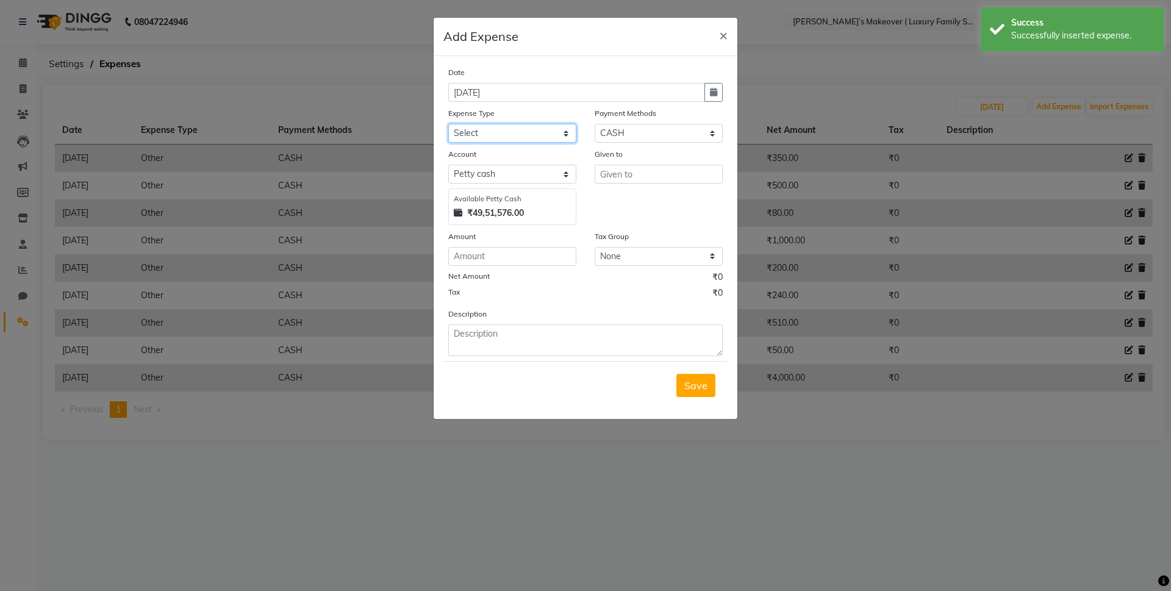
click at [454, 130] on select "Select Advance Salary Bank charges Car maintenance Cash transfer to bank Cash t…" at bounding box center [512, 133] width 128 height 19
select select "10"
click at [448, 124] on select "Select Advance Salary Bank charges Car maintenance Cash transfer to bank Cash t…" at bounding box center [512, 133] width 128 height 19
click at [646, 182] on input "text" at bounding box center [659, 174] width 128 height 19
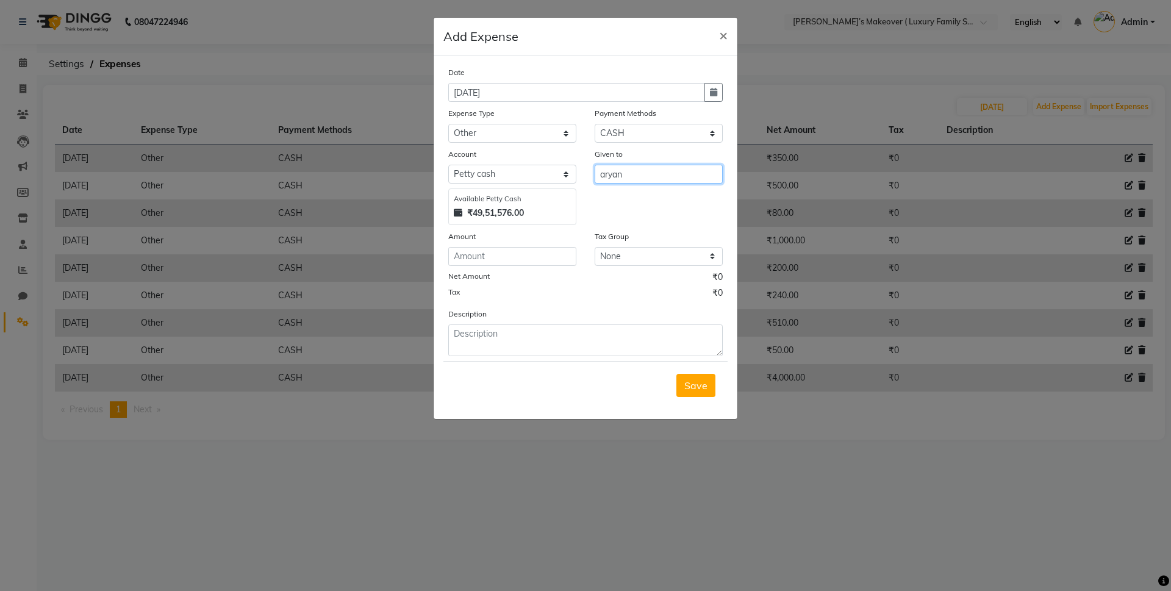
type input "aryan"
click at [489, 262] on input "number" at bounding box center [512, 256] width 128 height 19
type input "5"
type input "40"
click at [684, 382] on span "Save" at bounding box center [695, 385] width 23 height 12
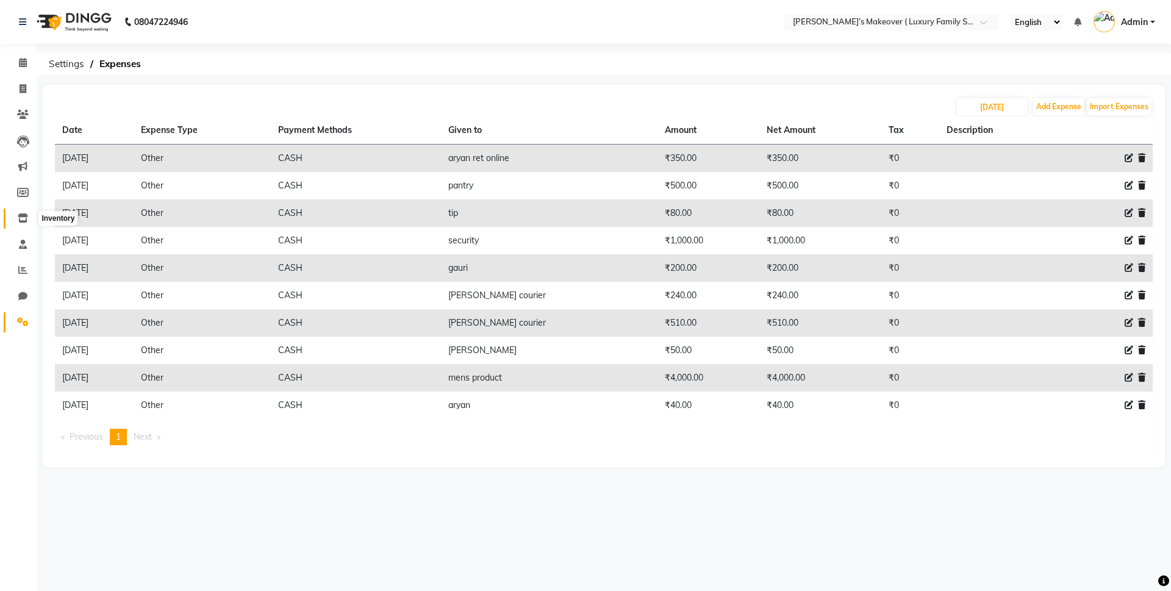
click at [27, 213] on icon at bounding box center [23, 217] width 10 height 9
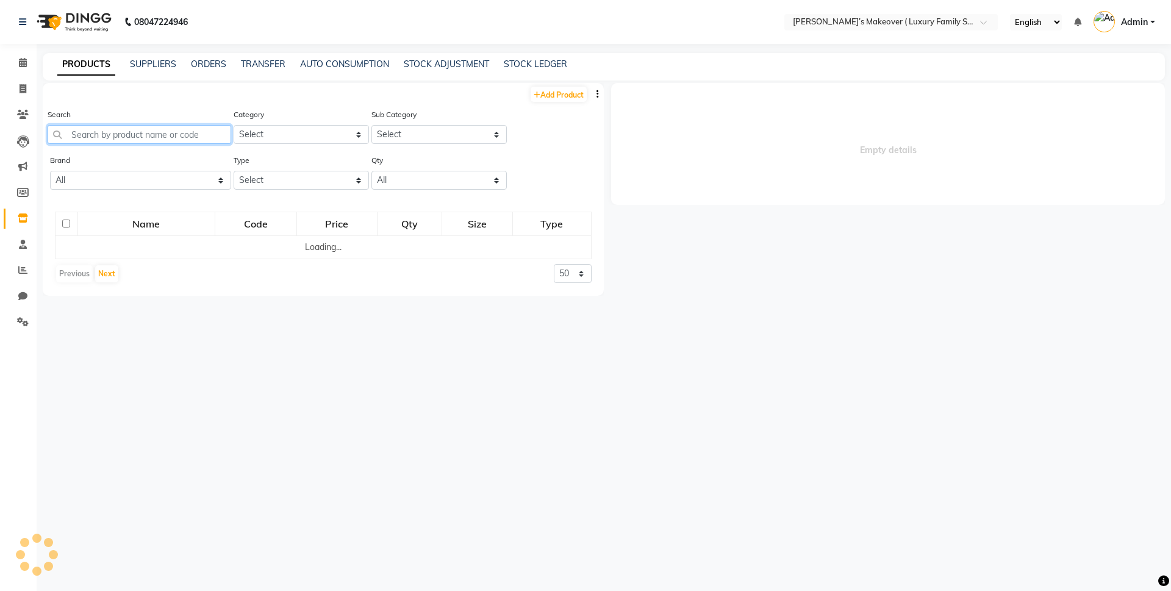
select select
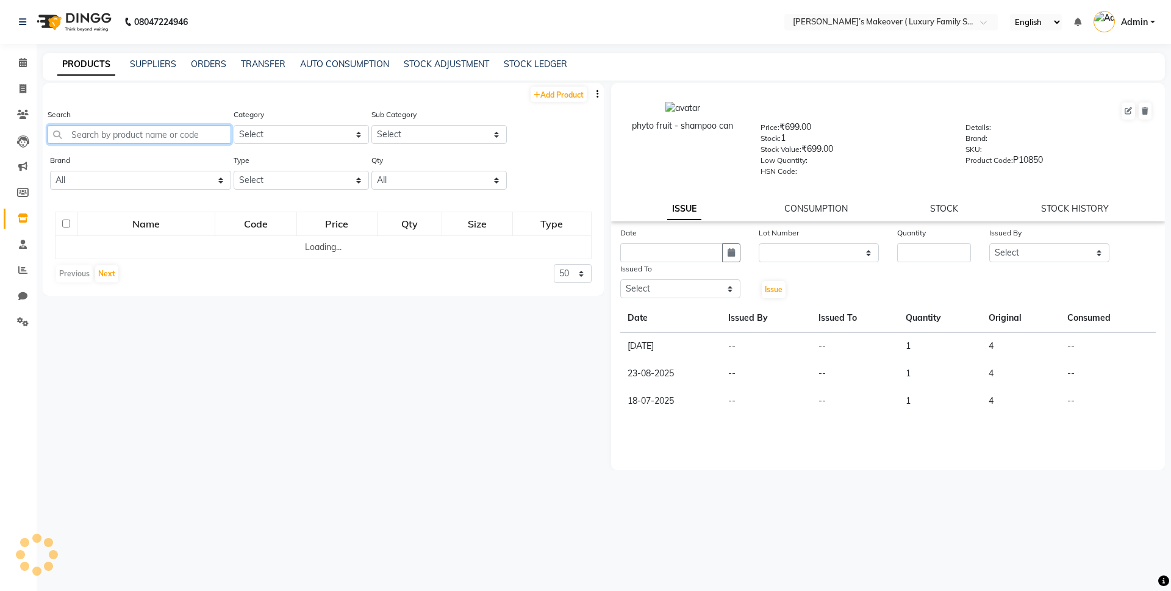
click at [177, 132] on input "text" at bounding box center [140, 134] width 184 height 19
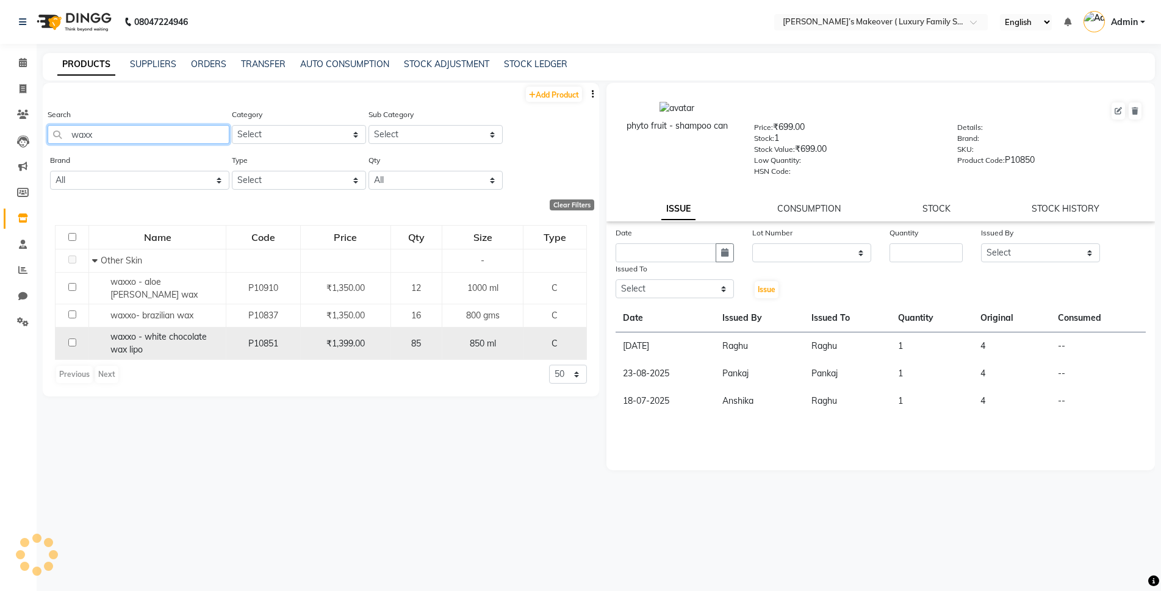
type input "waxx"
click at [72, 339] on input "checkbox" at bounding box center [72, 343] width 8 height 8
checkbox input "true"
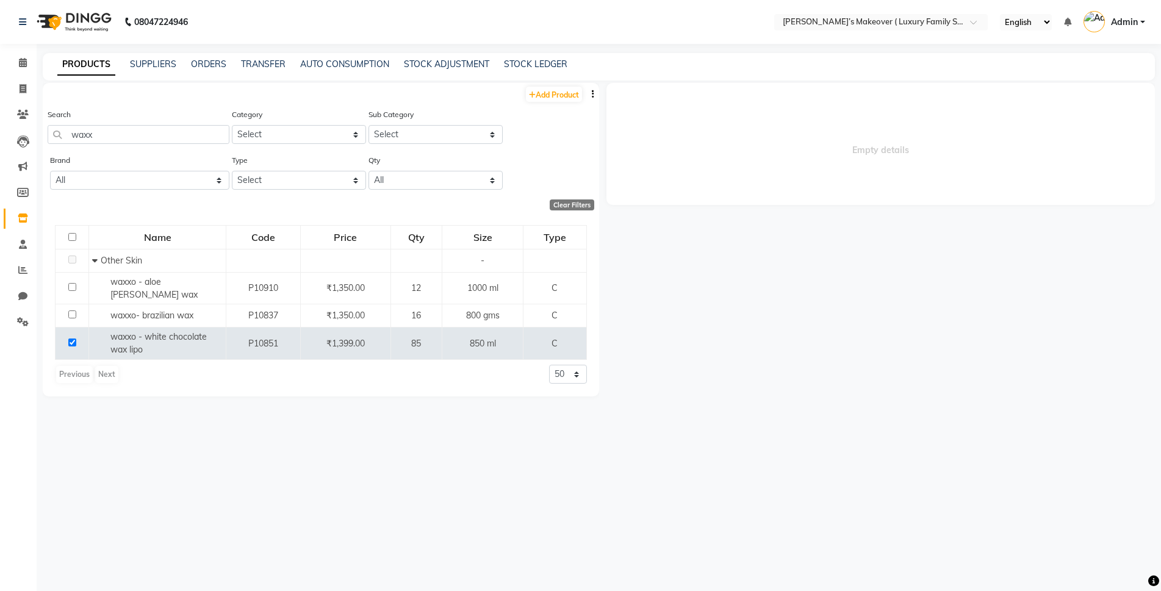
select select
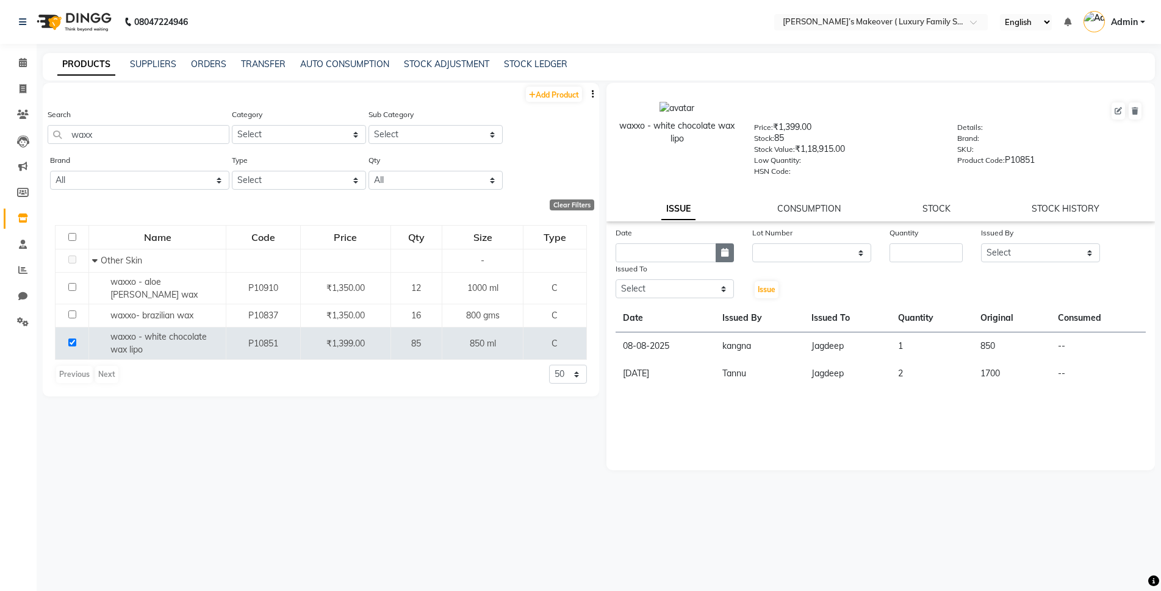
click at [726, 252] on icon "button" at bounding box center [724, 252] width 7 height 9
select select "9"
select select "2025"
click at [674, 310] on div "3" at bounding box center [668, 316] width 20 height 20
type input "[DATE]"
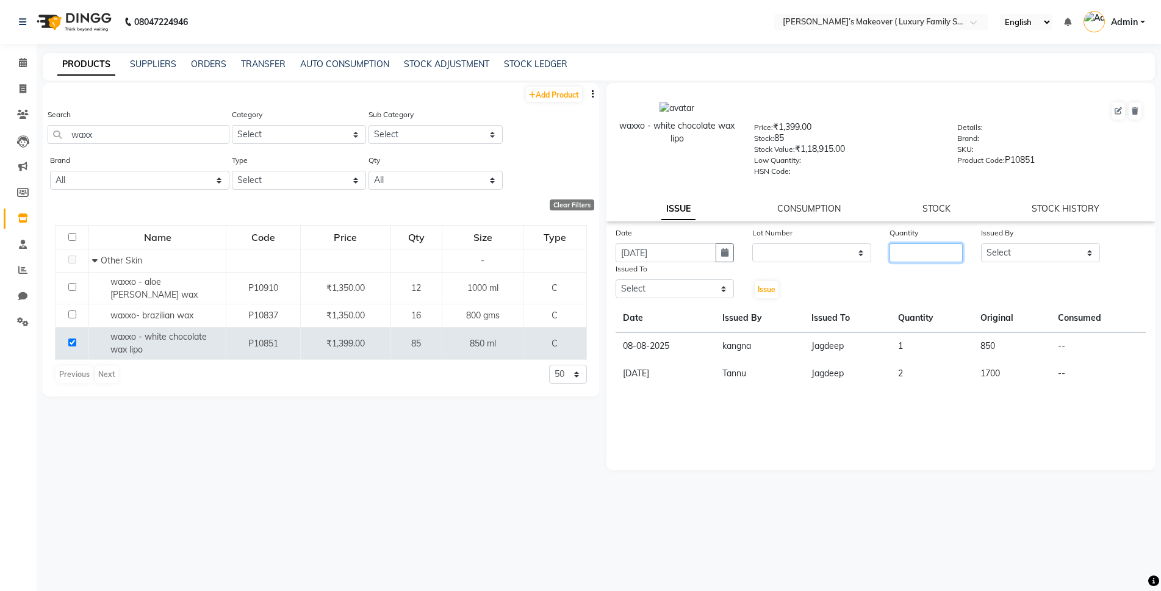
click at [911, 247] on input "number" at bounding box center [925, 252] width 73 height 19
type input "1"
click at [1005, 249] on select "Select [PERSON_NAME] [PERSON_NAME] [PERSON_NAME] [PERSON_NAME] [PERSON_NAME] [P…" at bounding box center [1040, 252] width 119 height 19
select select "85936"
click at [981, 243] on select "Select [PERSON_NAME] [PERSON_NAME] [PERSON_NAME] [PERSON_NAME] [PERSON_NAME] [P…" at bounding box center [1040, 252] width 119 height 19
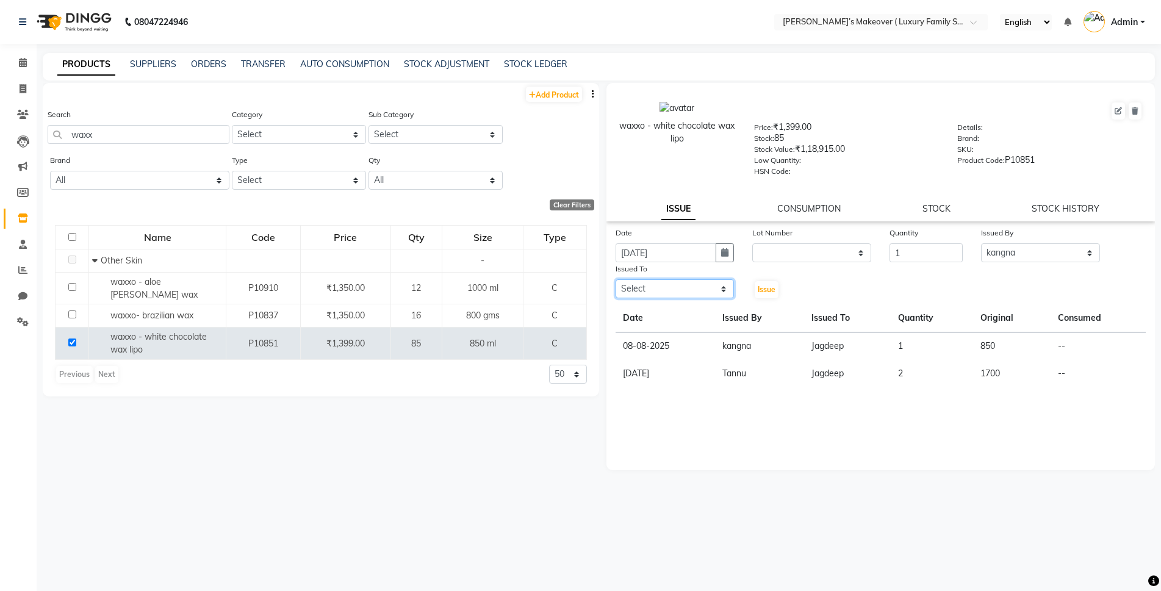
click at [681, 288] on select "Select [PERSON_NAME] [PERSON_NAME] [PERSON_NAME] [PERSON_NAME] [PERSON_NAME] [P…" at bounding box center [674, 288] width 119 height 19
select select "69500"
click at [615, 279] on select "Select [PERSON_NAME] [PERSON_NAME] [PERSON_NAME] [PERSON_NAME] [PERSON_NAME] [P…" at bounding box center [674, 288] width 119 height 19
click at [771, 282] on button "Issue" at bounding box center [767, 289] width 24 height 17
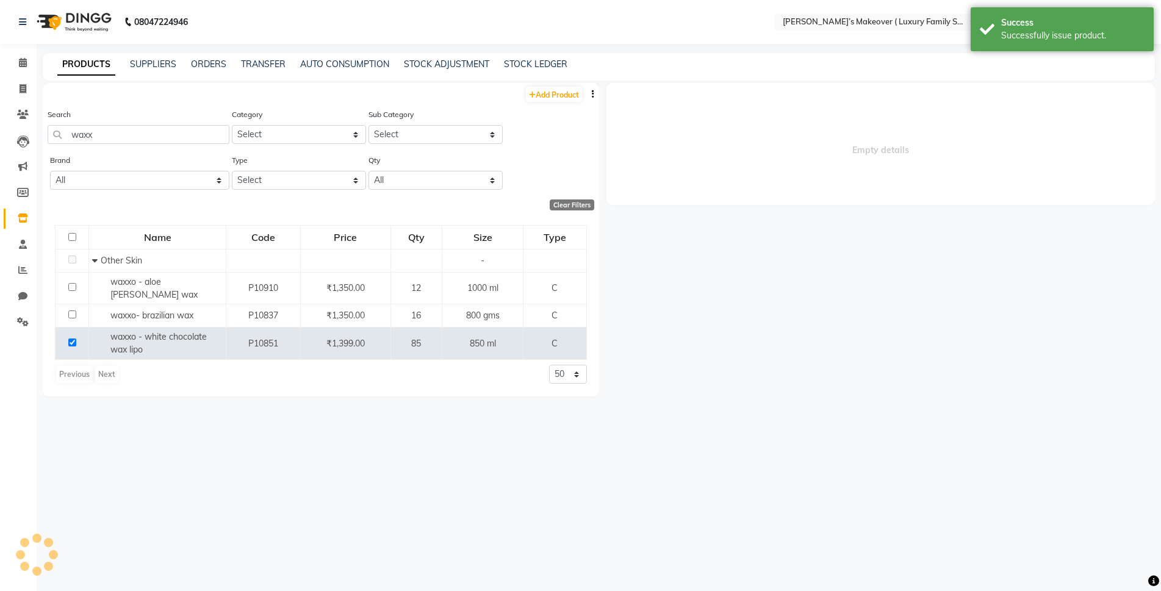
select select
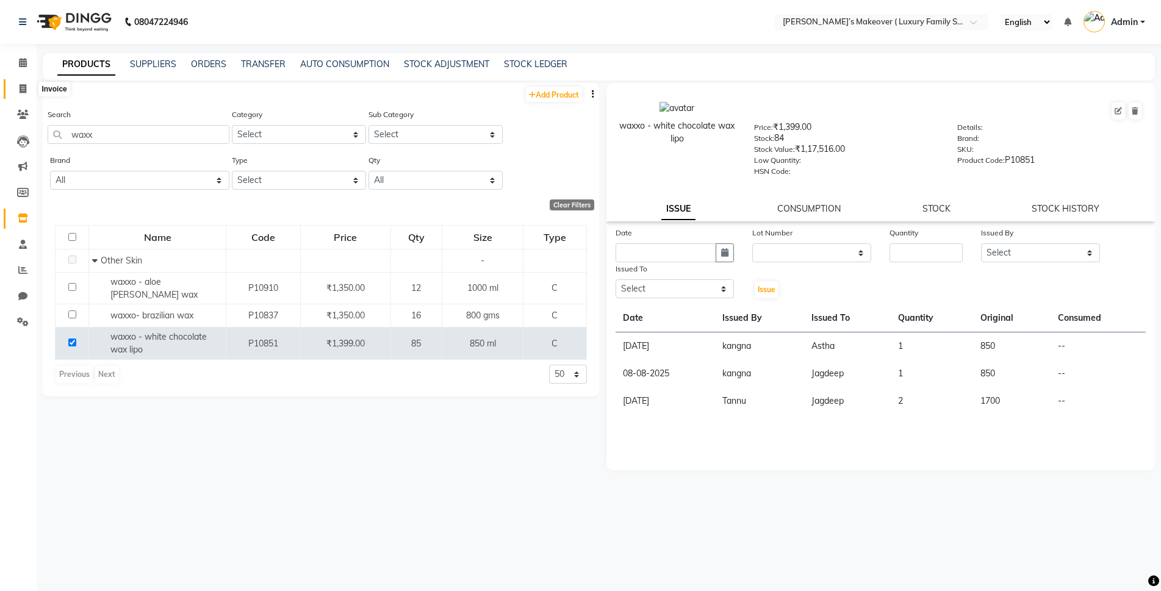
click at [26, 91] on icon at bounding box center [23, 88] width 7 height 9
select select "service"
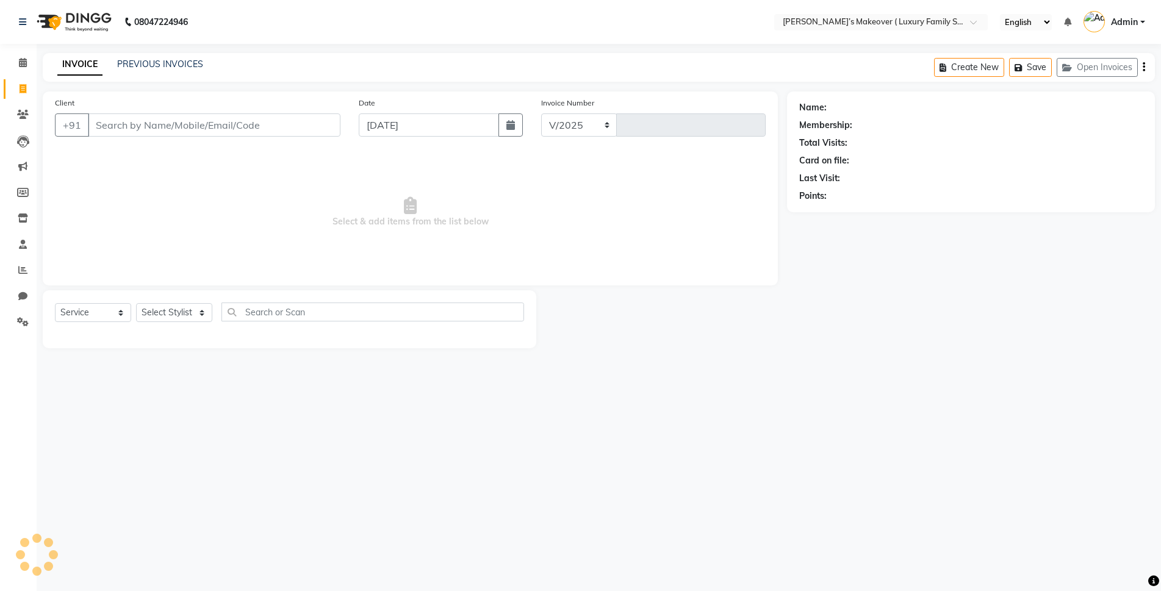
select select "7777"
type input "4106"
click at [182, 127] on input "Client" at bounding box center [214, 124] width 253 height 23
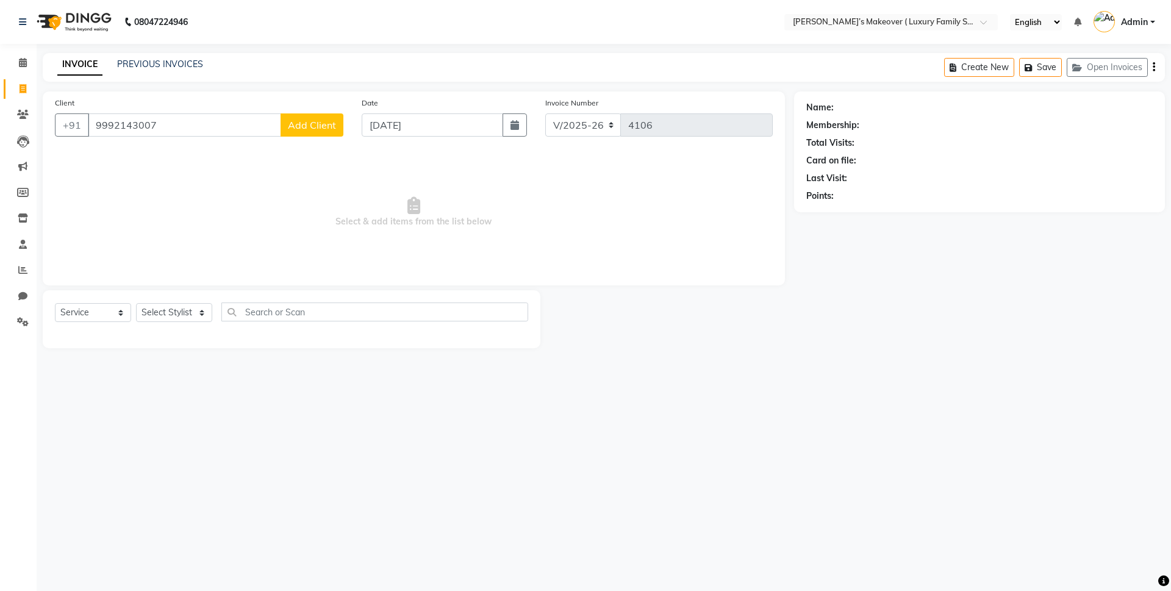
type input "9992143007"
drag, startPoint x: 313, startPoint y: 123, endPoint x: 300, endPoint y: 126, distance: 13.8
click at [300, 126] on span "Add Client" at bounding box center [312, 125] width 48 height 12
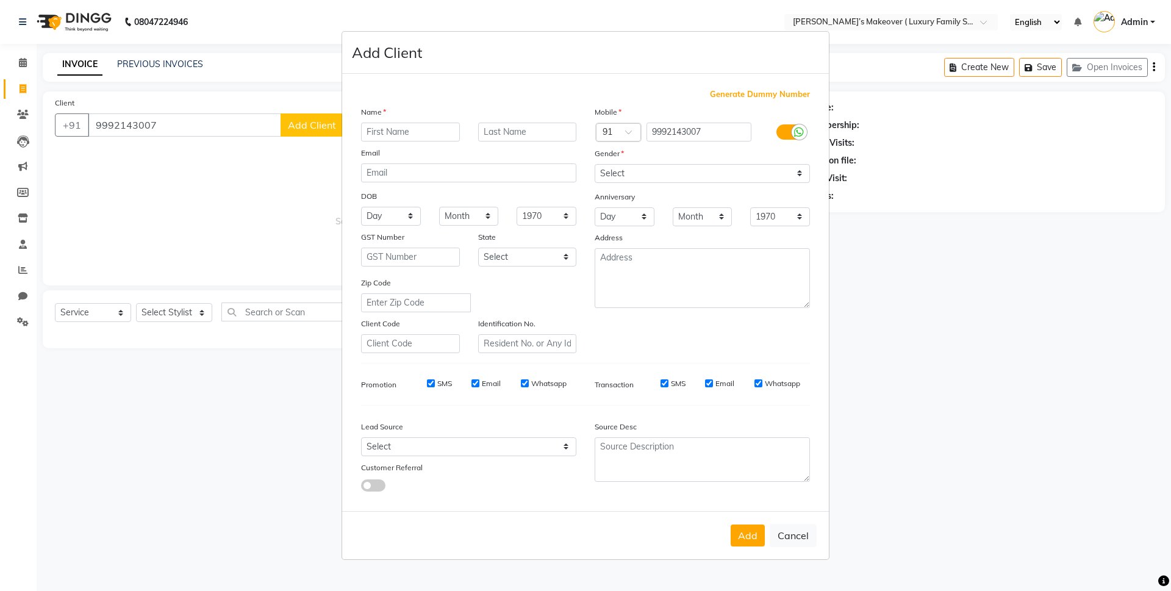
click at [415, 143] on div "Name Email DOB Day 01 02 03 04 05 06 07 08 09 10 11 12 13 14 15 16 17 18 19 20 …" at bounding box center [469, 230] width 234 height 248
click at [422, 128] on input "text" at bounding box center [410, 132] width 99 height 19
type input "[PERSON_NAME]"
click at [650, 167] on select "Select [DEMOGRAPHIC_DATA] [DEMOGRAPHIC_DATA] Other Prefer Not To Say" at bounding box center [702, 173] width 215 height 19
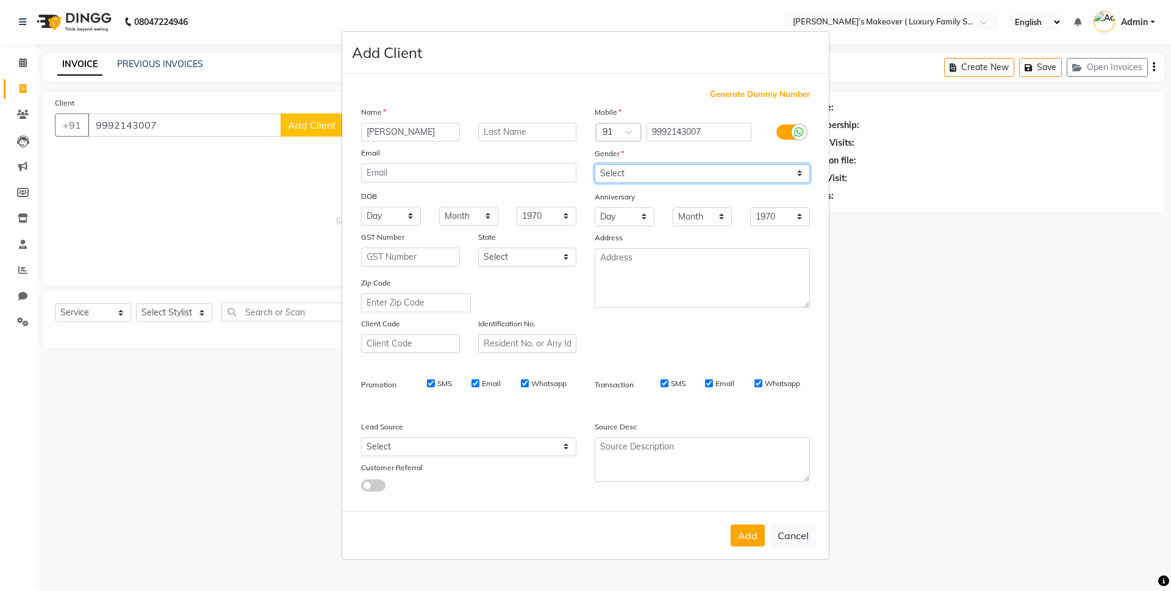
select select "[DEMOGRAPHIC_DATA]"
click at [595, 164] on select "Select [DEMOGRAPHIC_DATA] [DEMOGRAPHIC_DATA] Other Prefer Not To Say" at bounding box center [702, 173] width 215 height 19
click at [746, 534] on button "Add" at bounding box center [748, 536] width 34 height 22
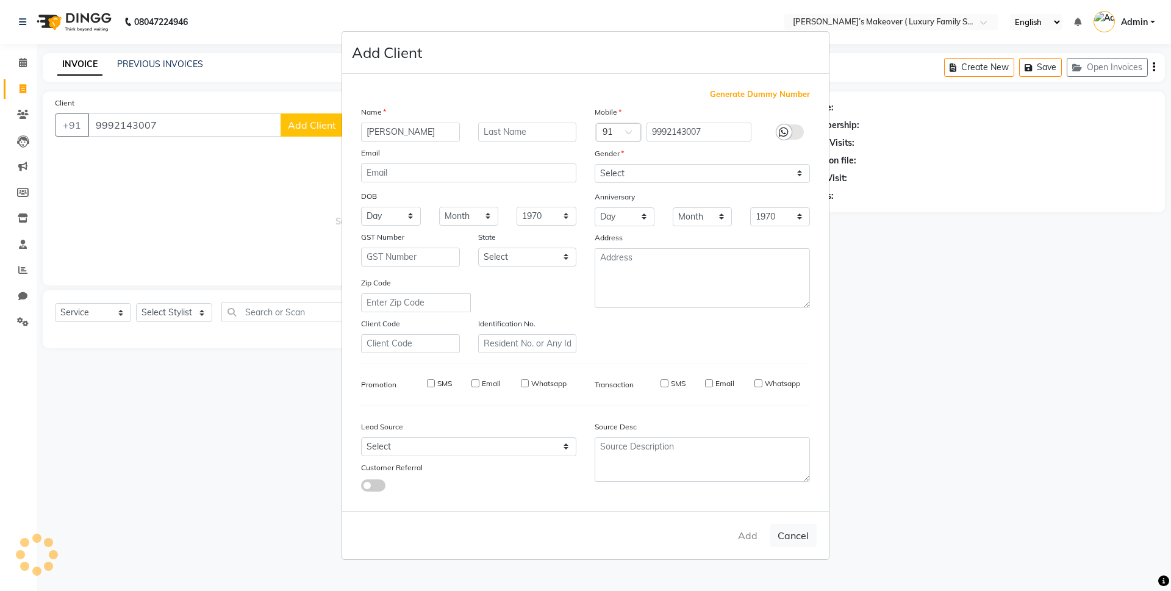
select select
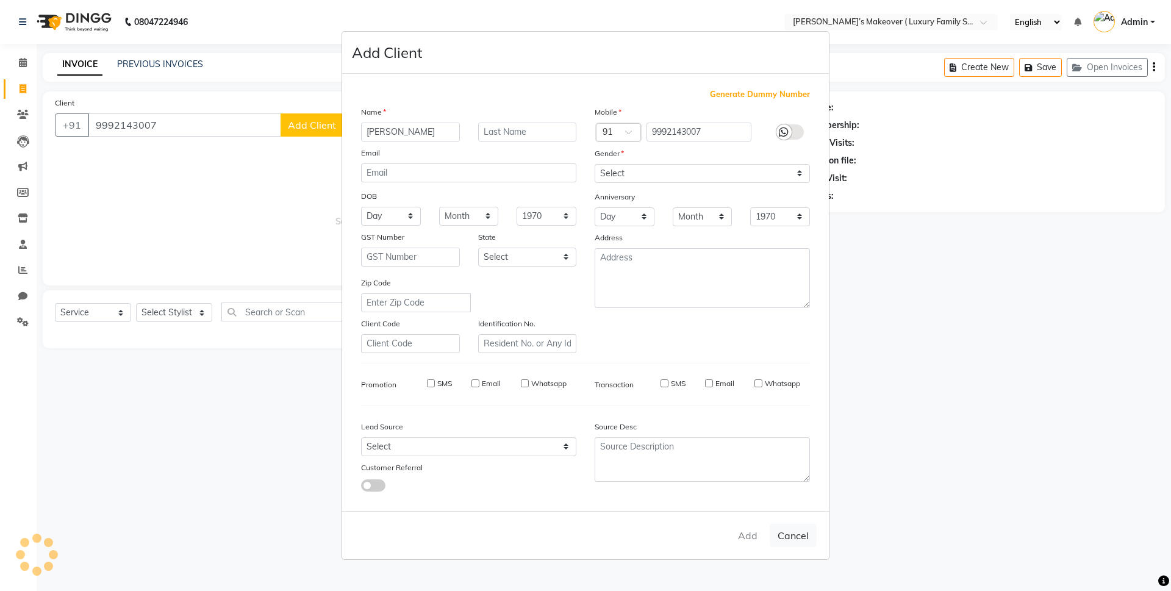
select select
checkbox input "false"
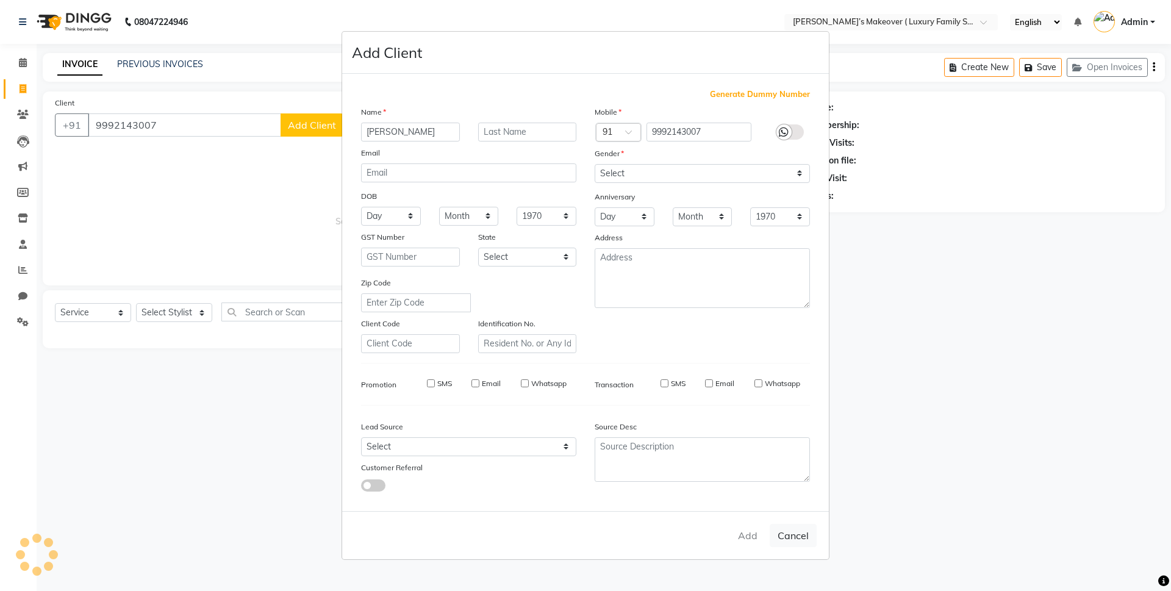
checkbox input "false"
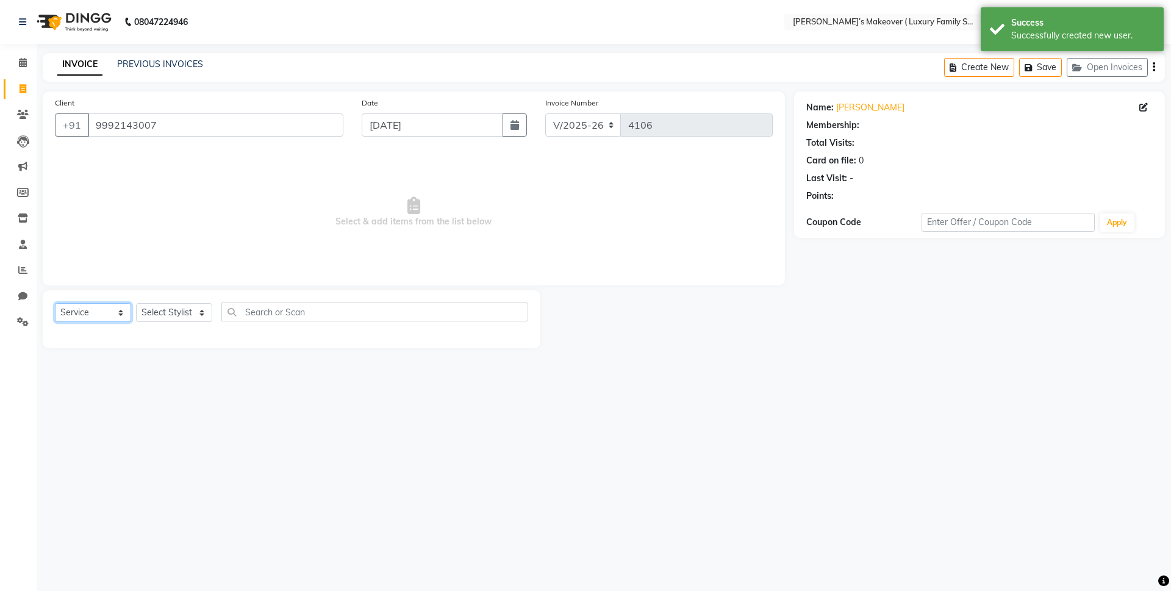
click at [89, 320] on select "Select Service Product Membership Package Voucher Prepaid Gift Card" at bounding box center [93, 312] width 76 height 19
select select "product"
click at [55, 303] on select "Select Service Product Membership Package Voucher Prepaid Gift Card" at bounding box center [93, 312] width 76 height 19
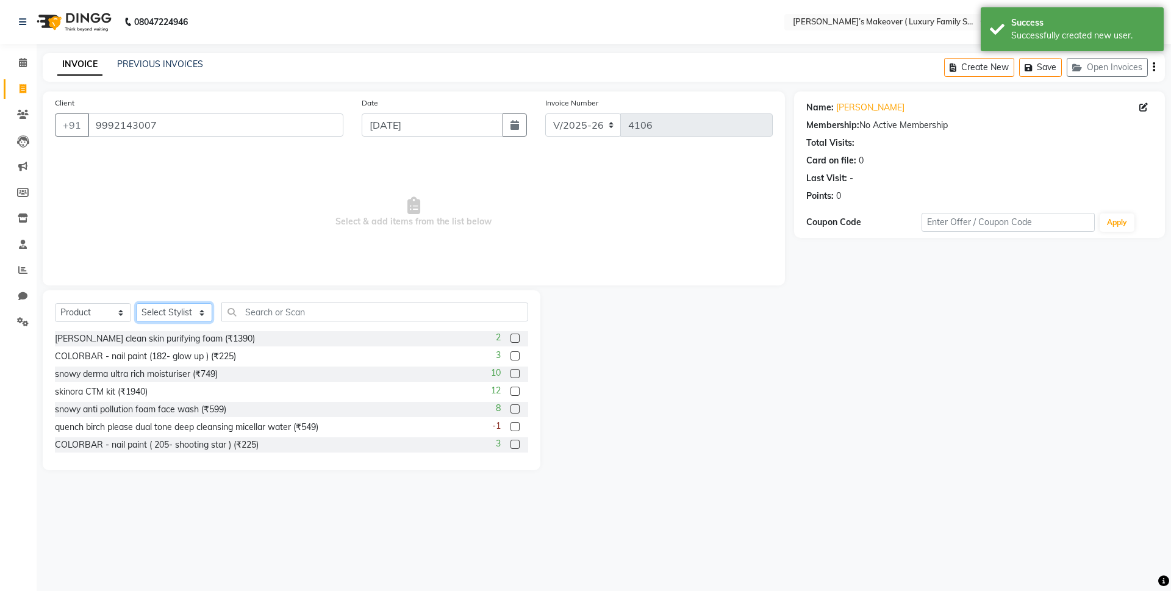
click at [170, 315] on select "Select Stylist [PERSON_NAME] [PERSON_NAME] [PERSON_NAME] [PERSON_NAME] [PERSON_…" at bounding box center [174, 312] width 76 height 19
select select "69498"
click at [136, 303] on select "Select Stylist [PERSON_NAME] [PERSON_NAME] [PERSON_NAME] [PERSON_NAME] [PERSON_…" at bounding box center [174, 312] width 76 height 19
click at [279, 306] on input "text" at bounding box center [374, 312] width 307 height 19
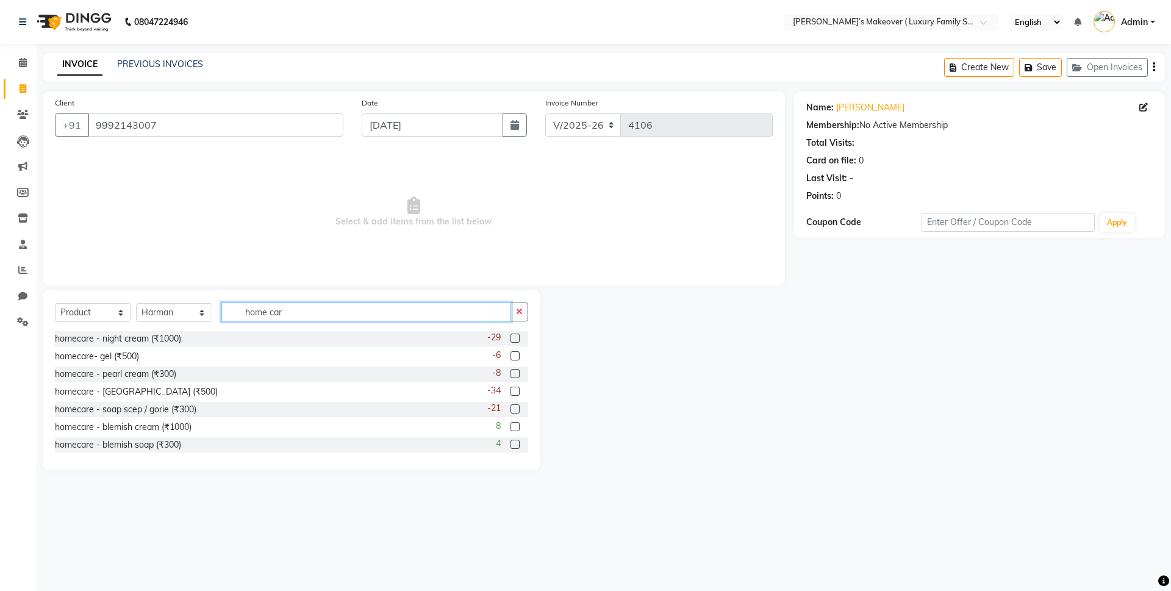
type input "home car"
click at [511, 340] on label at bounding box center [515, 338] width 9 height 9
click at [511, 340] on input "checkbox" at bounding box center [515, 339] width 8 height 8
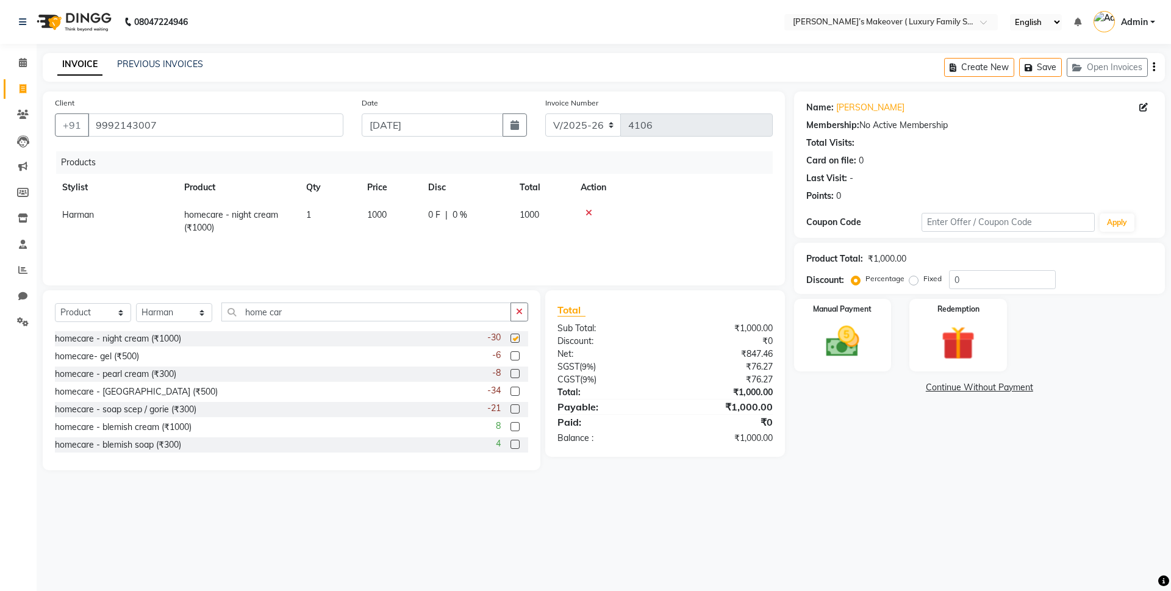
checkbox input "false"
click at [511, 372] on label at bounding box center [515, 373] width 9 height 9
click at [511, 372] on input "checkbox" at bounding box center [515, 374] width 8 height 8
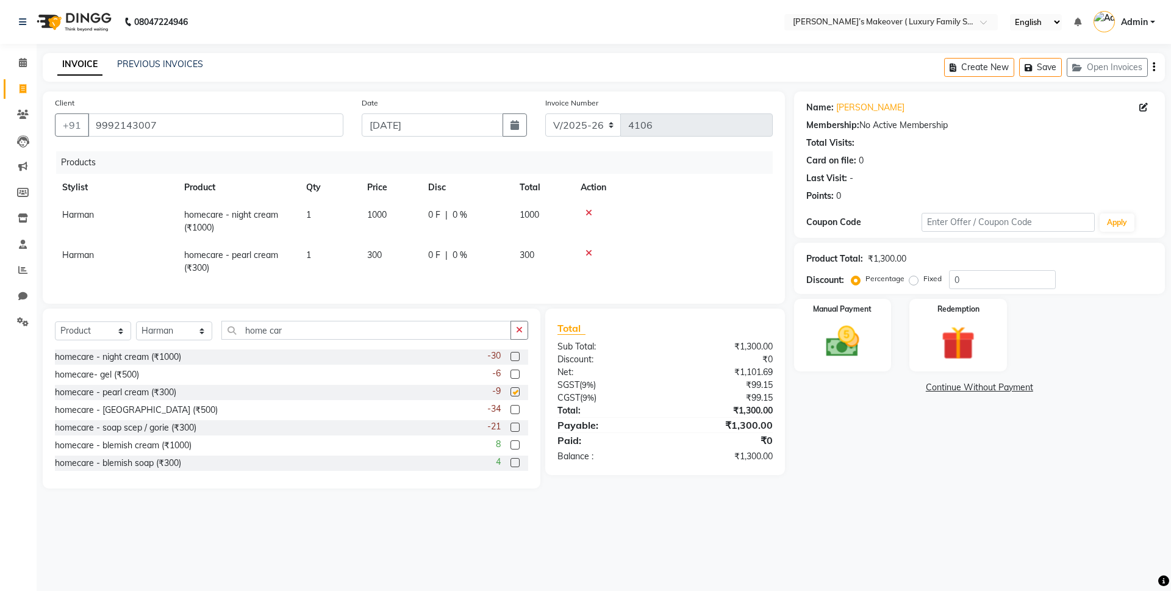
checkbox input "false"
click at [511, 414] on label at bounding box center [515, 409] width 9 height 9
click at [511, 414] on input "checkbox" at bounding box center [515, 410] width 8 height 8
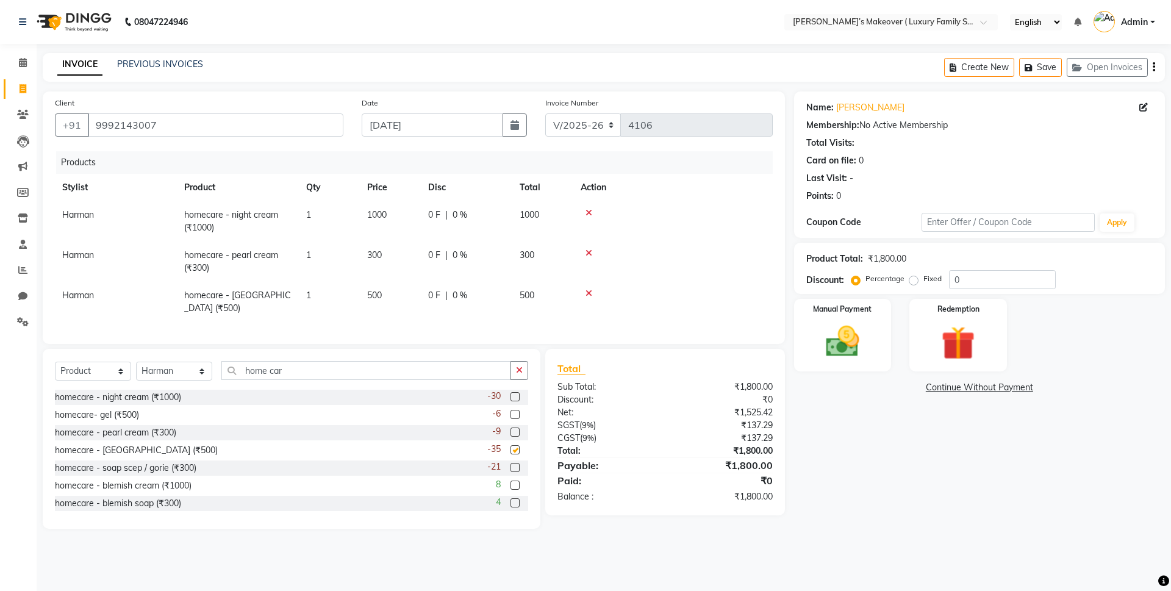
checkbox input "false"
click at [500, 464] on div "-21" at bounding box center [507, 468] width 41 height 15
click at [511, 464] on label at bounding box center [515, 467] width 9 height 9
click at [511, 464] on input "checkbox" at bounding box center [515, 468] width 8 height 8
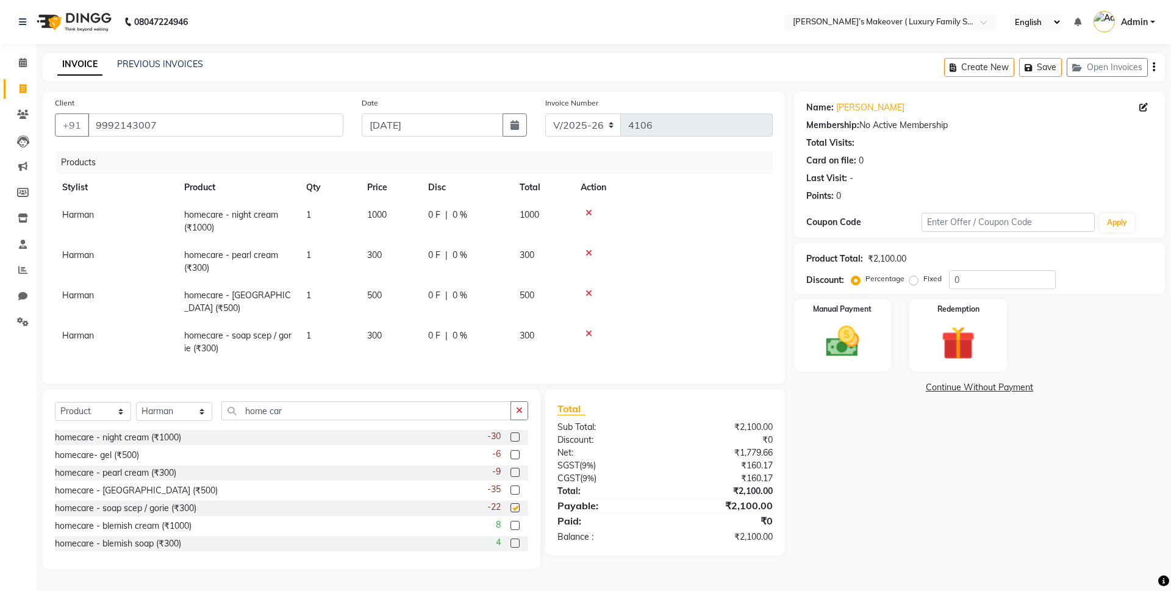
checkbox input "false"
click at [1154, 67] on icon "button" at bounding box center [1154, 67] width 2 height 1
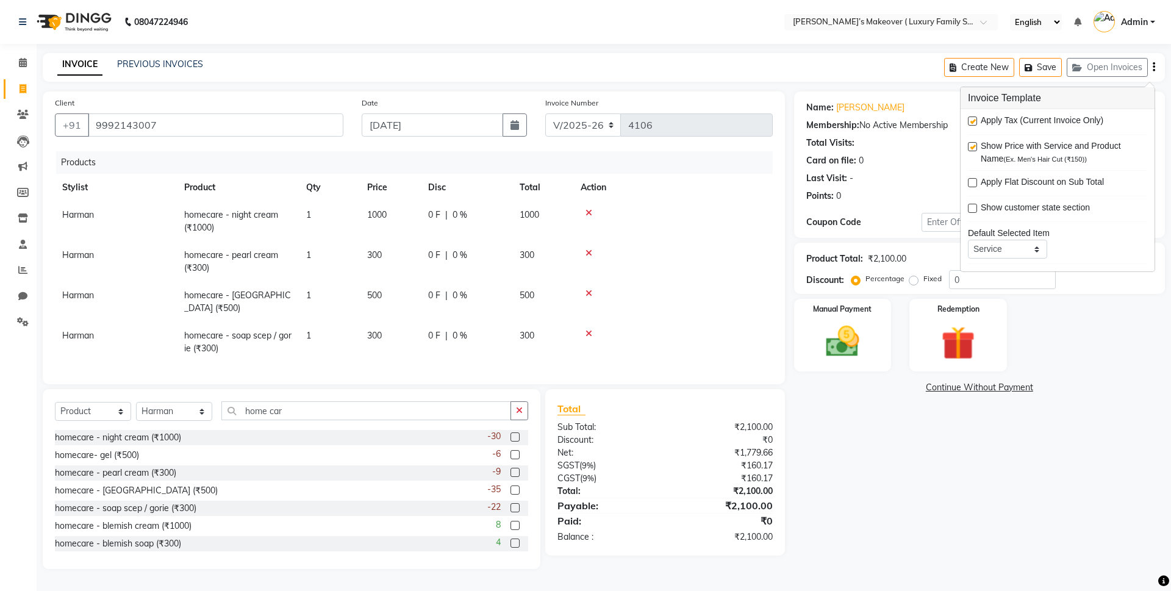
click at [972, 121] on label at bounding box center [972, 121] width 9 height 9
click at [972, 121] on input "checkbox" at bounding box center [972, 122] width 8 height 8
checkbox input "false"
click at [860, 308] on label "Manual Payment" at bounding box center [843, 309] width 61 height 12
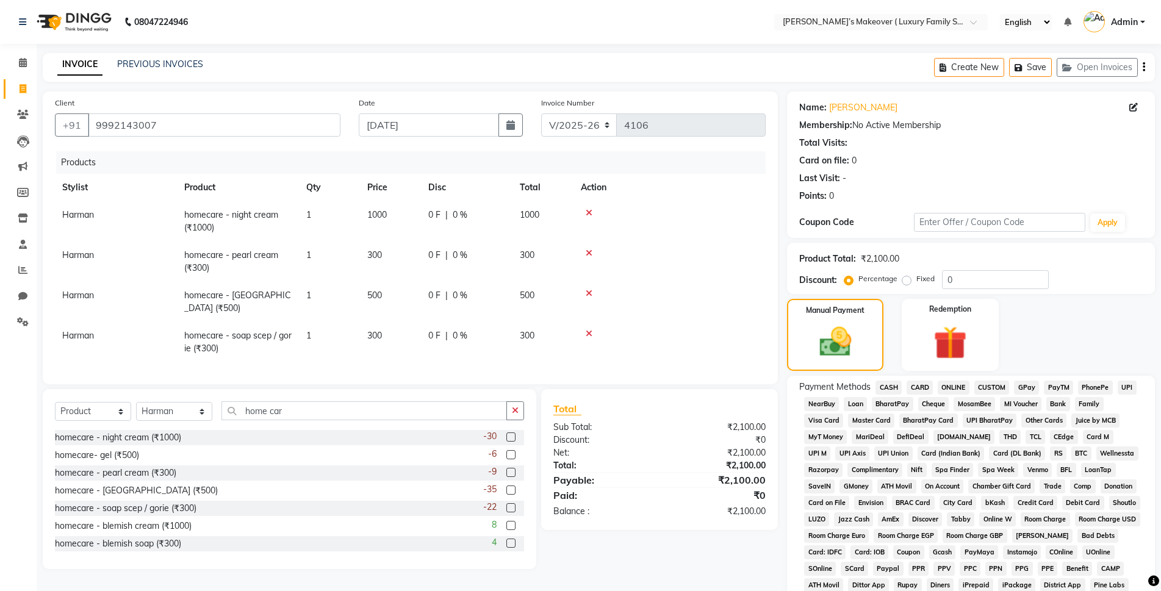
click at [895, 387] on span "CASH" at bounding box center [888, 388] width 26 height 14
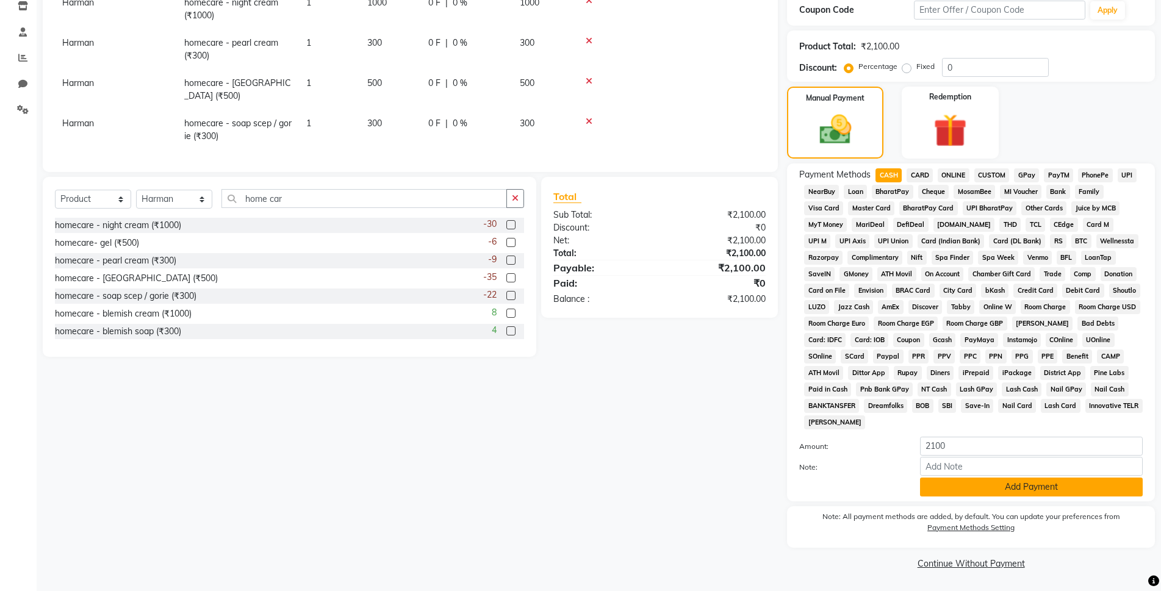
click at [1005, 478] on button "Add Payment" at bounding box center [1031, 487] width 223 height 19
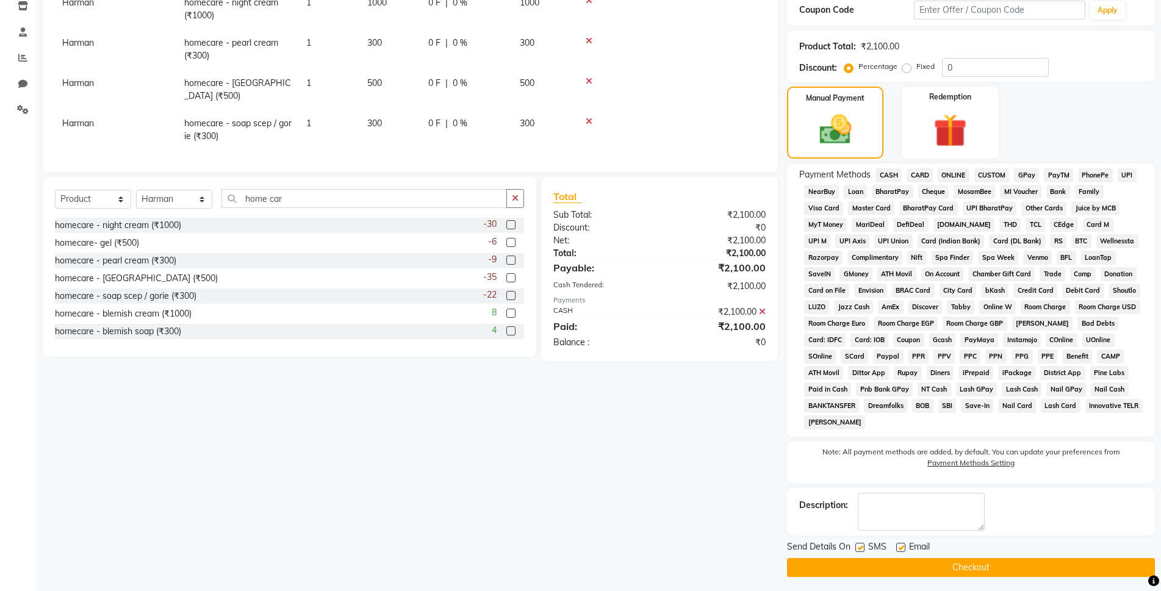
click at [1007, 562] on button "Checkout" at bounding box center [971, 567] width 368 height 19
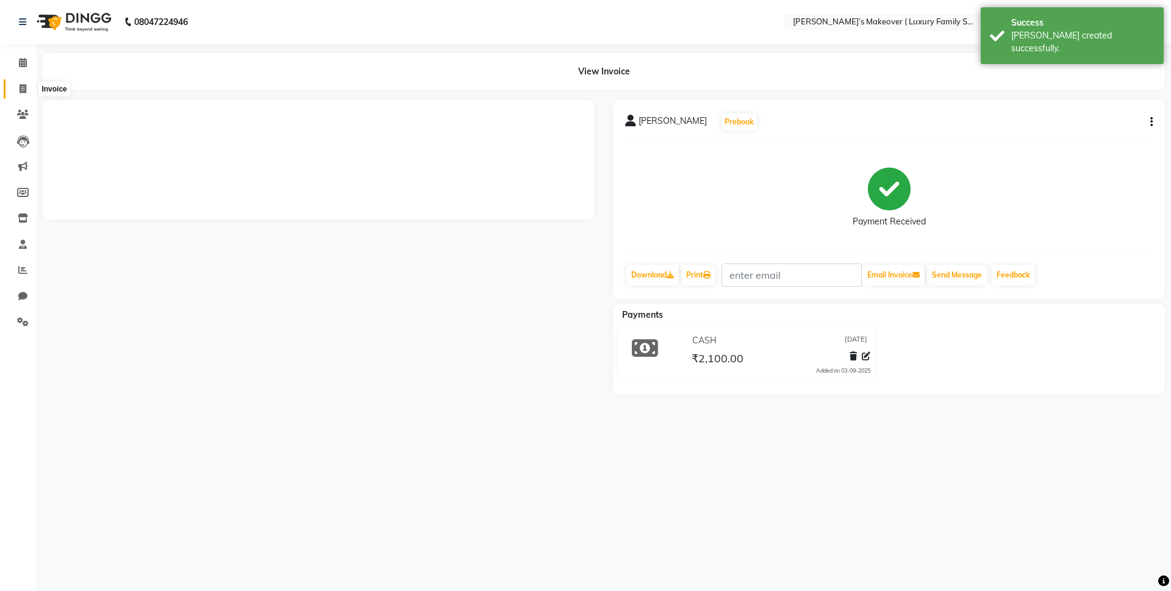
click at [14, 86] on span at bounding box center [22, 89] width 21 height 14
select select "service"
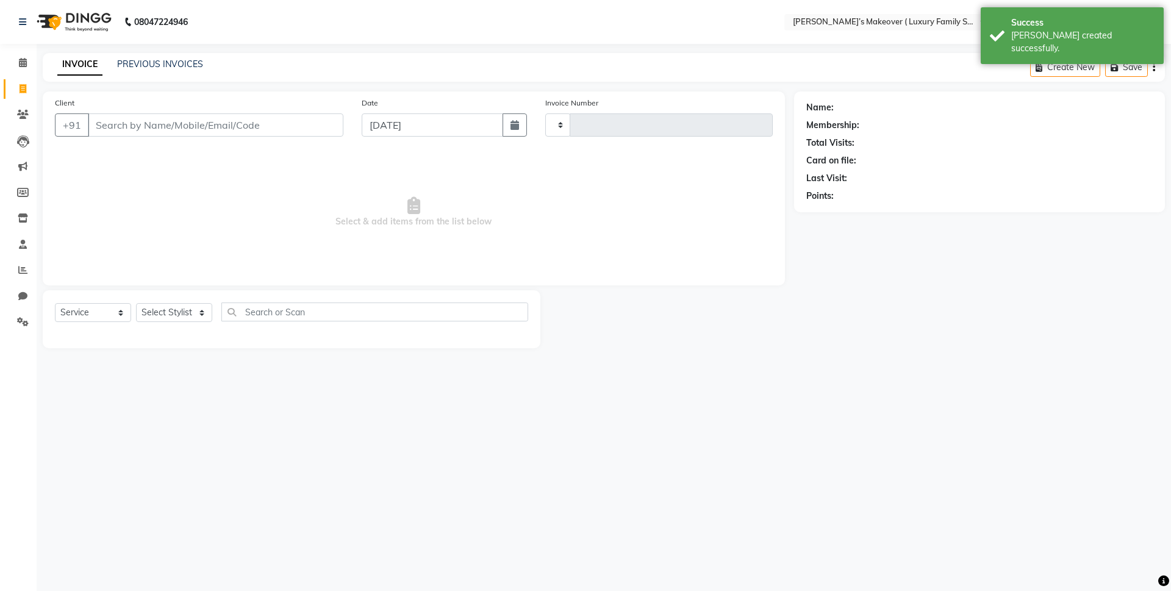
type input "4107"
click at [224, 120] on input "Client" at bounding box center [216, 124] width 256 height 23
select select "7777"
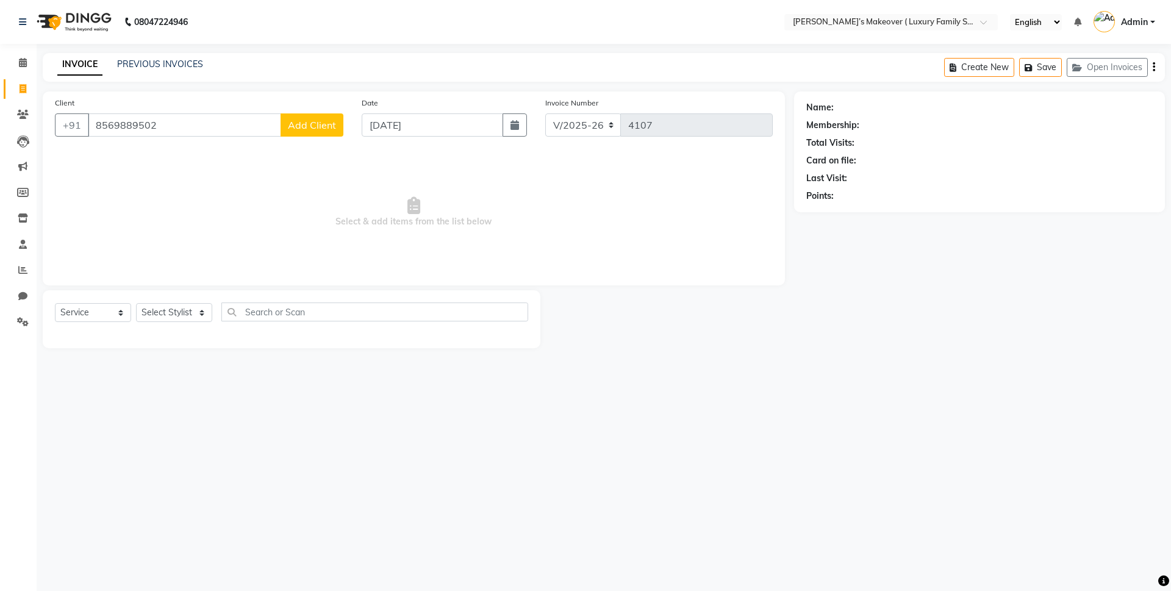
type input "8569889502"
click at [303, 124] on span "Add Client" at bounding box center [312, 125] width 48 height 12
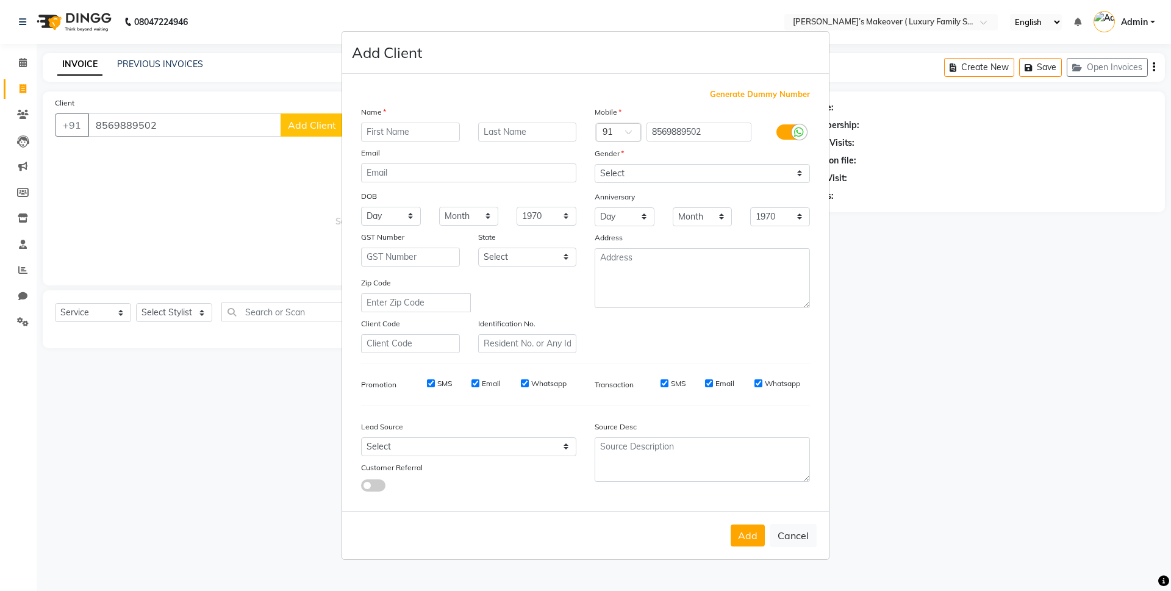
click at [384, 127] on input "text" at bounding box center [410, 132] width 99 height 19
type input "pawan [PERSON_NAME]"
click at [723, 172] on select "Select [DEMOGRAPHIC_DATA] [DEMOGRAPHIC_DATA] Other Prefer Not To Say" at bounding box center [702, 173] width 215 height 19
select select "[DEMOGRAPHIC_DATA]"
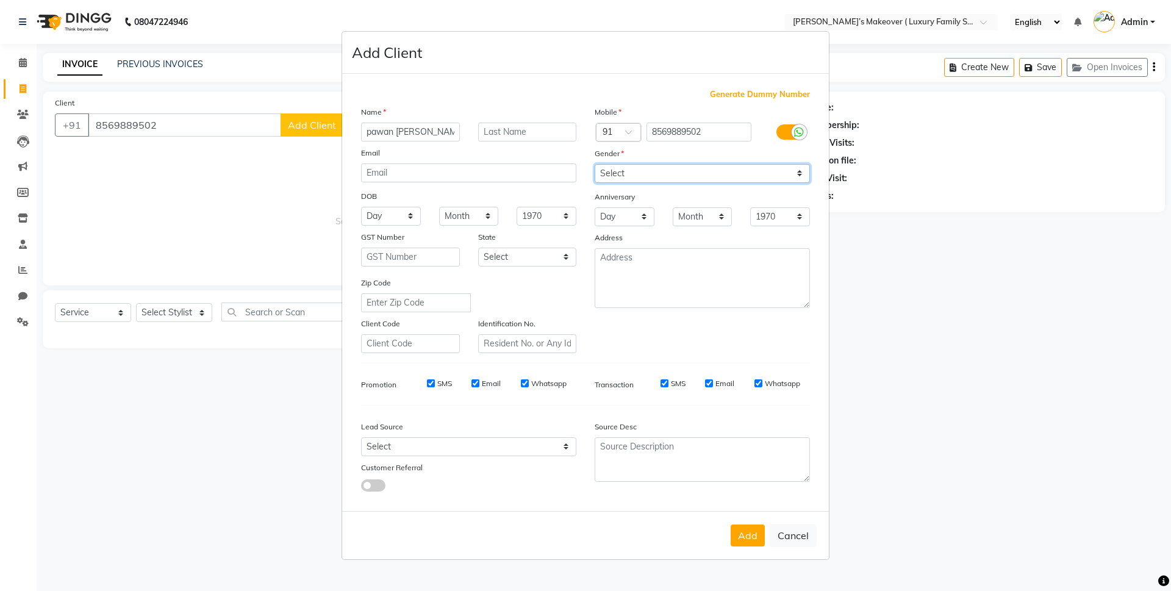
click at [595, 164] on select "Select [DEMOGRAPHIC_DATA] [DEMOGRAPHIC_DATA] Other Prefer Not To Say" at bounding box center [702, 173] width 215 height 19
click at [737, 538] on button "Add" at bounding box center [748, 536] width 34 height 22
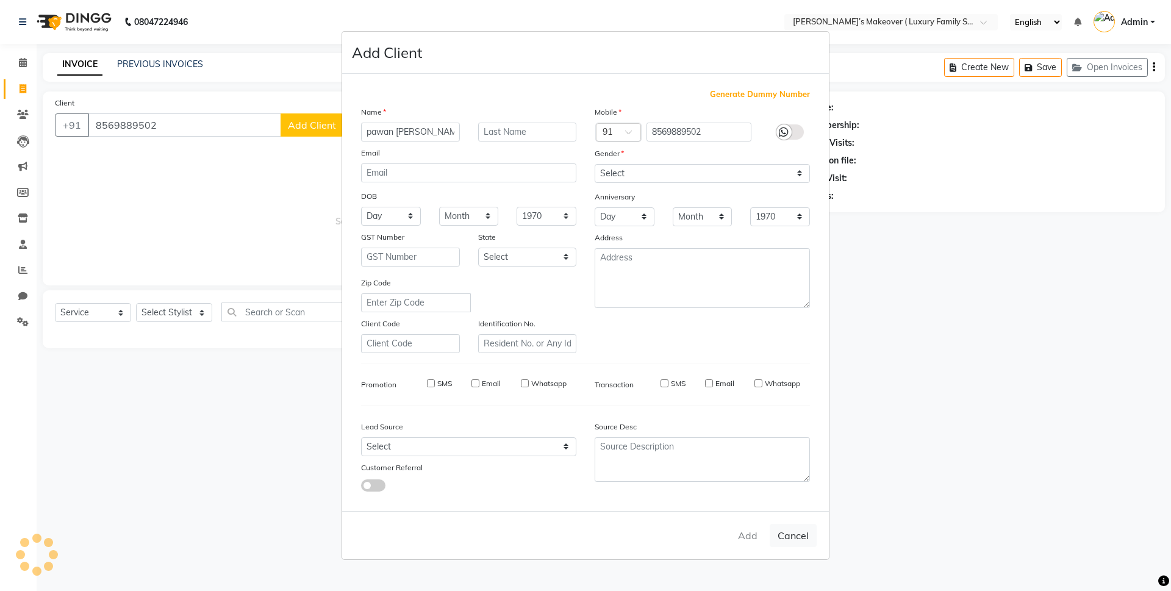
select select
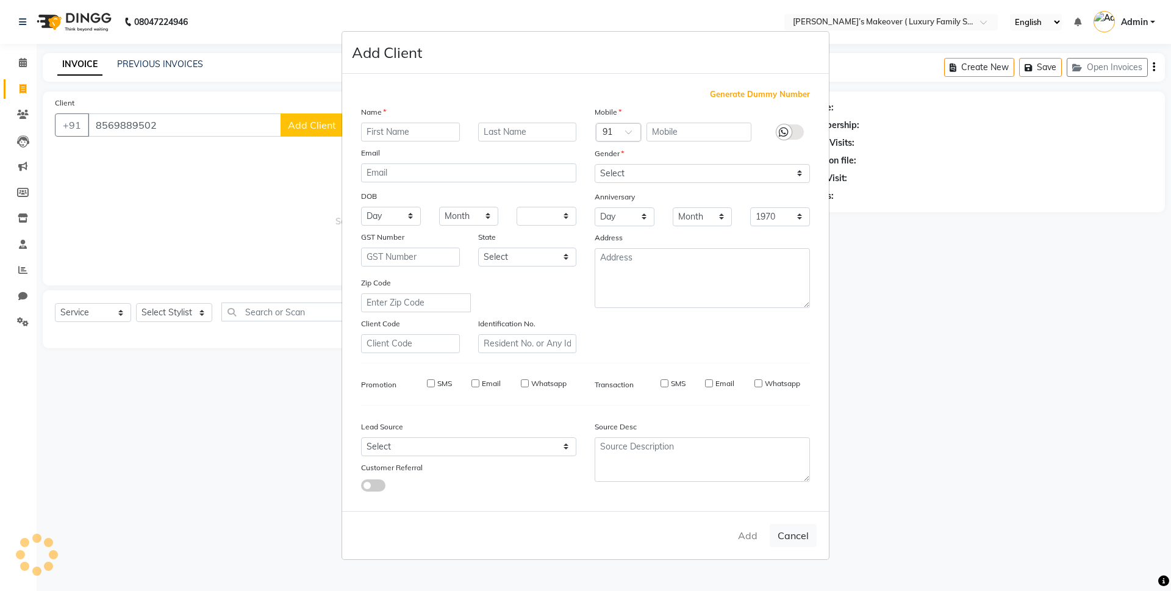
select select
checkbox input "false"
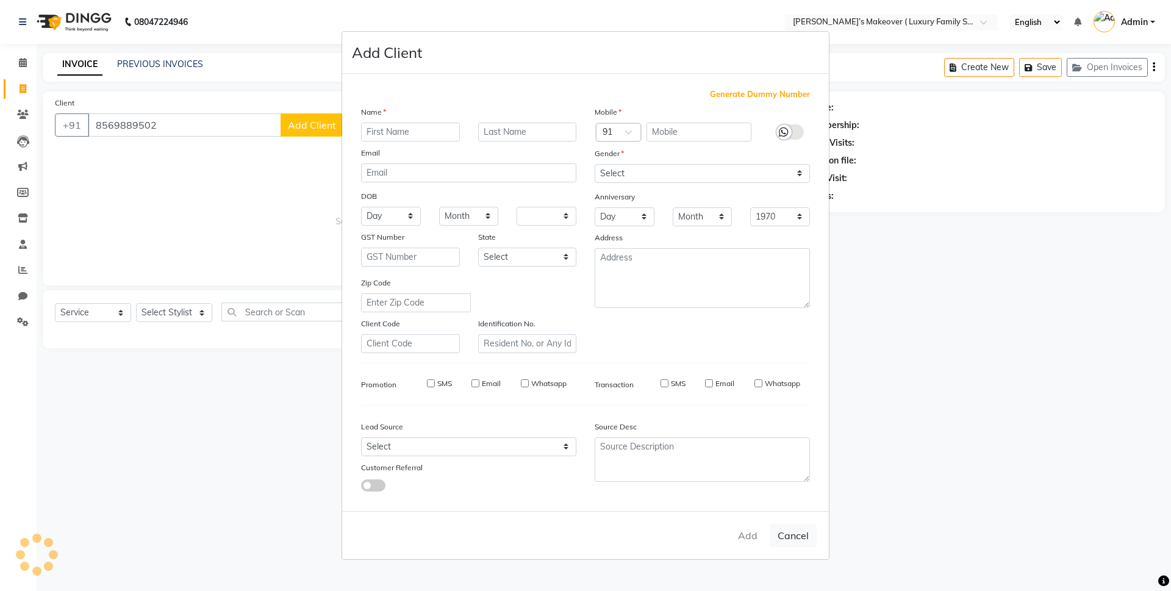
checkbox input "false"
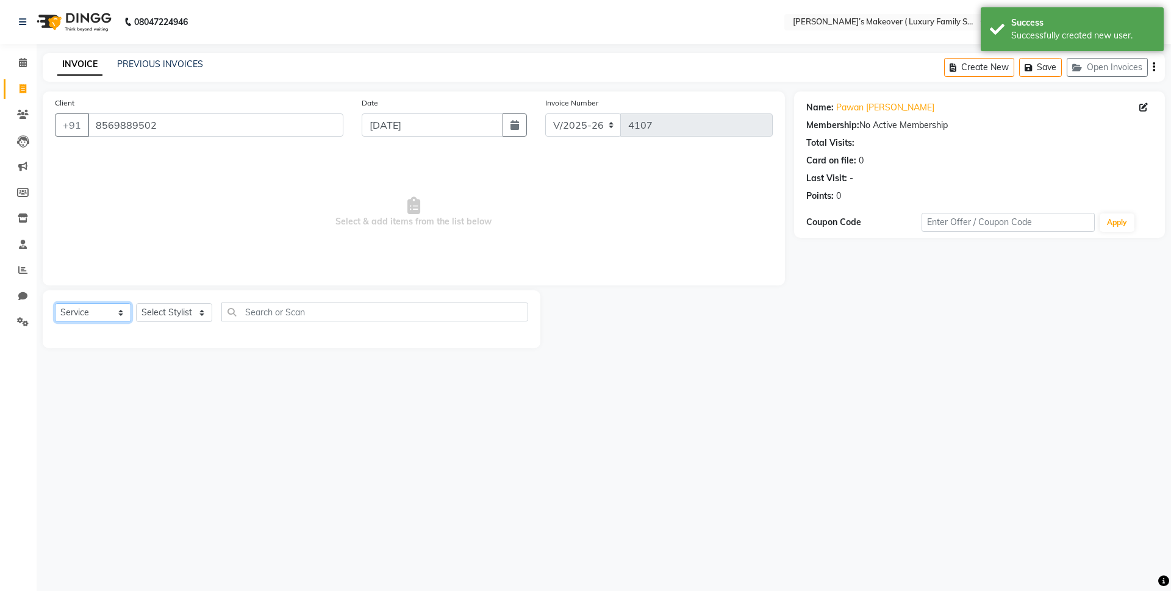
drag, startPoint x: 71, startPoint y: 310, endPoint x: 71, endPoint y: 319, distance: 9.1
click at [71, 310] on select "Select Service Product Membership Package Voucher Prepaid Gift Card" at bounding box center [93, 312] width 76 height 19
click at [55, 303] on select "Select Service Product Membership Package Voucher Prepaid Gift Card" at bounding box center [93, 312] width 76 height 19
click at [166, 315] on select "Select Stylist [PERSON_NAME] [PERSON_NAME] [PERSON_NAME] [PERSON_NAME] [PERSON_…" at bounding box center [174, 312] width 76 height 19
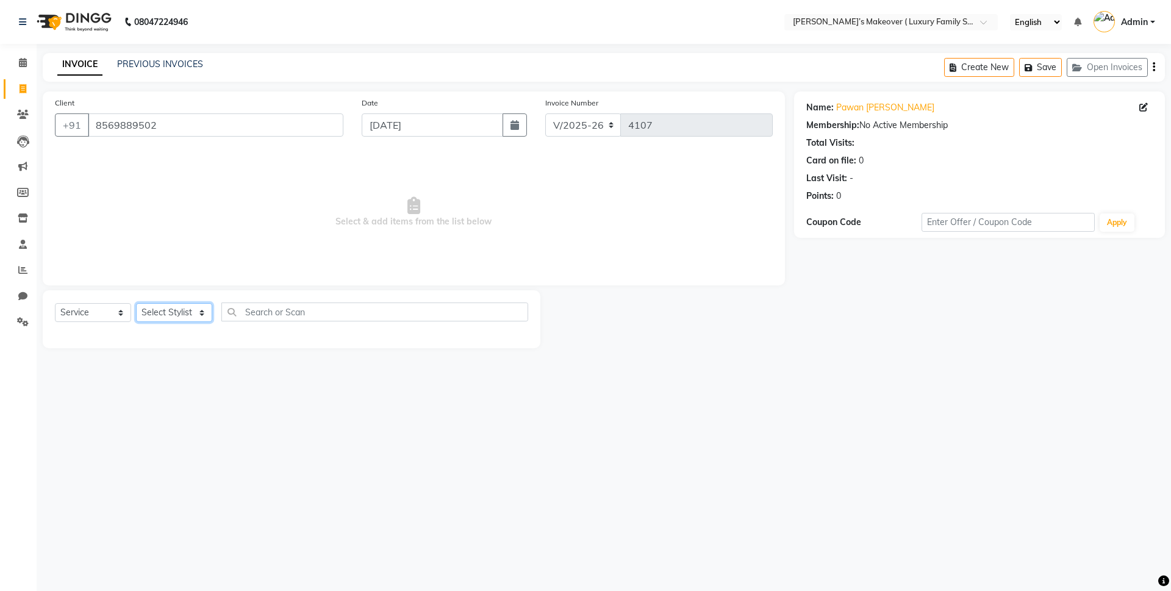
select select "69512"
click at [136, 303] on select "Select Stylist [PERSON_NAME] [PERSON_NAME] [PERSON_NAME] [PERSON_NAME] [PERSON_…" at bounding box center [174, 312] width 76 height 19
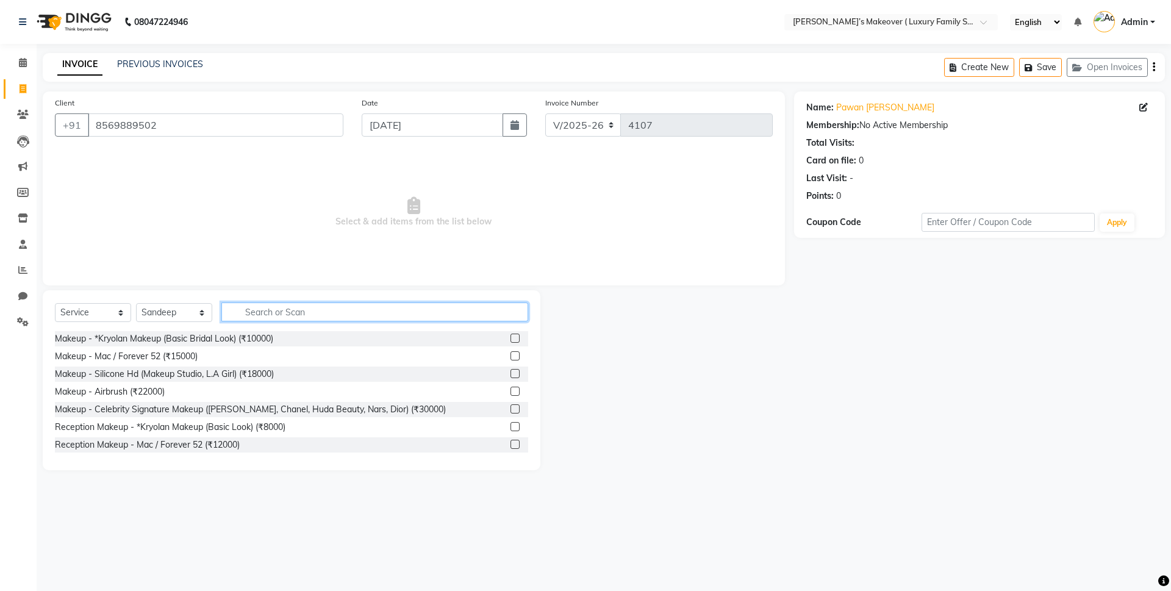
click at [323, 304] on input "text" at bounding box center [374, 312] width 307 height 19
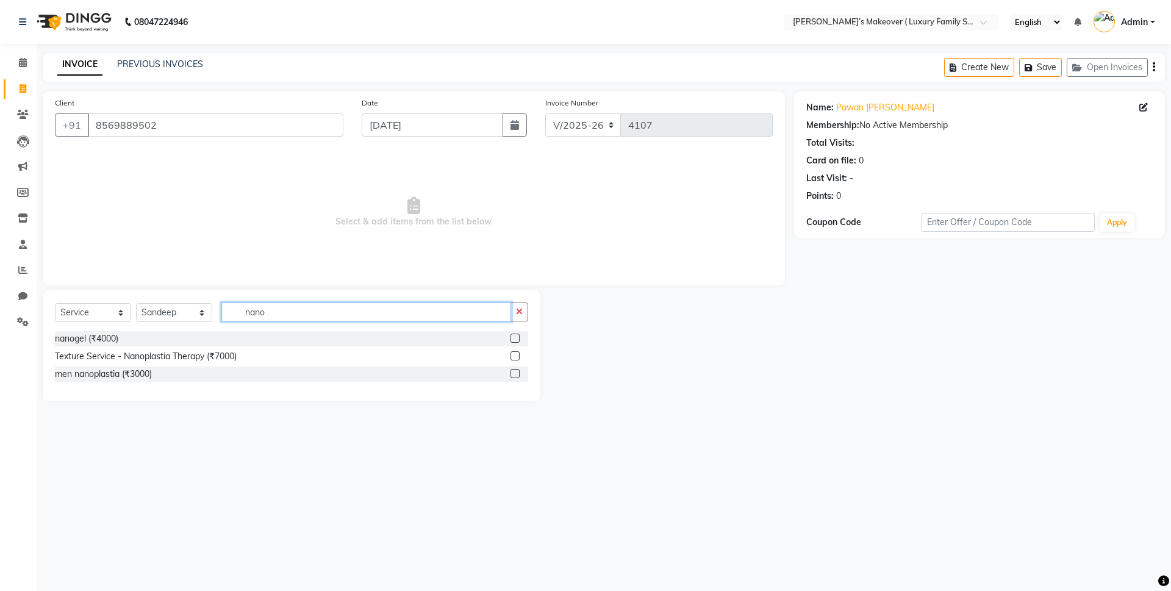
type input "nano"
click at [515, 340] on label at bounding box center [515, 338] width 9 height 9
click at [515, 340] on input "checkbox" at bounding box center [515, 339] width 8 height 8
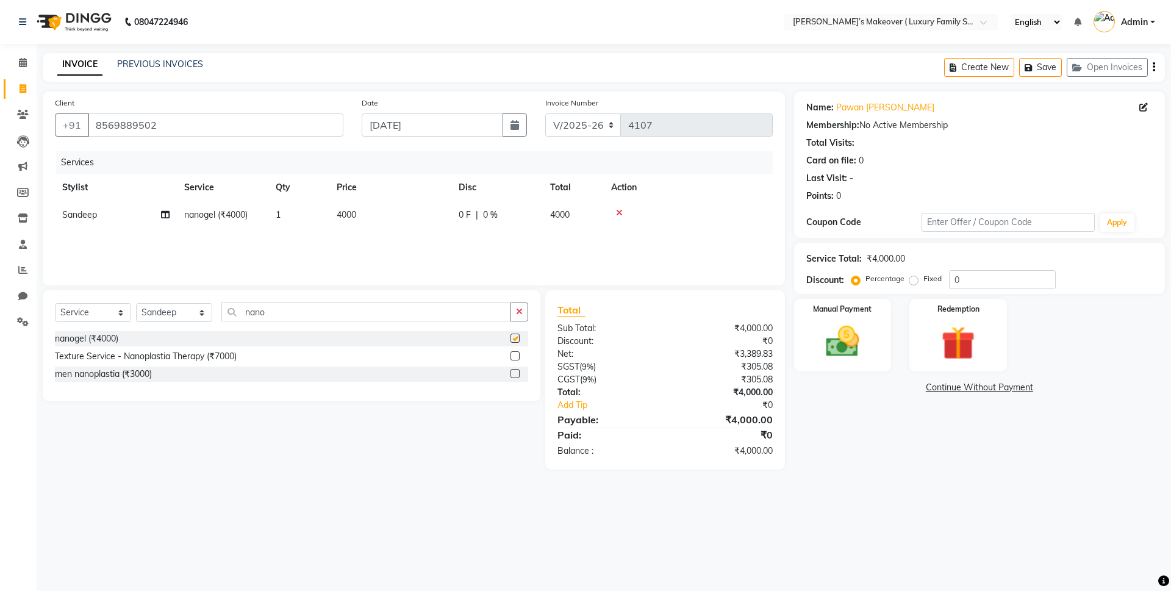
click at [382, 232] on div "Services Stylist Service Qty Price Disc Total Action Sandeep nanogel (₹4000) 1 …" at bounding box center [414, 212] width 718 height 122
checkbox input "false"
click at [423, 220] on td "4000" at bounding box center [390, 214] width 122 height 27
select select "69512"
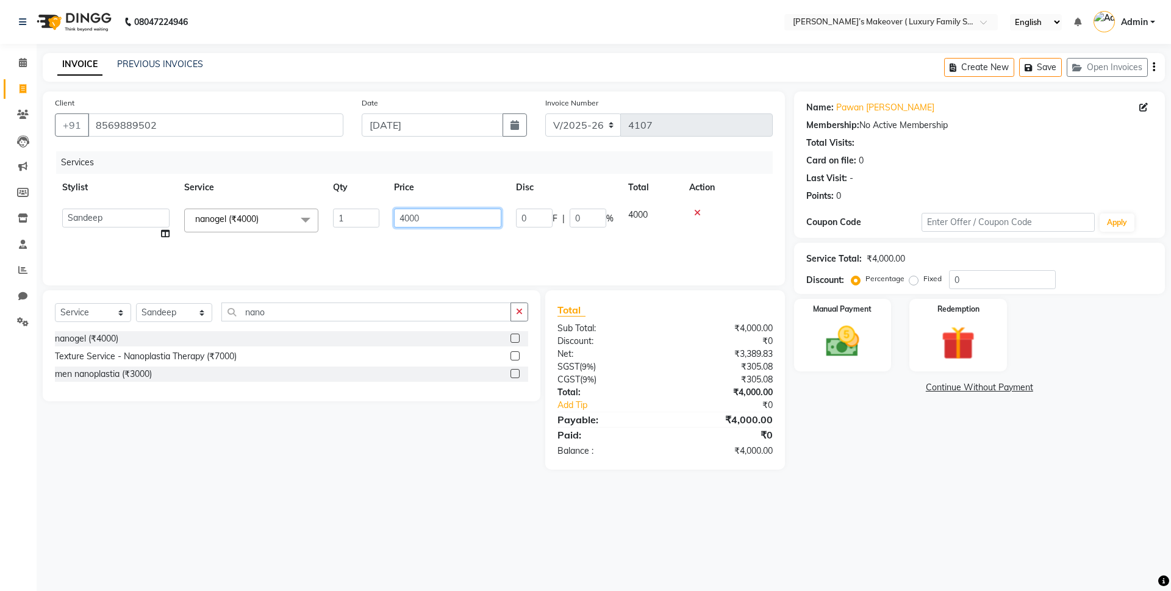
click at [439, 218] on input "4000" at bounding box center [447, 218] width 107 height 19
type input "4"
type input "6500"
click at [695, 390] on div "₹4,000.00" at bounding box center [723, 392] width 117 height 13
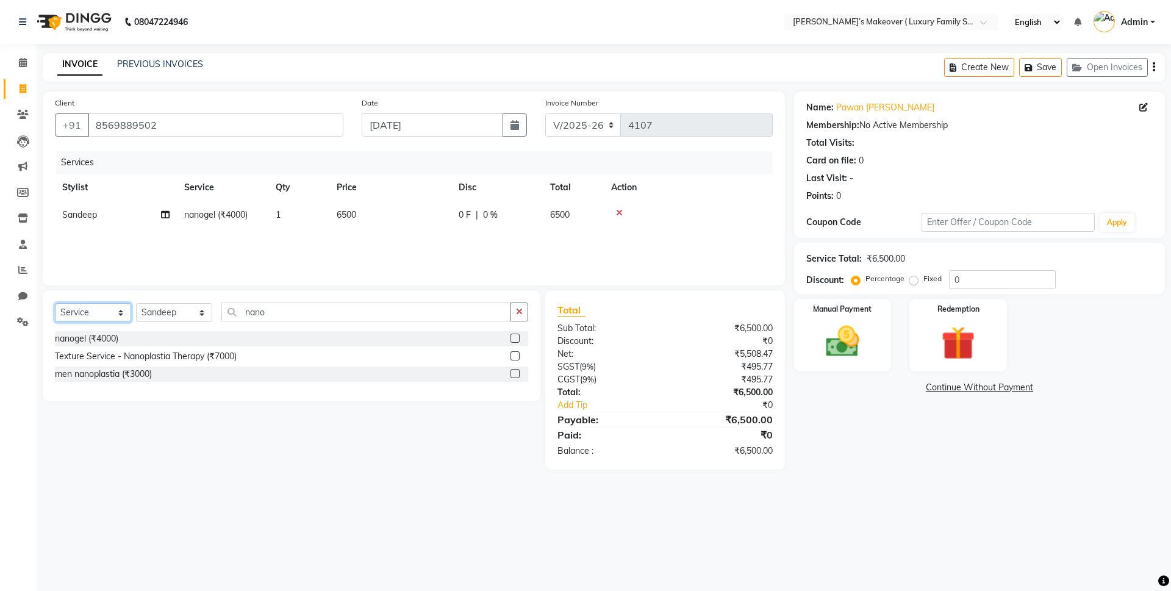
drag, startPoint x: 91, startPoint y: 306, endPoint x: 90, endPoint y: 320, distance: 13.5
click at [91, 306] on select "Select Service Product Membership Package Voucher Prepaid Gift Card" at bounding box center [93, 312] width 76 height 19
select select "product"
click at [55, 303] on select "Select Service Product Membership Package Voucher Prepaid Gift Card" at bounding box center [93, 312] width 76 height 19
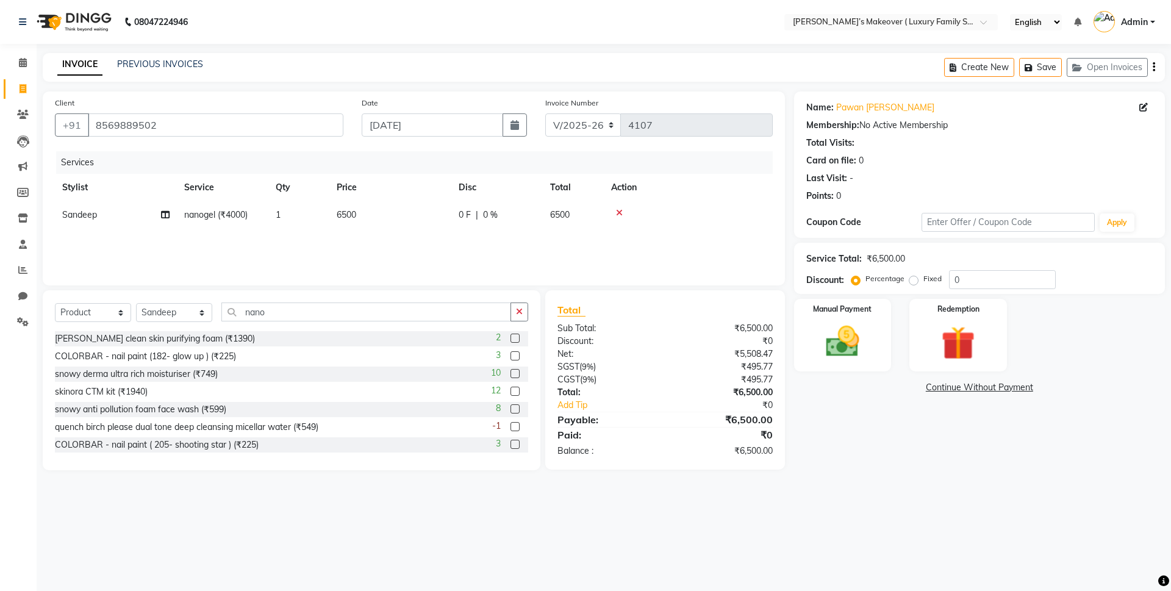
click at [302, 323] on div "Select Service Product Membership Package Voucher Prepaid Gift Card Select Styl…" at bounding box center [291, 317] width 473 height 29
click at [310, 313] on input "nano" at bounding box center [366, 312] width 290 height 19
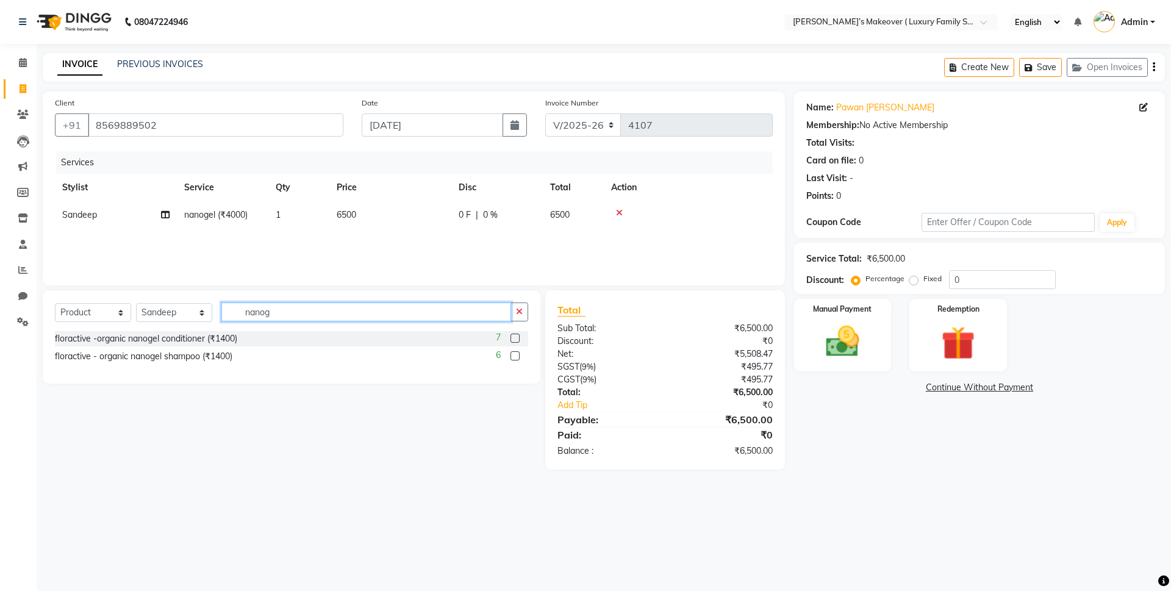
type input "nanog"
click at [512, 340] on label at bounding box center [515, 338] width 9 height 9
click at [512, 340] on input "checkbox" at bounding box center [515, 339] width 8 height 8
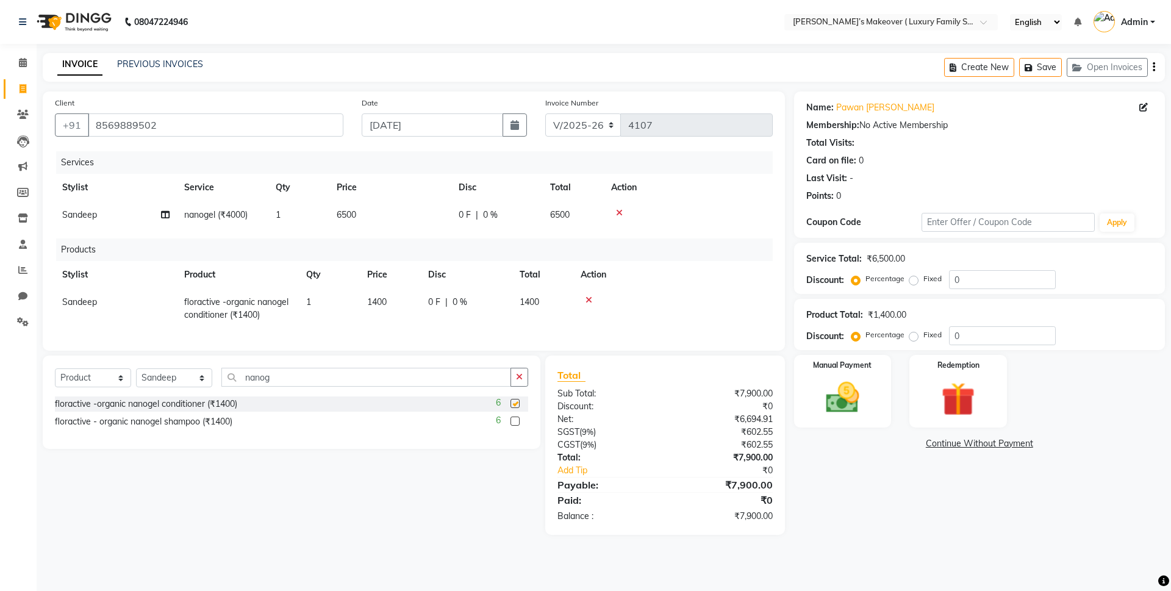
checkbox input "false"
click at [514, 426] on label at bounding box center [515, 421] width 9 height 9
click at [514, 426] on input "checkbox" at bounding box center [515, 422] width 8 height 8
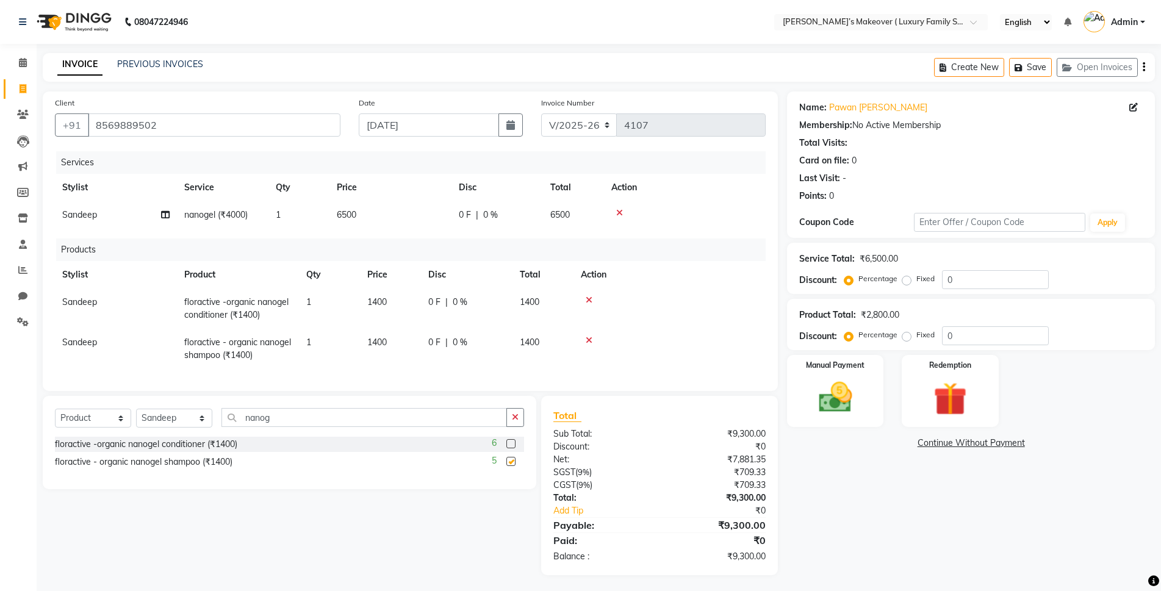
checkbox input "false"
click at [916, 333] on label "Fixed" at bounding box center [925, 334] width 18 height 11
click at [906, 333] on input "Fixed" at bounding box center [909, 335] width 9 height 9
radio input "true"
click at [999, 338] on input "0" at bounding box center [995, 335] width 107 height 19
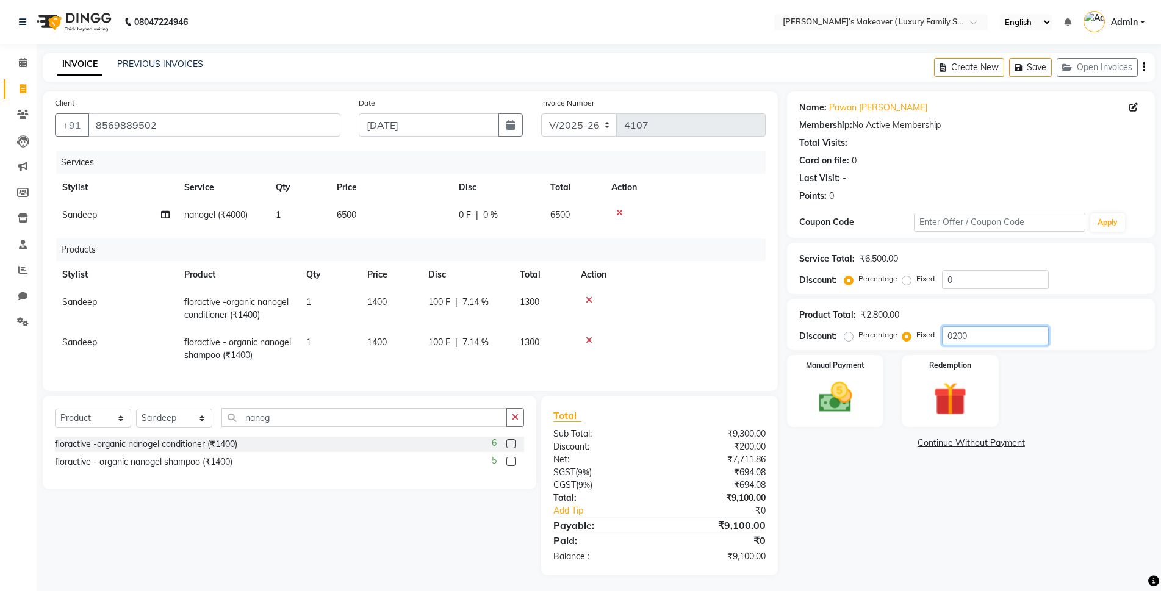
type input "0200"
click at [1143, 68] on icon "button" at bounding box center [1144, 67] width 2 height 1
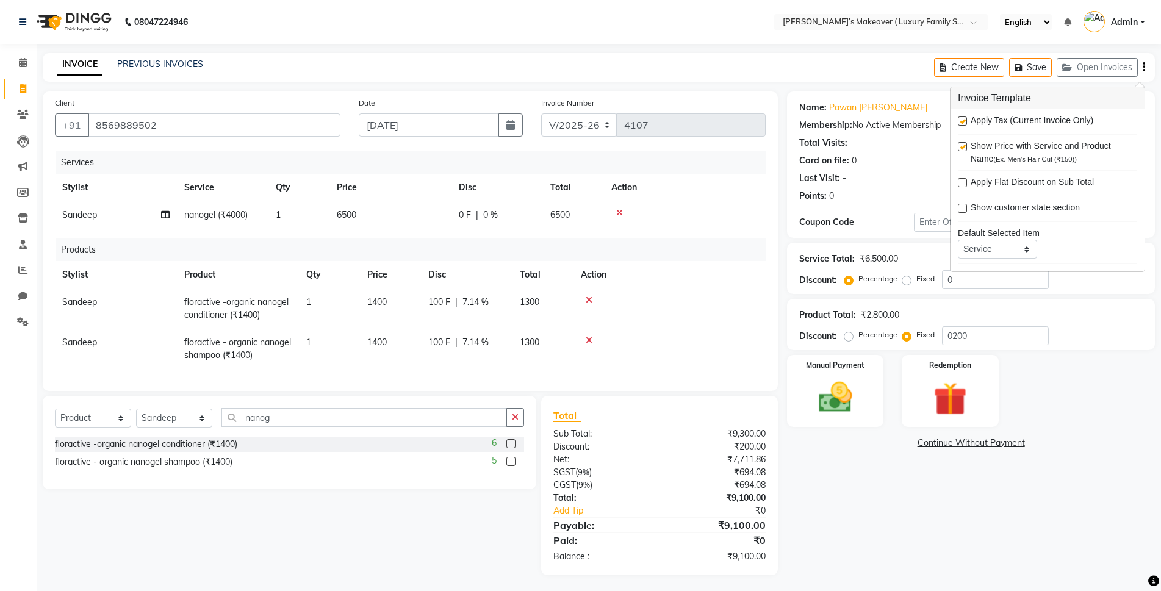
click at [962, 117] on label at bounding box center [962, 121] width 9 height 9
click at [962, 118] on input "checkbox" at bounding box center [962, 122] width 8 height 8
checkbox input "false"
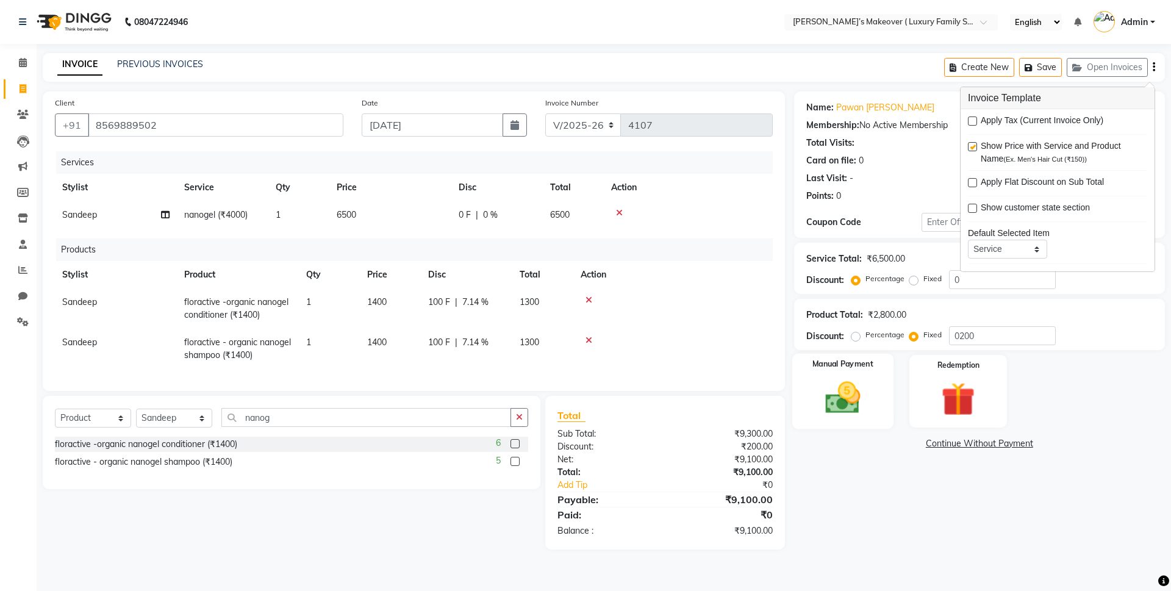
click at [829, 399] on img at bounding box center [842, 398] width 57 height 40
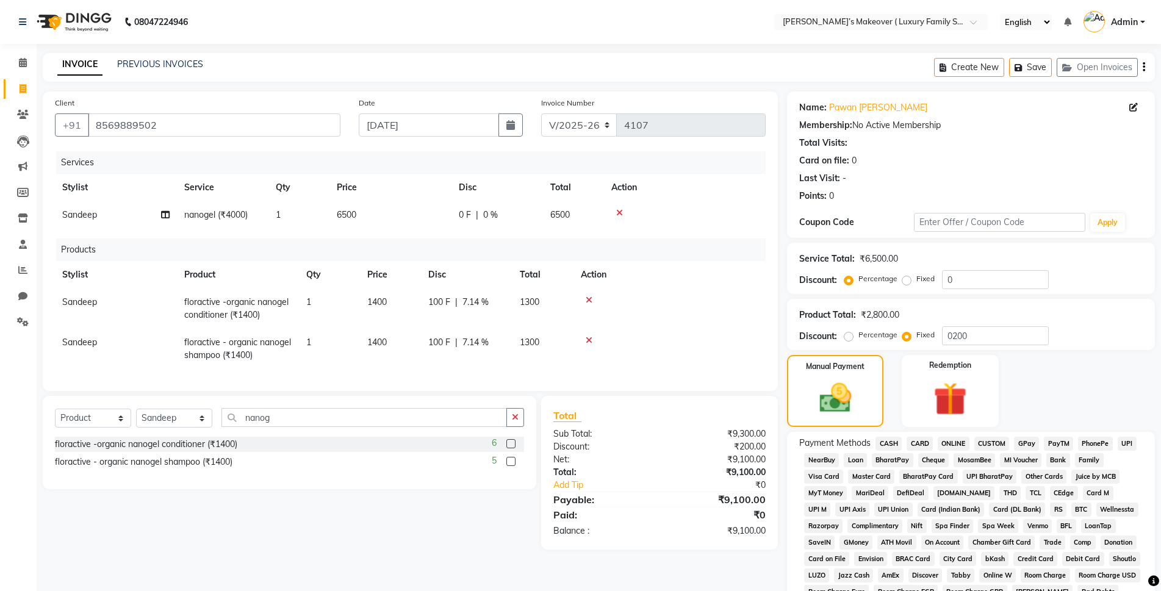
click at [949, 442] on span "ONLINE" at bounding box center [954, 444] width 32 height 14
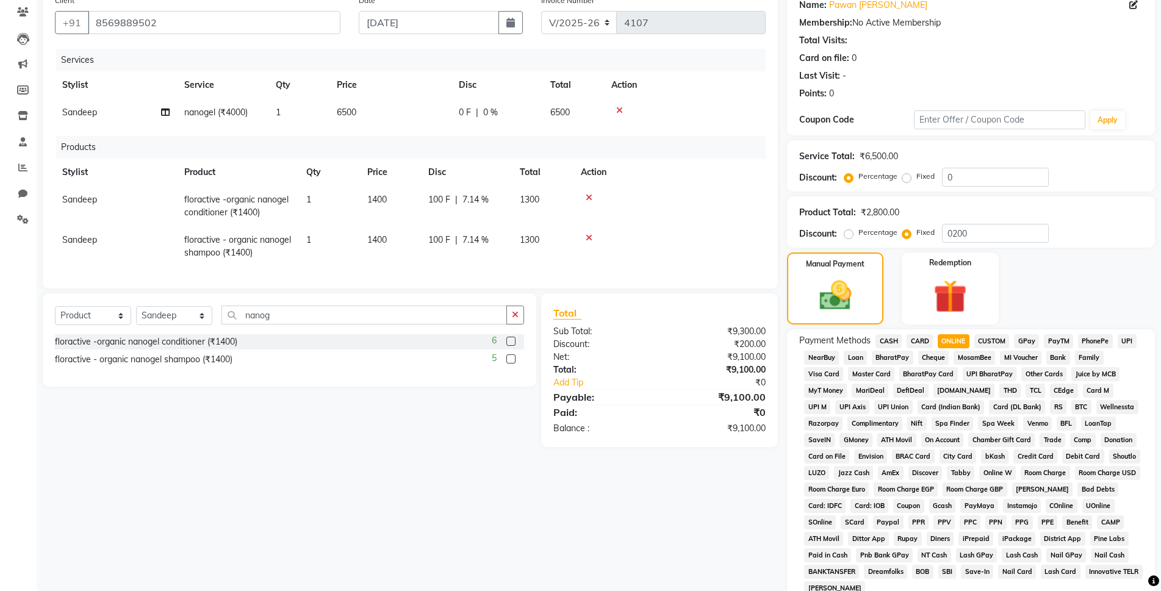
scroll to position [268, 0]
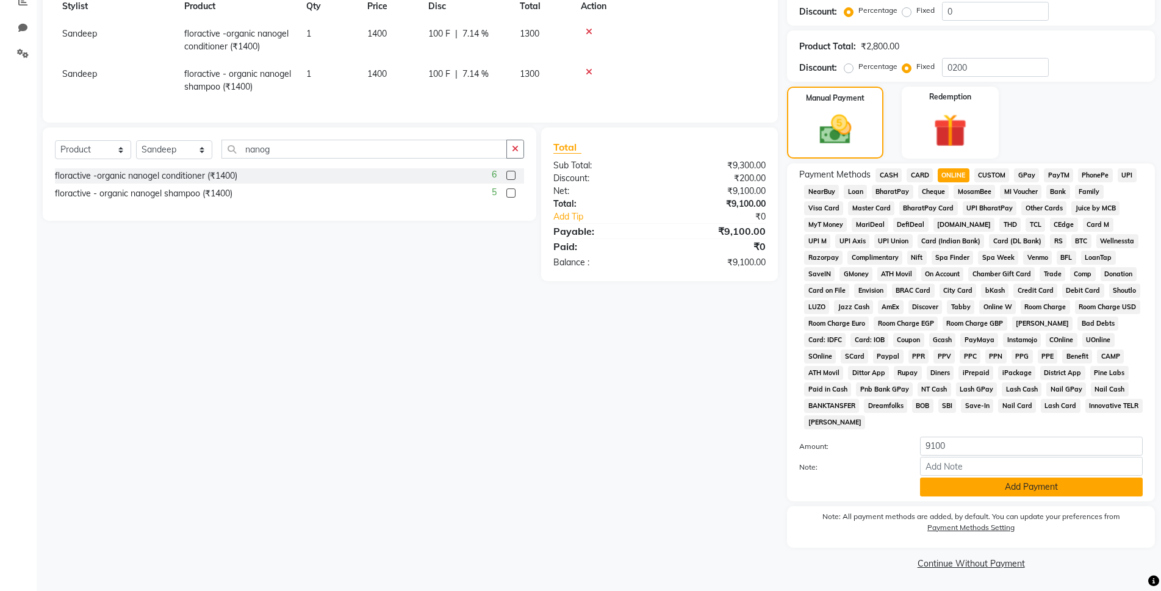
click at [971, 484] on button "Add Payment" at bounding box center [1031, 487] width 223 height 19
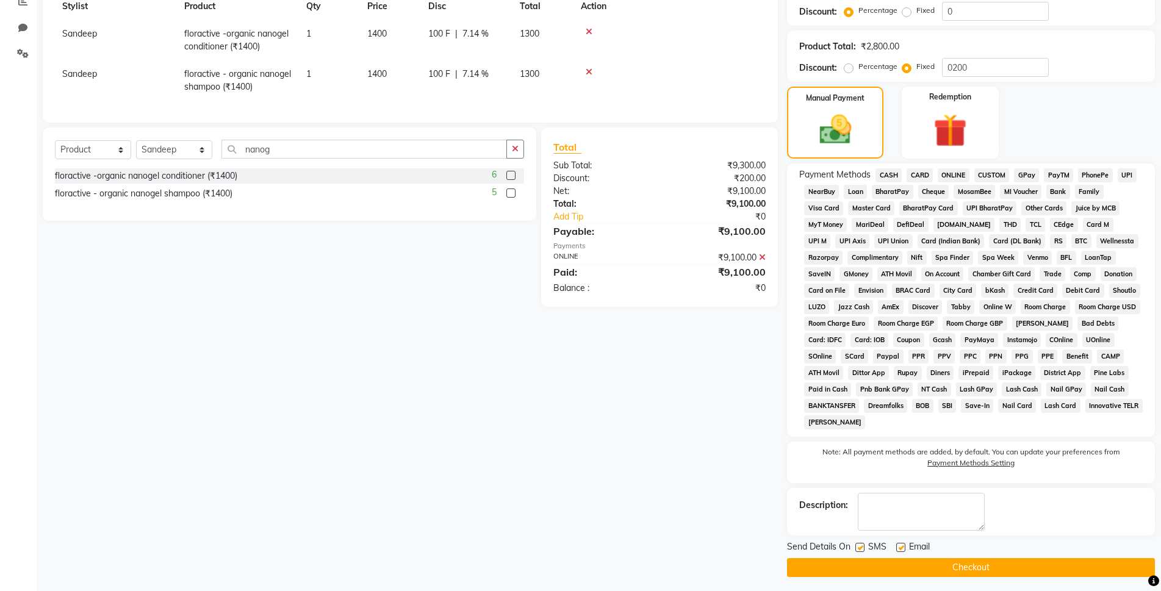
click at [970, 565] on button "Checkout" at bounding box center [971, 567] width 368 height 19
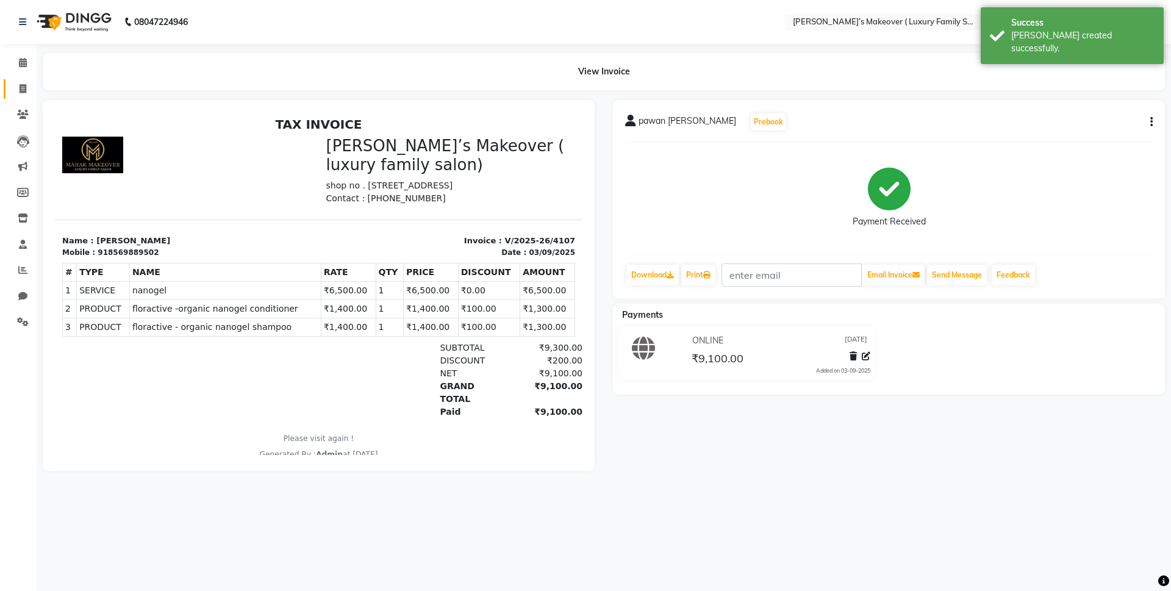
click at [28, 81] on link "Invoice" at bounding box center [18, 89] width 29 height 20
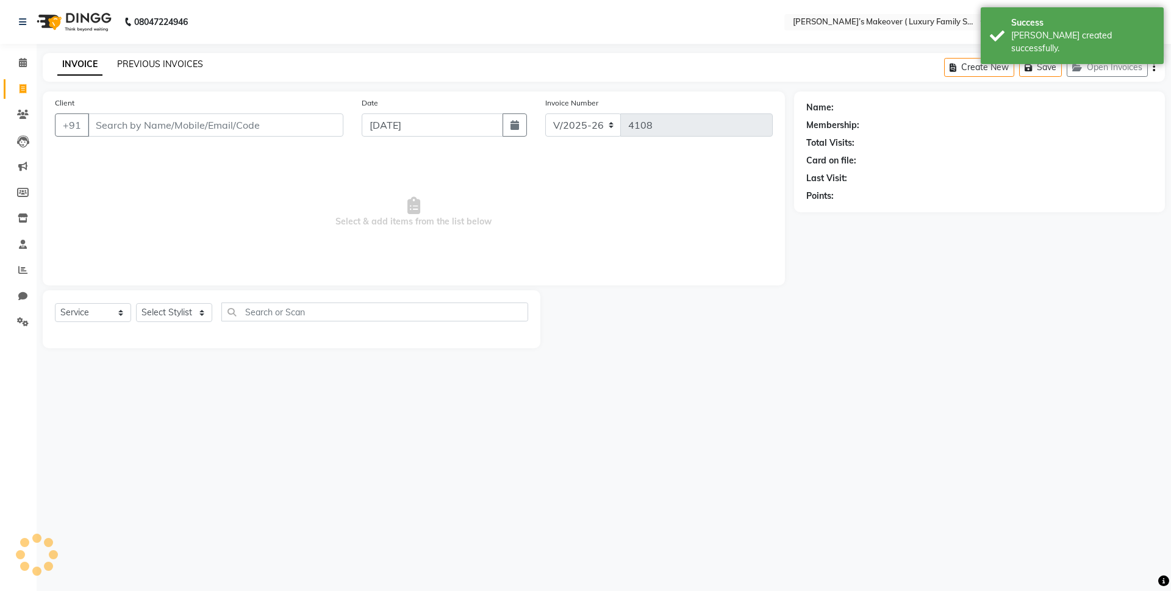
click at [157, 62] on link "PREVIOUS INVOICES" at bounding box center [160, 64] width 86 height 11
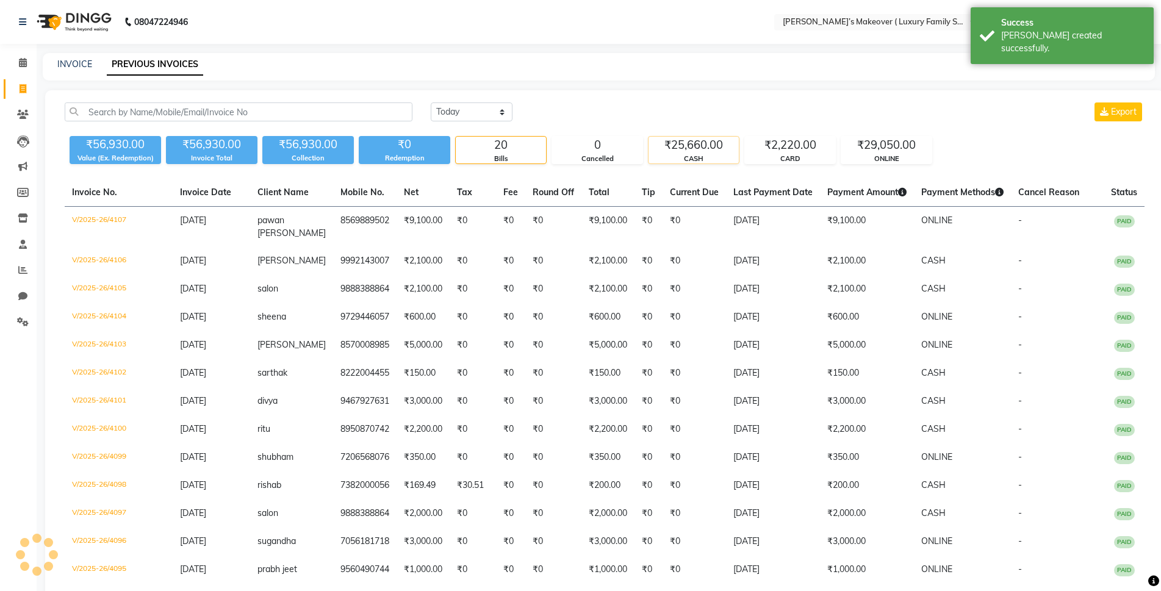
click at [687, 154] on div "CASH" at bounding box center [693, 159] width 90 height 10
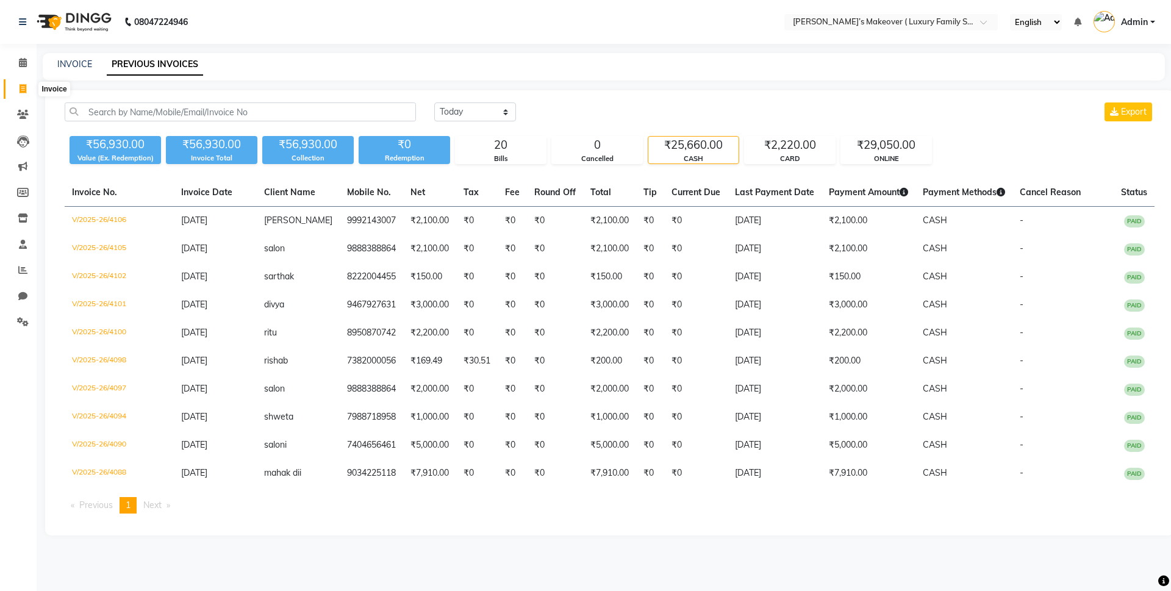
click at [14, 92] on span at bounding box center [22, 89] width 21 height 14
select select "service"
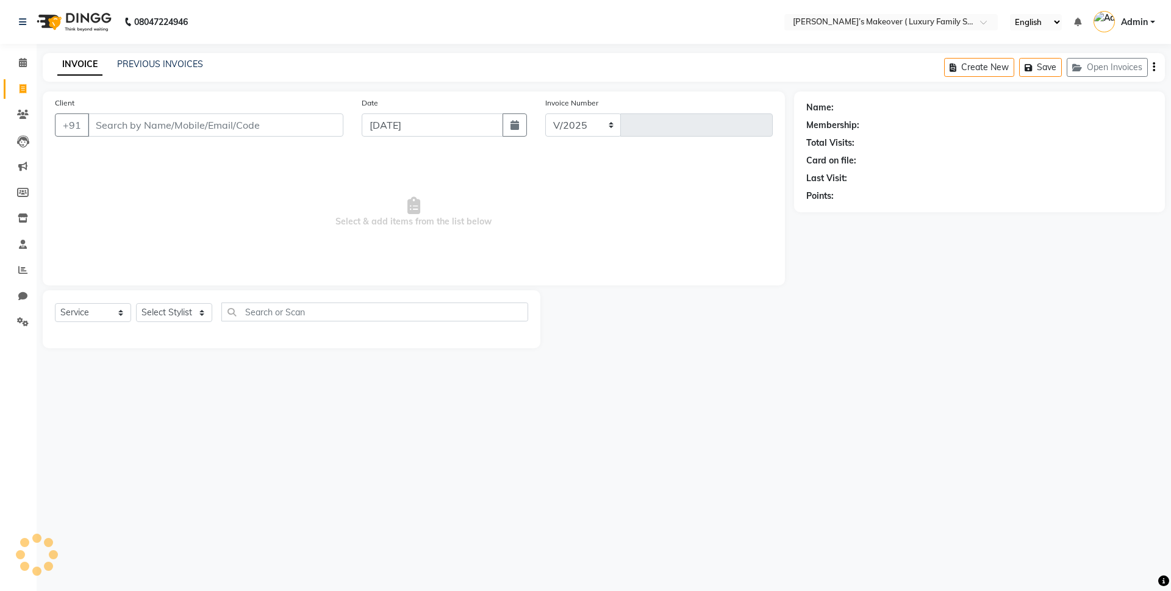
select select "7777"
type input "4108"
click at [206, 124] on input "Client" at bounding box center [216, 124] width 256 height 23
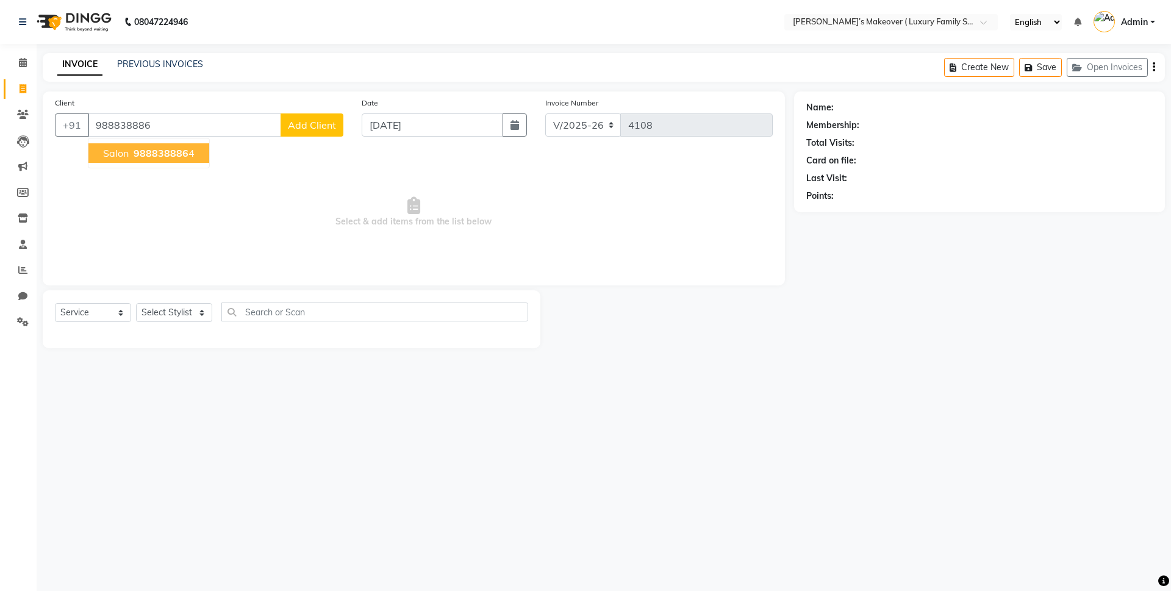
click at [182, 155] on span "988838886" at bounding box center [161, 153] width 55 height 12
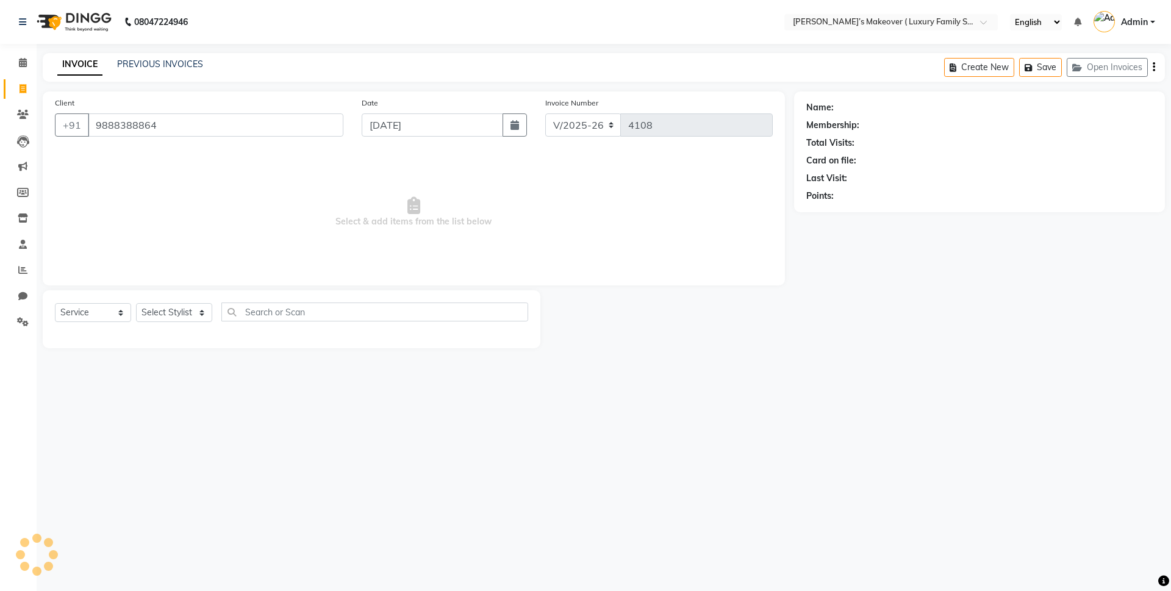
type input "9888388864"
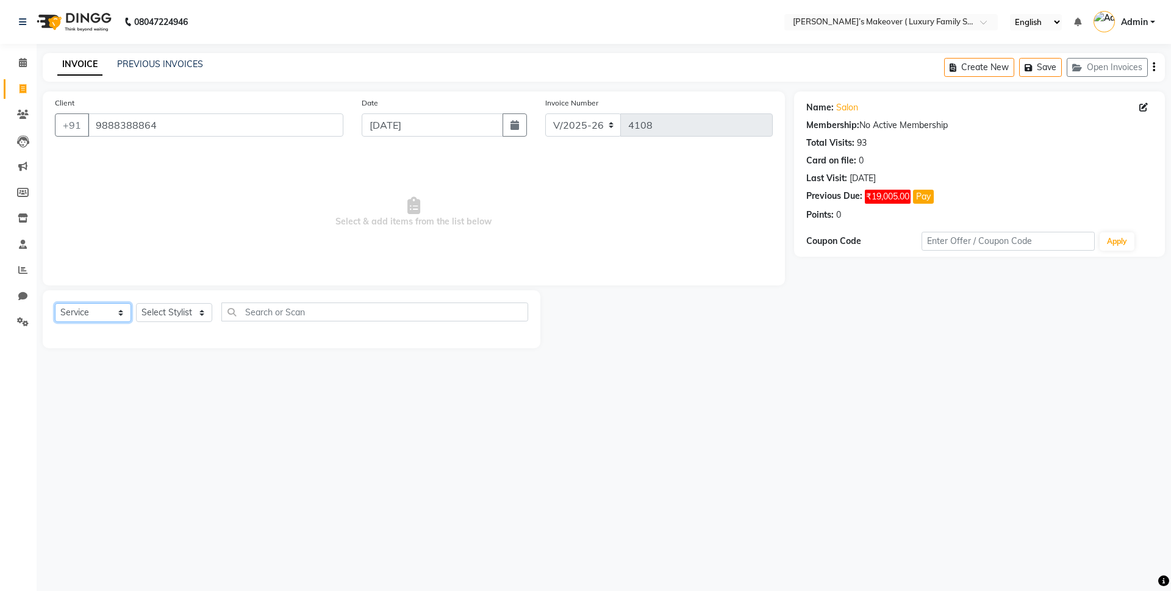
drag, startPoint x: 65, startPoint y: 315, endPoint x: 65, endPoint y: 323, distance: 7.3
click at [65, 323] on div "Select Service Product Membership Package Voucher Prepaid Gift Card Select Styl…" at bounding box center [291, 317] width 473 height 29
click at [55, 303] on select "Select Service Product Membership Package Voucher Prepaid Gift Card" at bounding box center [93, 312] width 76 height 19
click at [154, 315] on select "Select Stylist [PERSON_NAME] [PERSON_NAME] [PERSON_NAME] [PERSON_NAME] [PERSON_…" at bounding box center [174, 312] width 76 height 19
select select "69498"
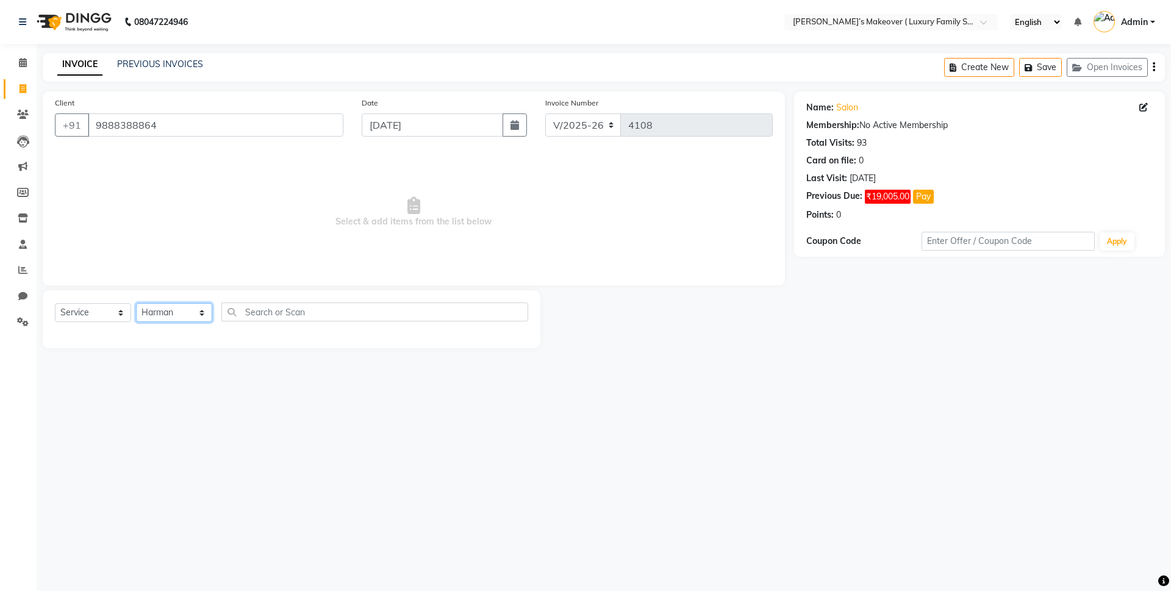
click at [136, 303] on select "Select Stylist [PERSON_NAME] [PERSON_NAME] [PERSON_NAME] [PERSON_NAME] [PERSON_…" at bounding box center [174, 312] width 76 height 19
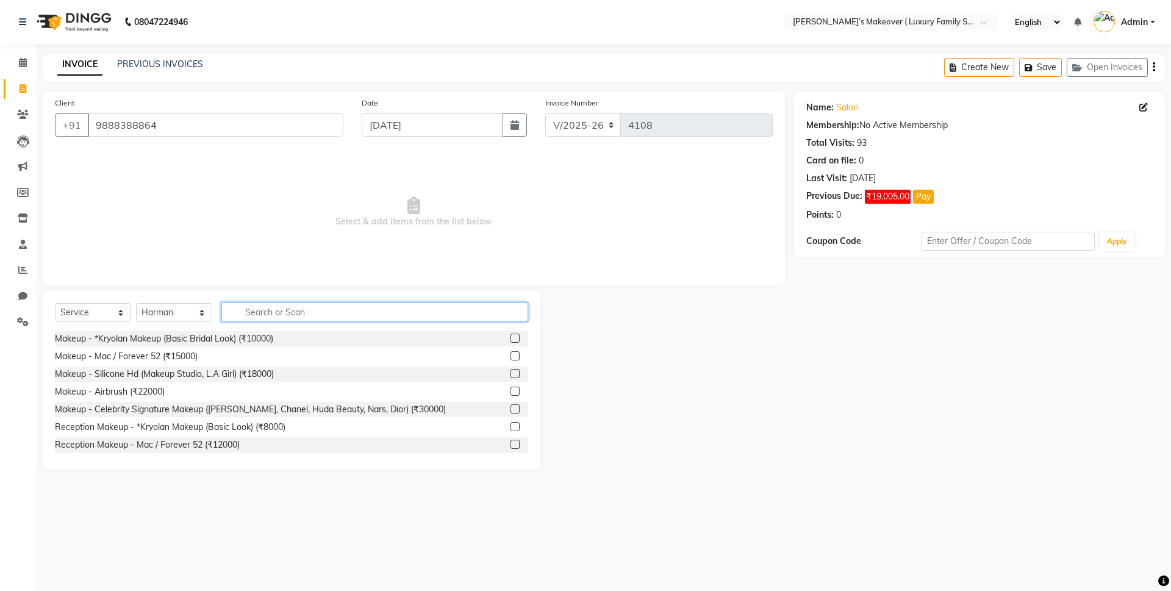
click at [312, 315] on input "text" at bounding box center [374, 312] width 307 height 19
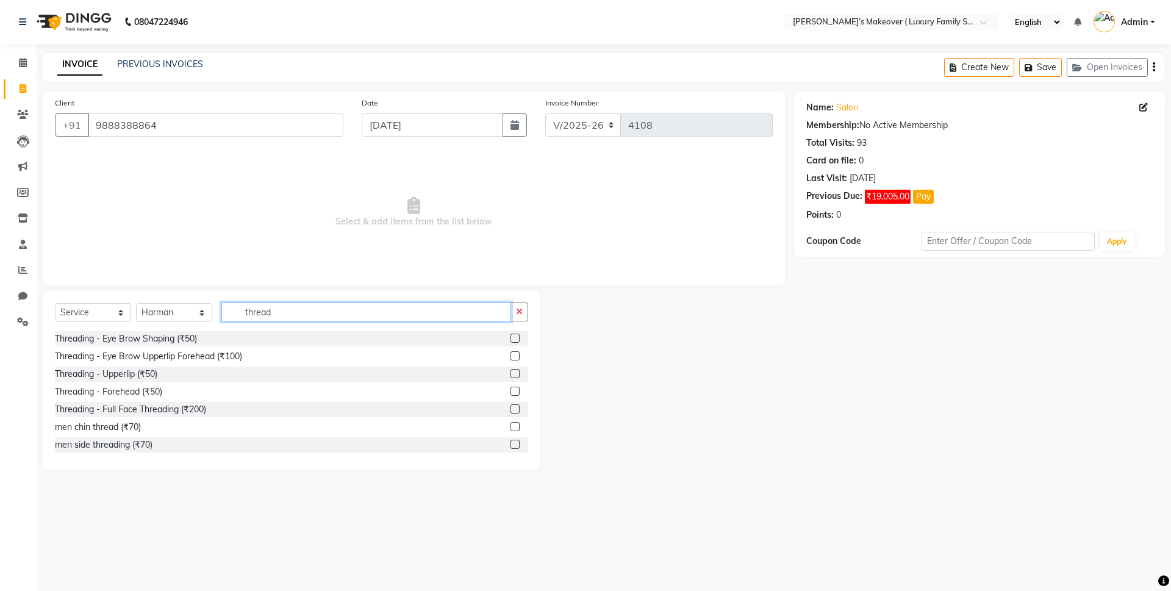
type input "thread"
click at [511, 355] on div at bounding box center [520, 356] width 18 height 15
click at [511, 356] on label at bounding box center [515, 355] width 9 height 9
click at [511, 356] on input "checkbox" at bounding box center [515, 357] width 8 height 8
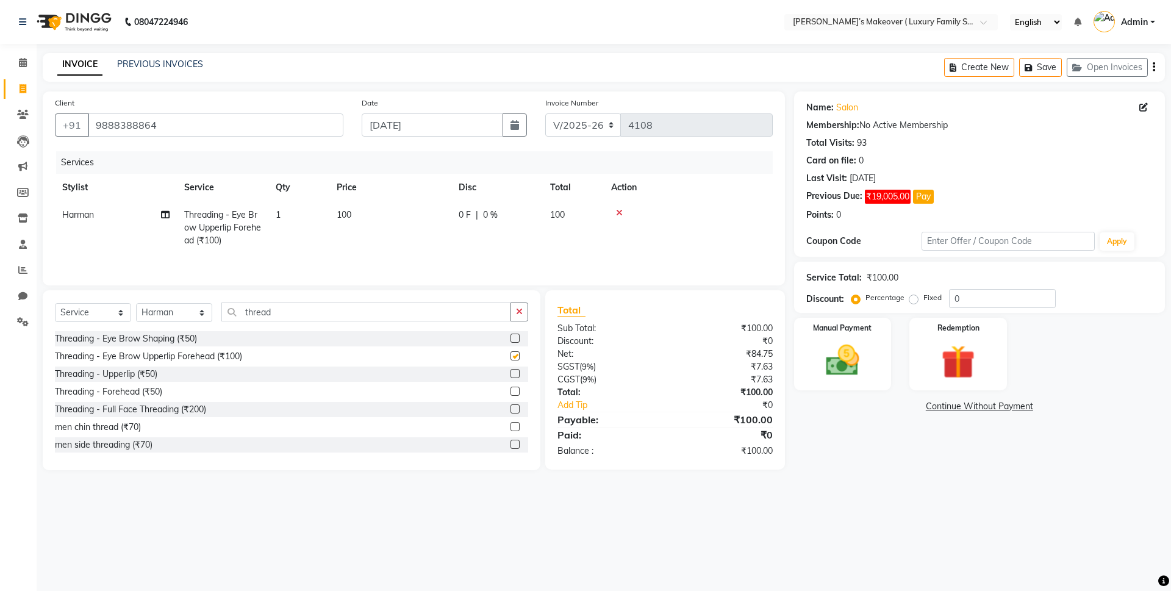
checkbox input "false"
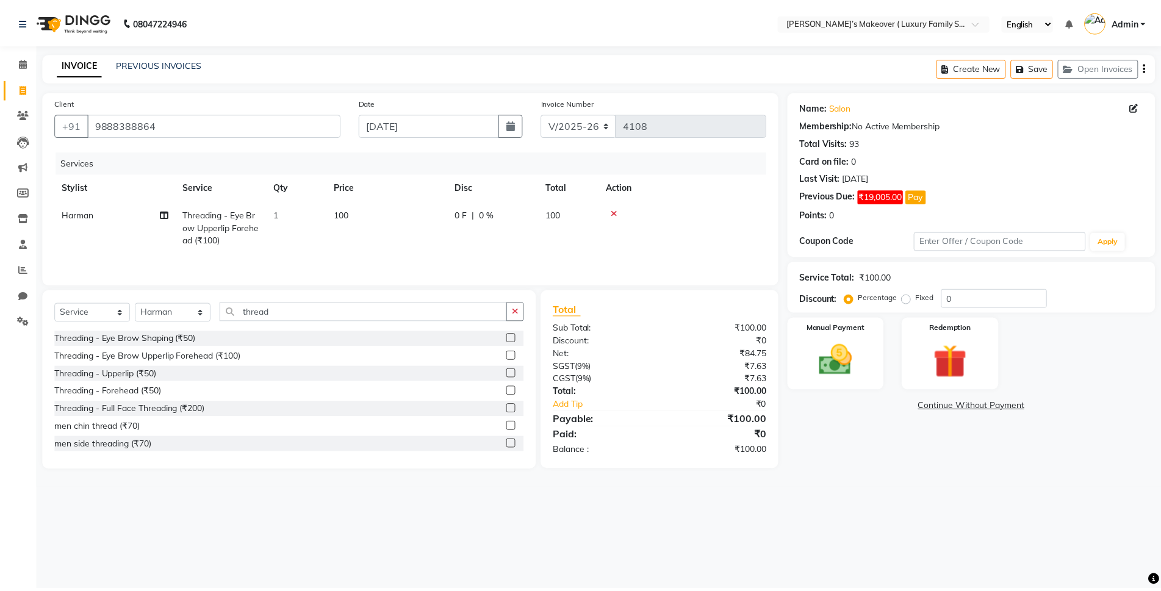
scroll to position [2, 0]
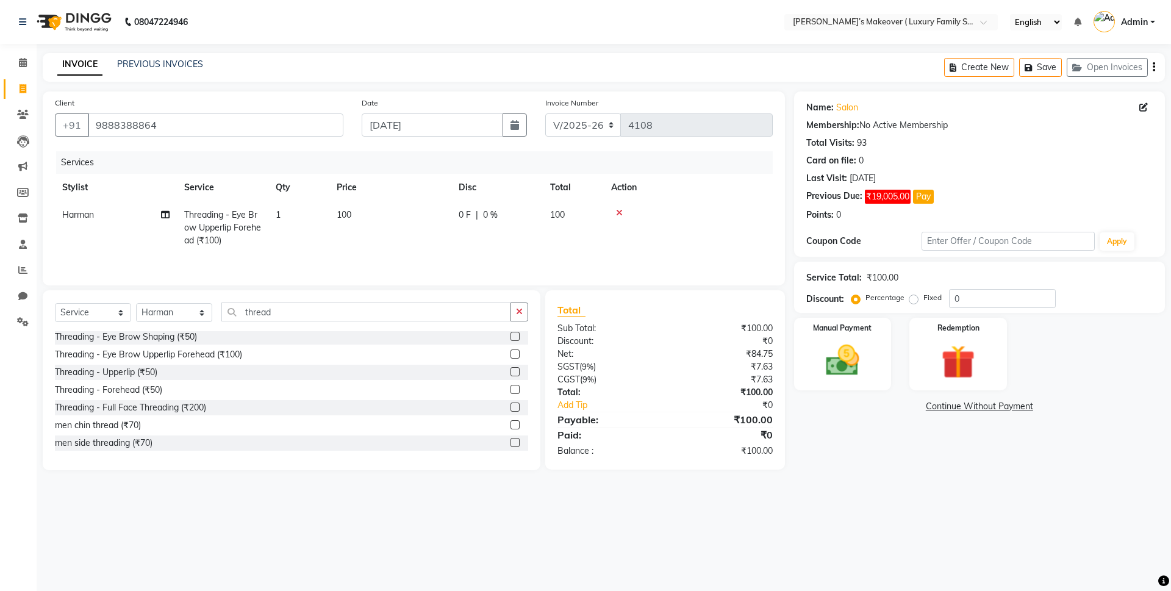
click at [511, 391] on label at bounding box center [515, 389] width 9 height 9
click at [511, 391] on input "checkbox" at bounding box center [515, 390] width 8 height 8
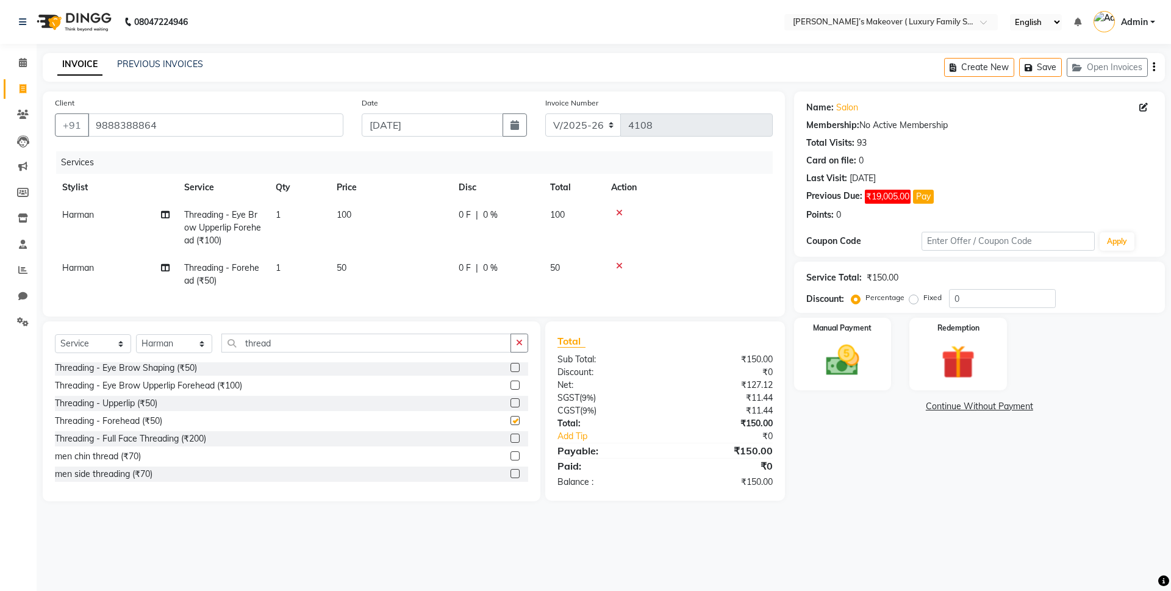
checkbox input "false"
click at [1153, 67] on icon "button" at bounding box center [1154, 67] width 2 height 1
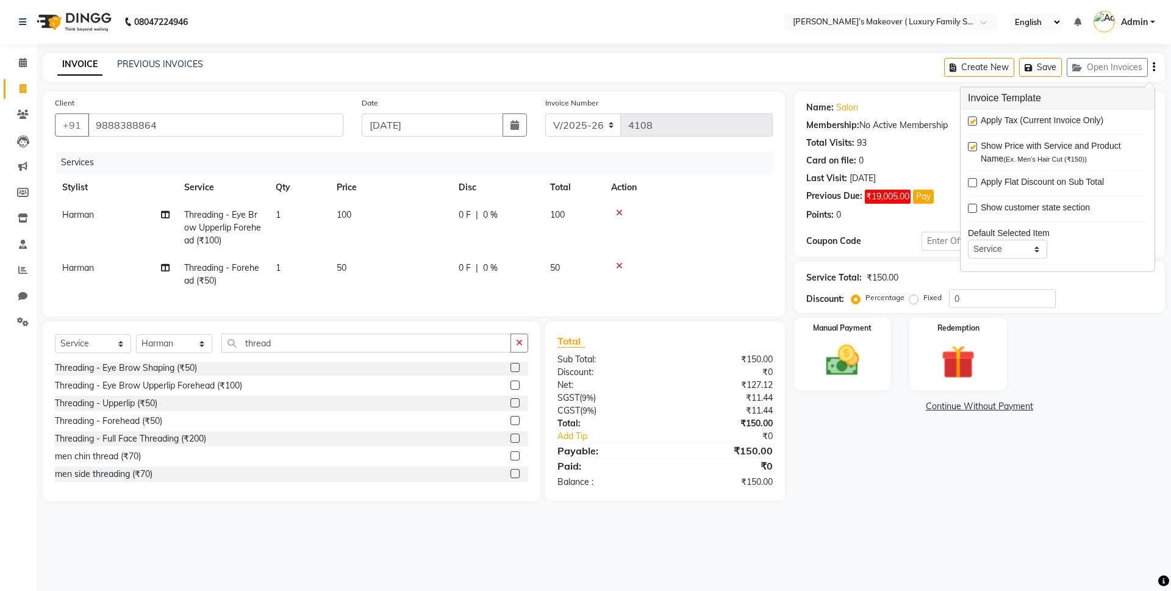
click at [970, 121] on label at bounding box center [972, 121] width 9 height 9
click at [970, 121] on input "checkbox" at bounding box center [972, 122] width 8 height 8
checkbox input "false"
click at [874, 376] on div "Manual Payment" at bounding box center [842, 354] width 101 height 75
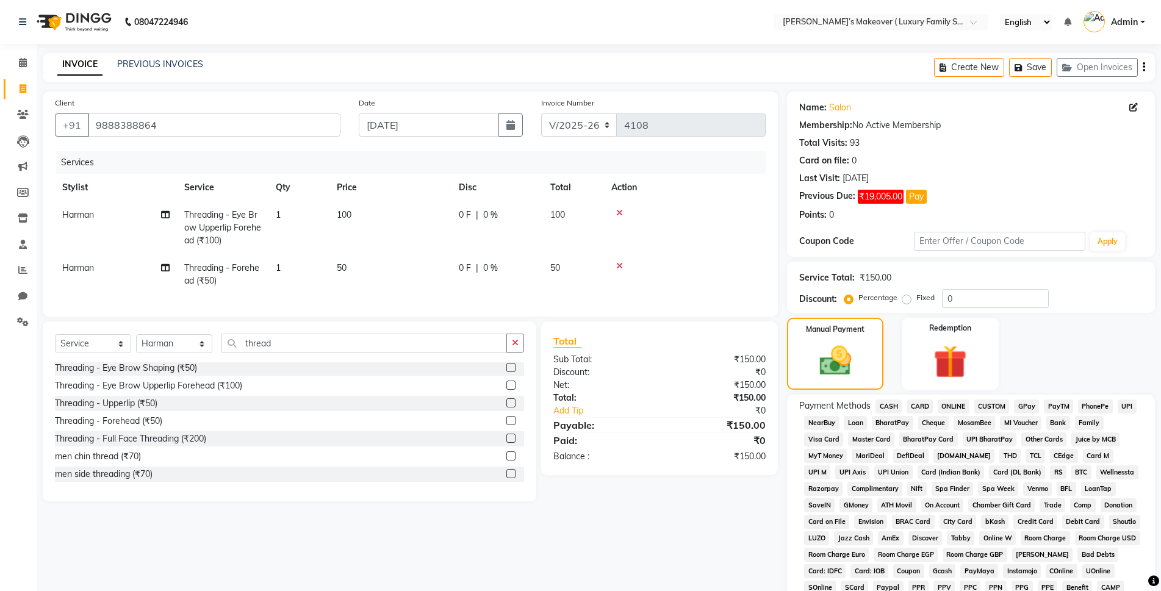
click at [884, 400] on span "CASH" at bounding box center [888, 407] width 26 height 14
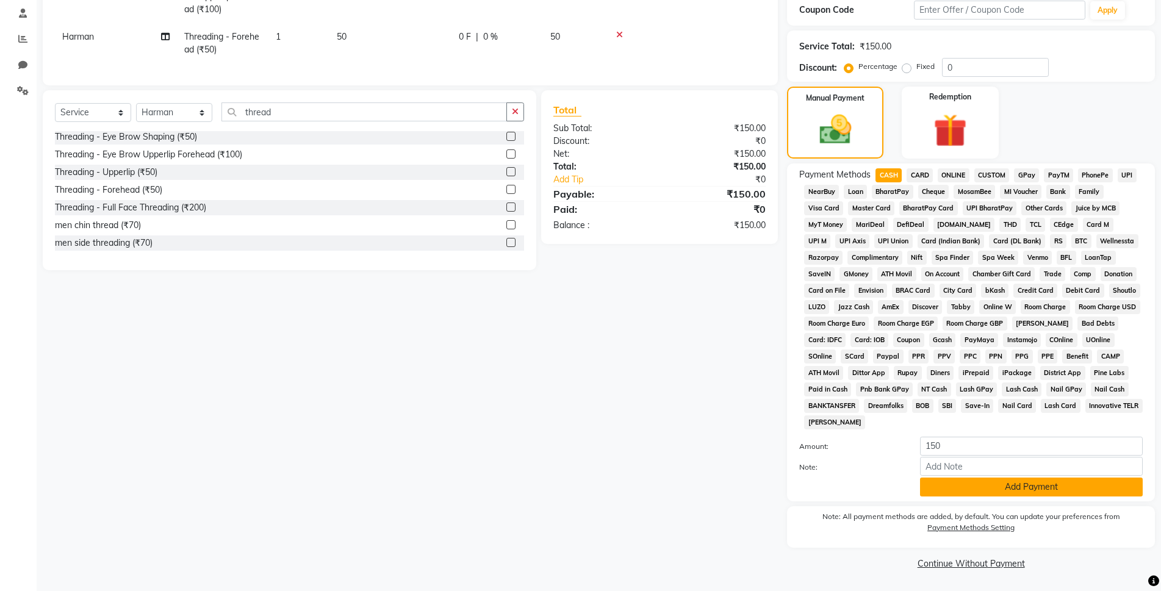
click at [985, 480] on button "Add Payment" at bounding box center [1031, 487] width 223 height 19
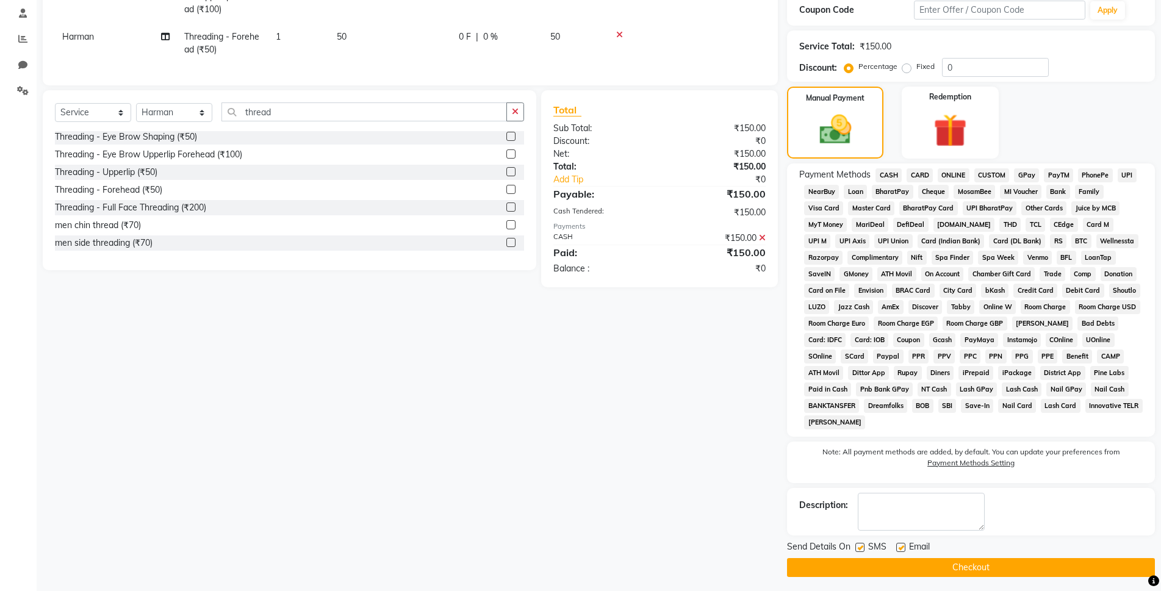
click at [1010, 563] on button "Checkout" at bounding box center [971, 567] width 368 height 19
